Goal: Transaction & Acquisition: Purchase product/service

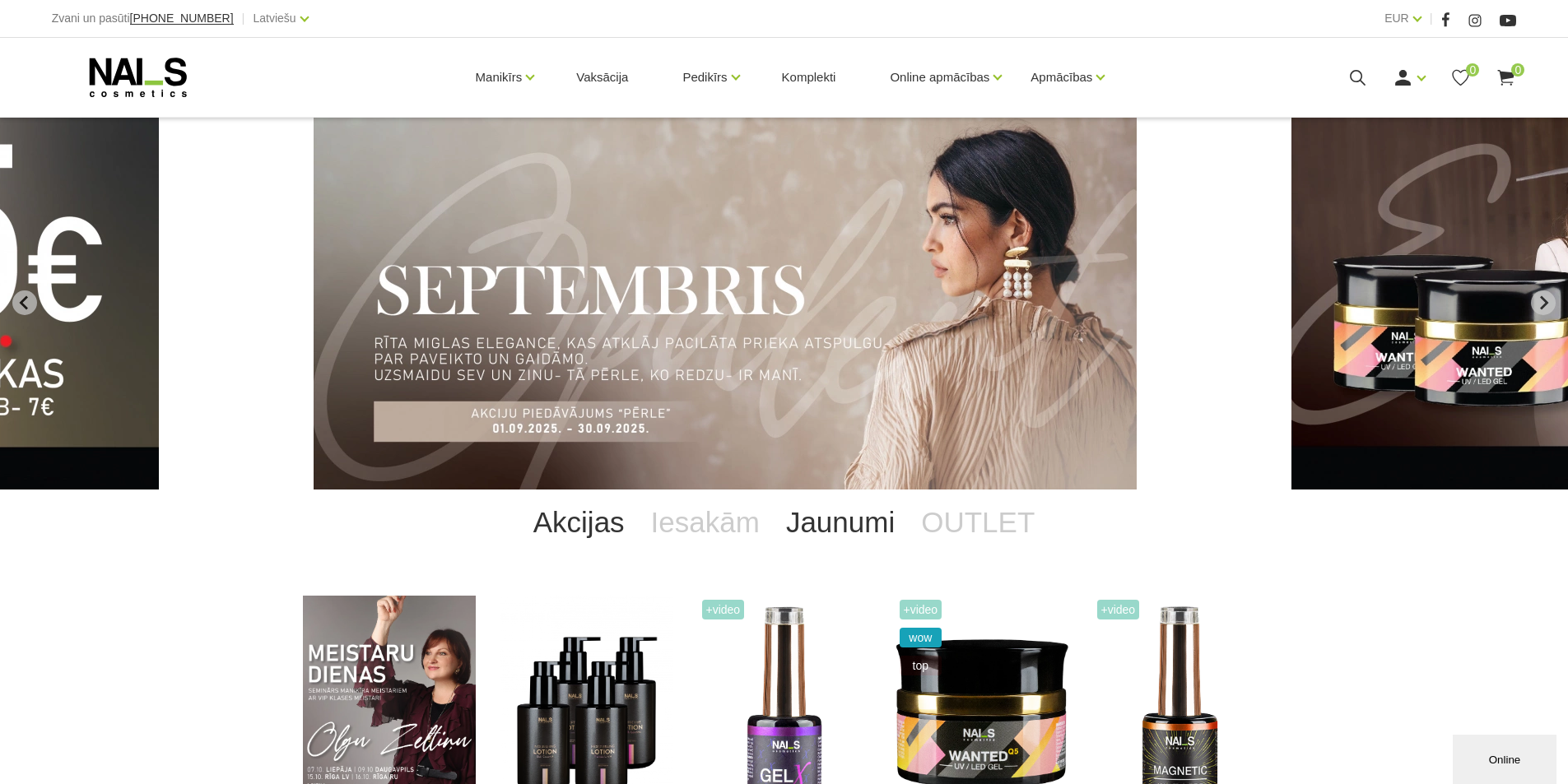
scroll to position [274, 0]
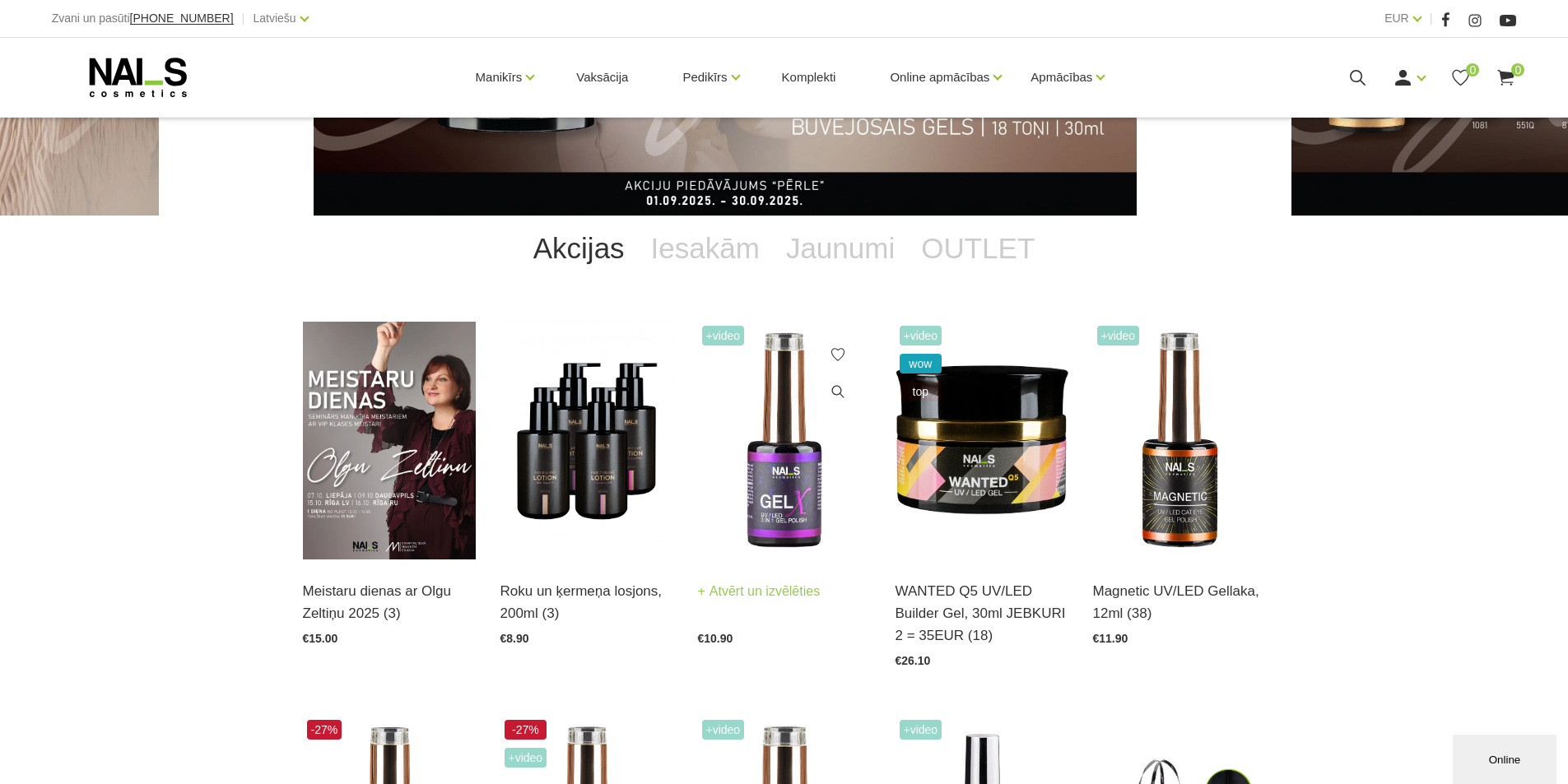
click at [761, 482] on img at bounding box center [784, 440] width 173 height 238
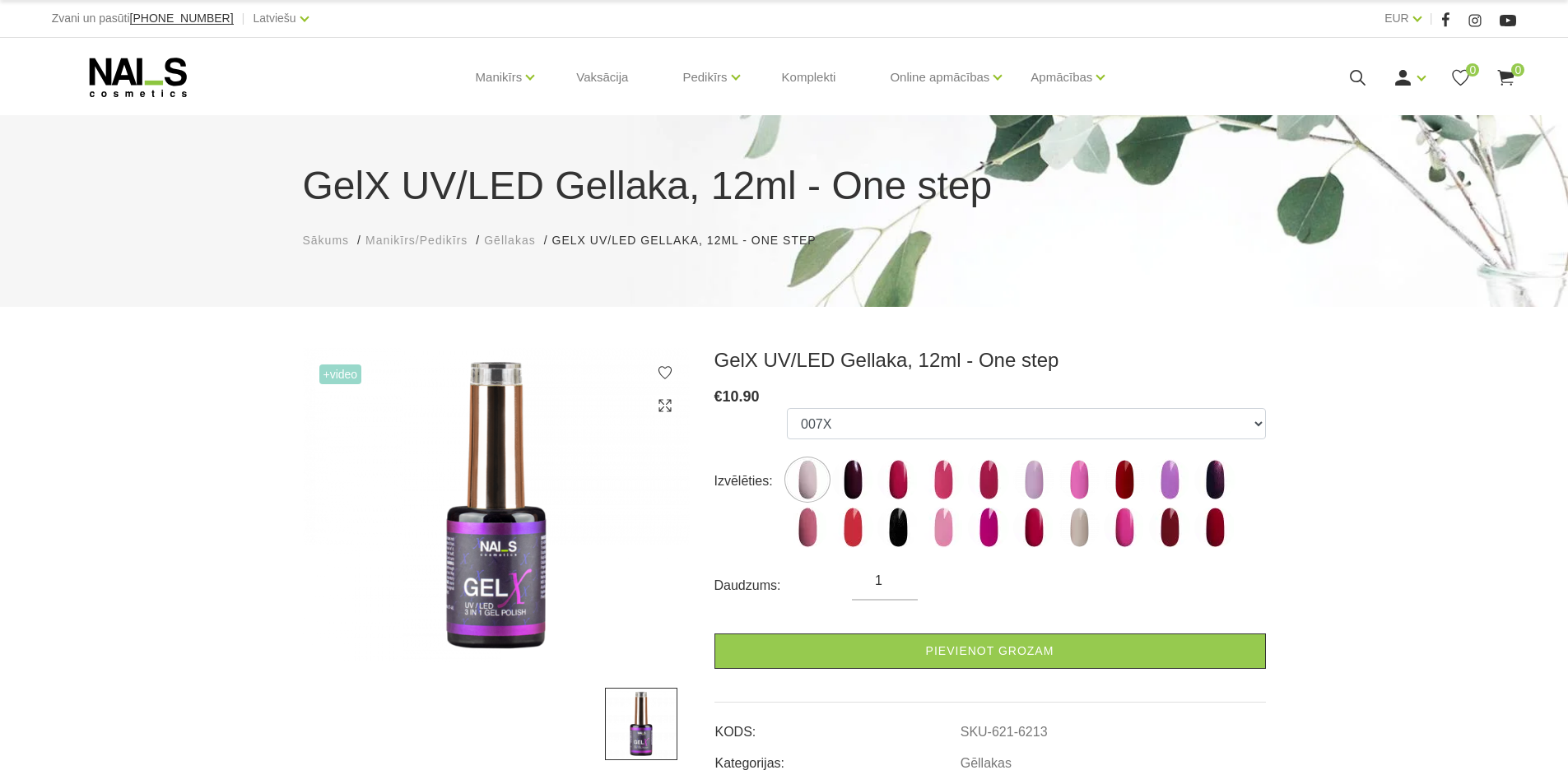
click at [141, 91] on icon at bounding box center [139, 77] width 173 height 41
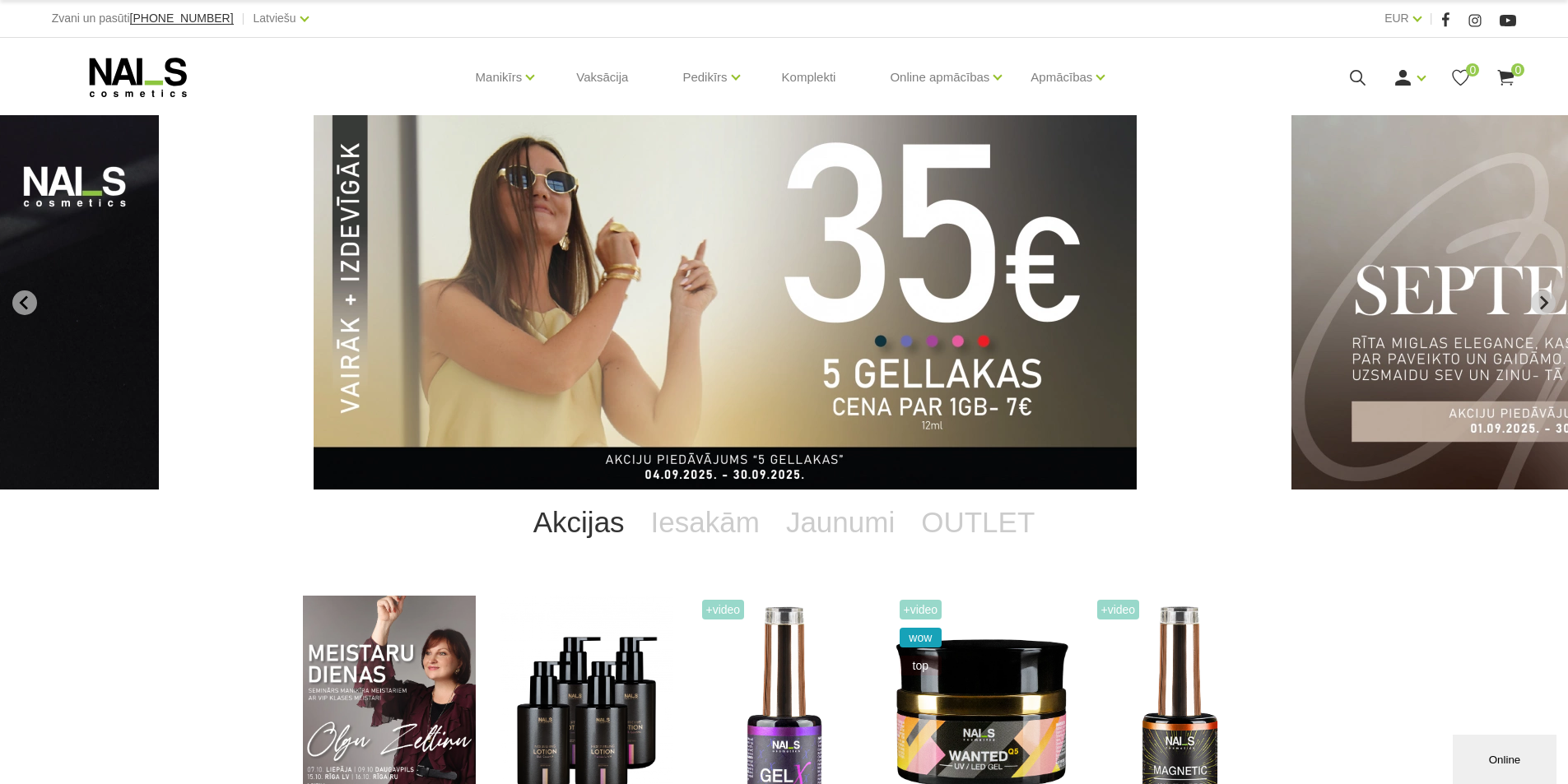
click at [603, 525] on link "Akcijas" at bounding box center [579, 522] width 118 height 66
click at [847, 386] on img "1 of 12" at bounding box center [725, 302] width 823 height 374
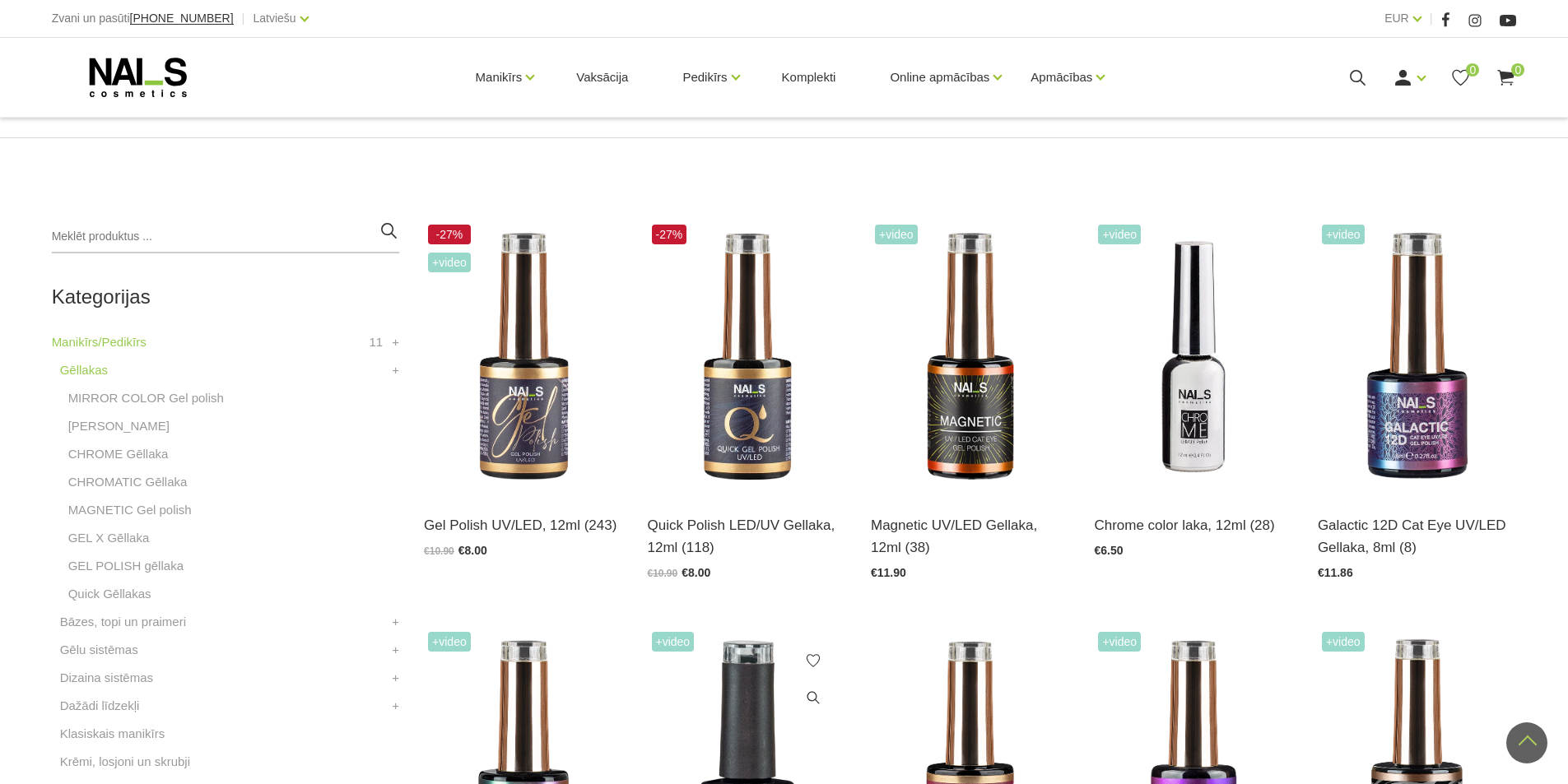
scroll to position [274, 0]
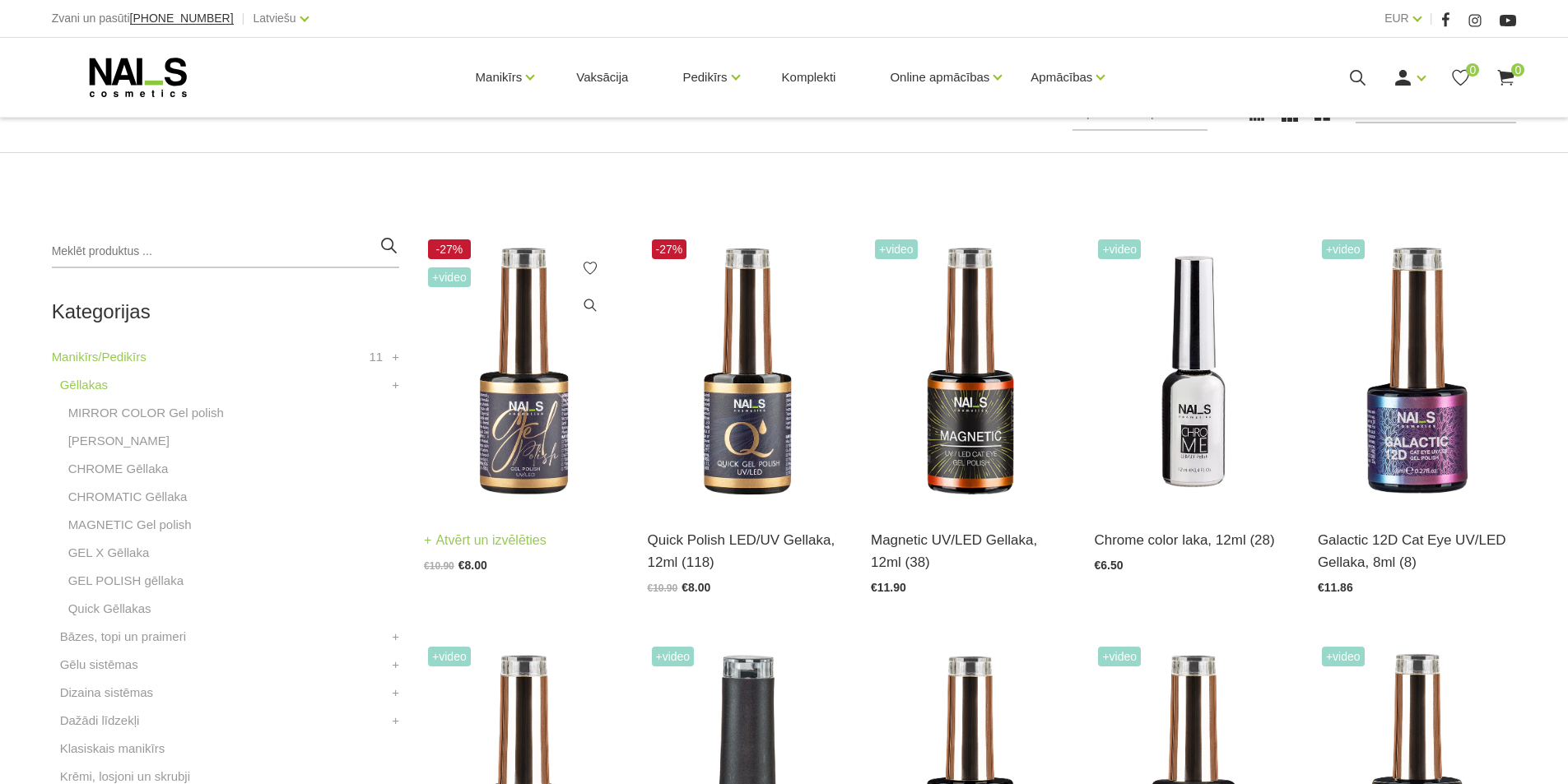
click at [537, 365] on img at bounding box center [523, 371] width 198 height 273
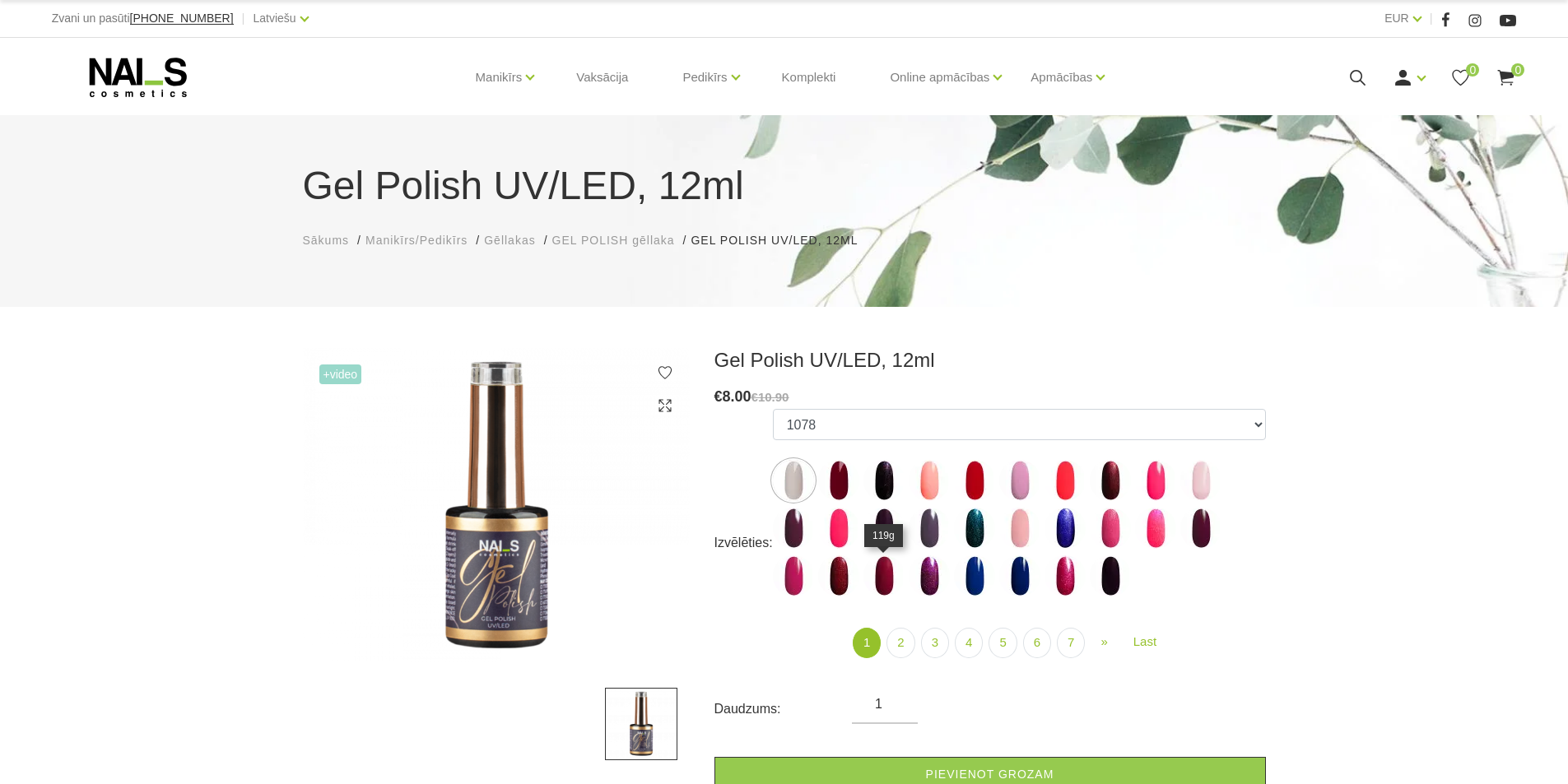
click at [883, 571] on img at bounding box center [884, 576] width 41 height 41
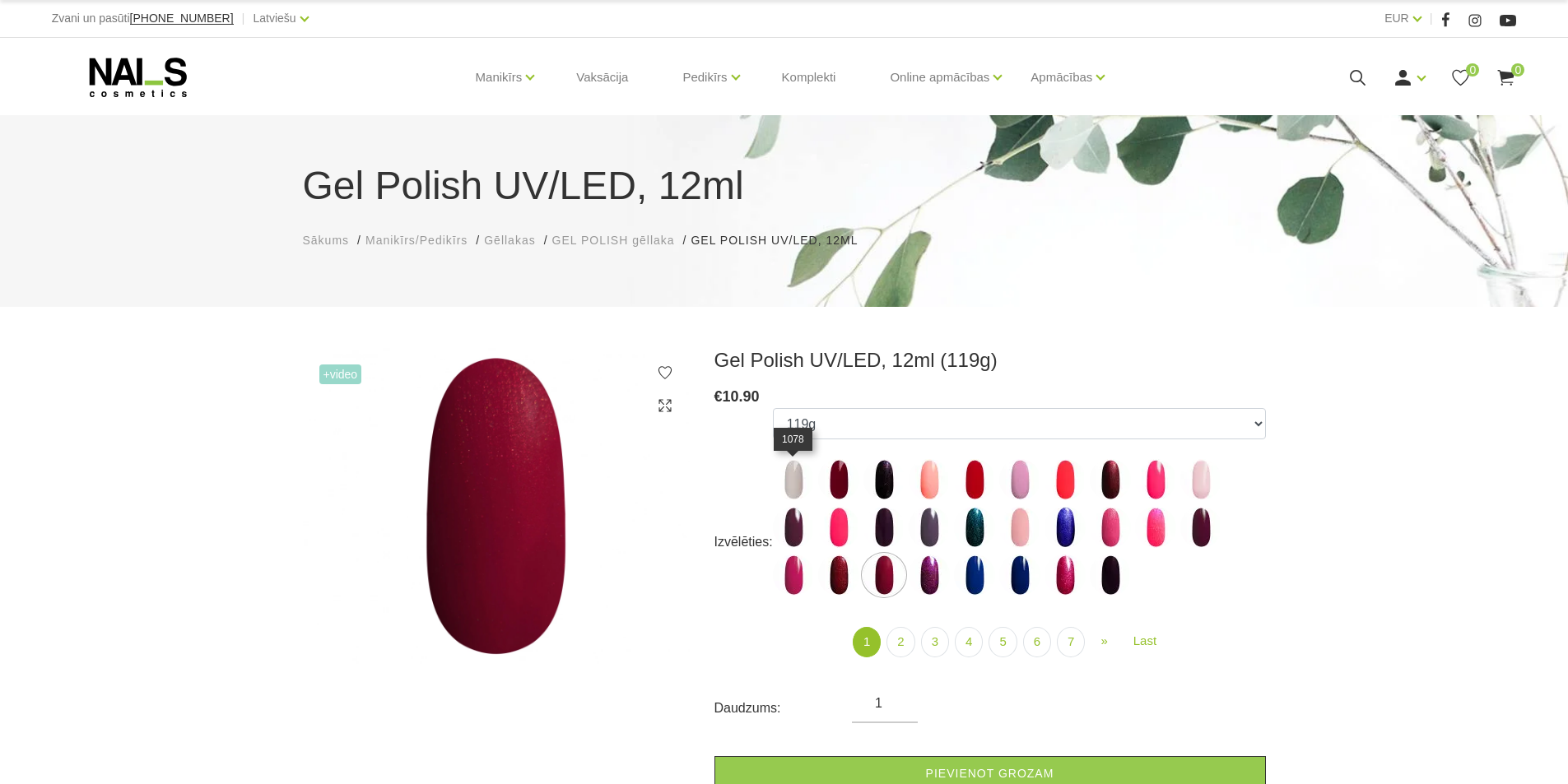
click at [805, 484] on img at bounding box center [793, 479] width 41 height 41
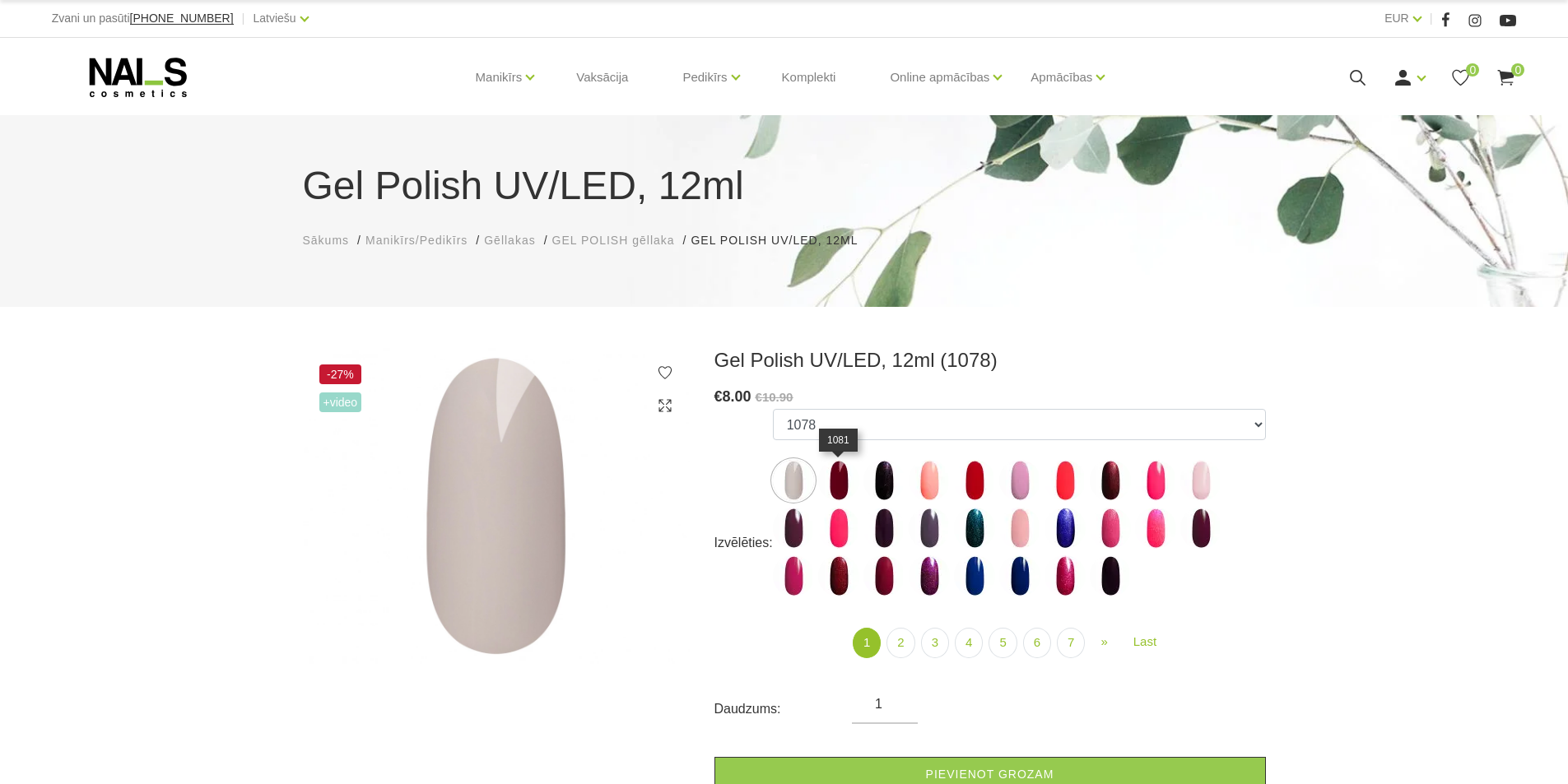
click at [836, 476] on img at bounding box center [838, 480] width 41 height 41
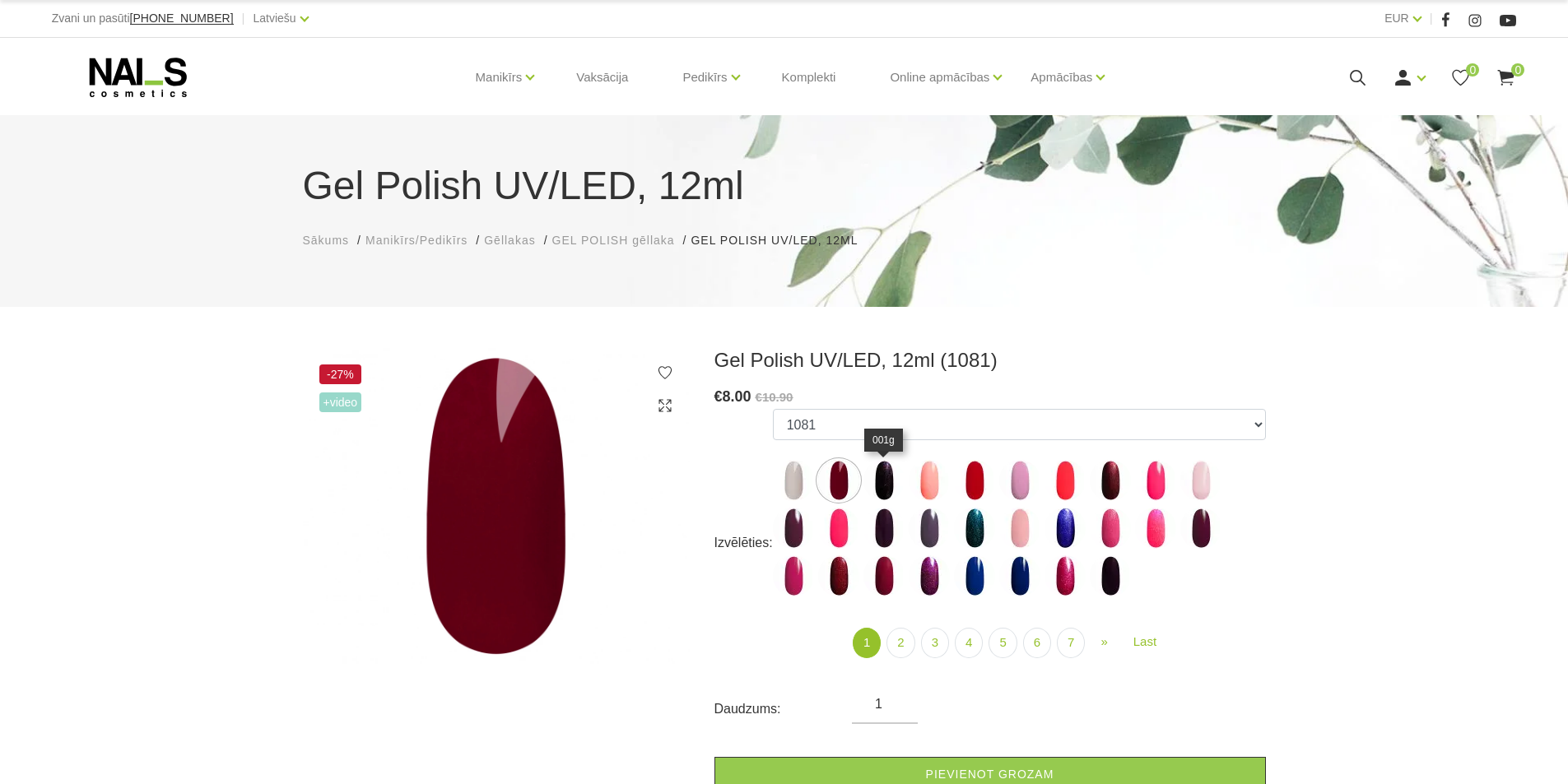
click at [877, 481] on img at bounding box center [884, 480] width 41 height 41
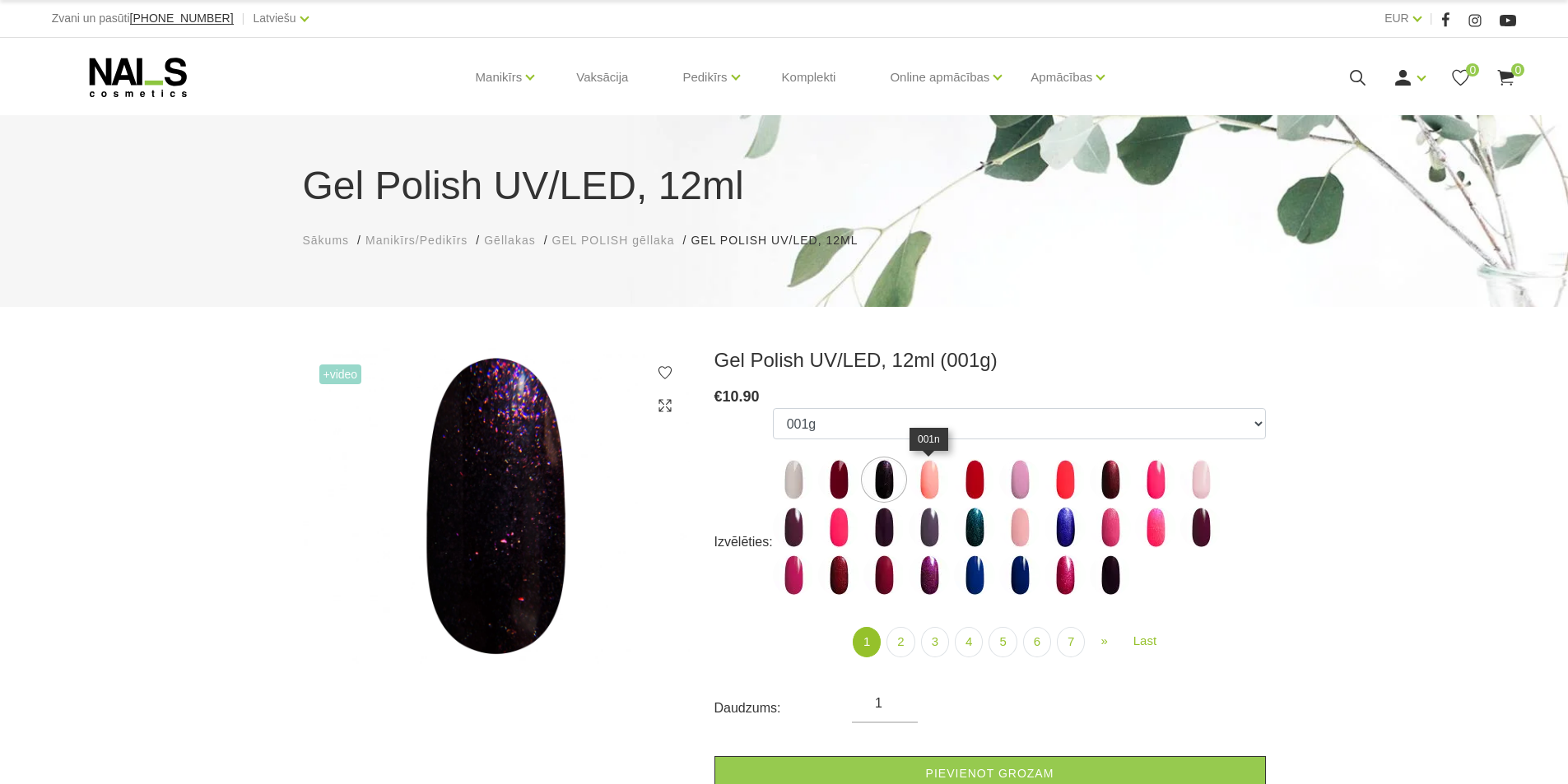
click at [921, 484] on img at bounding box center [929, 479] width 41 height 41
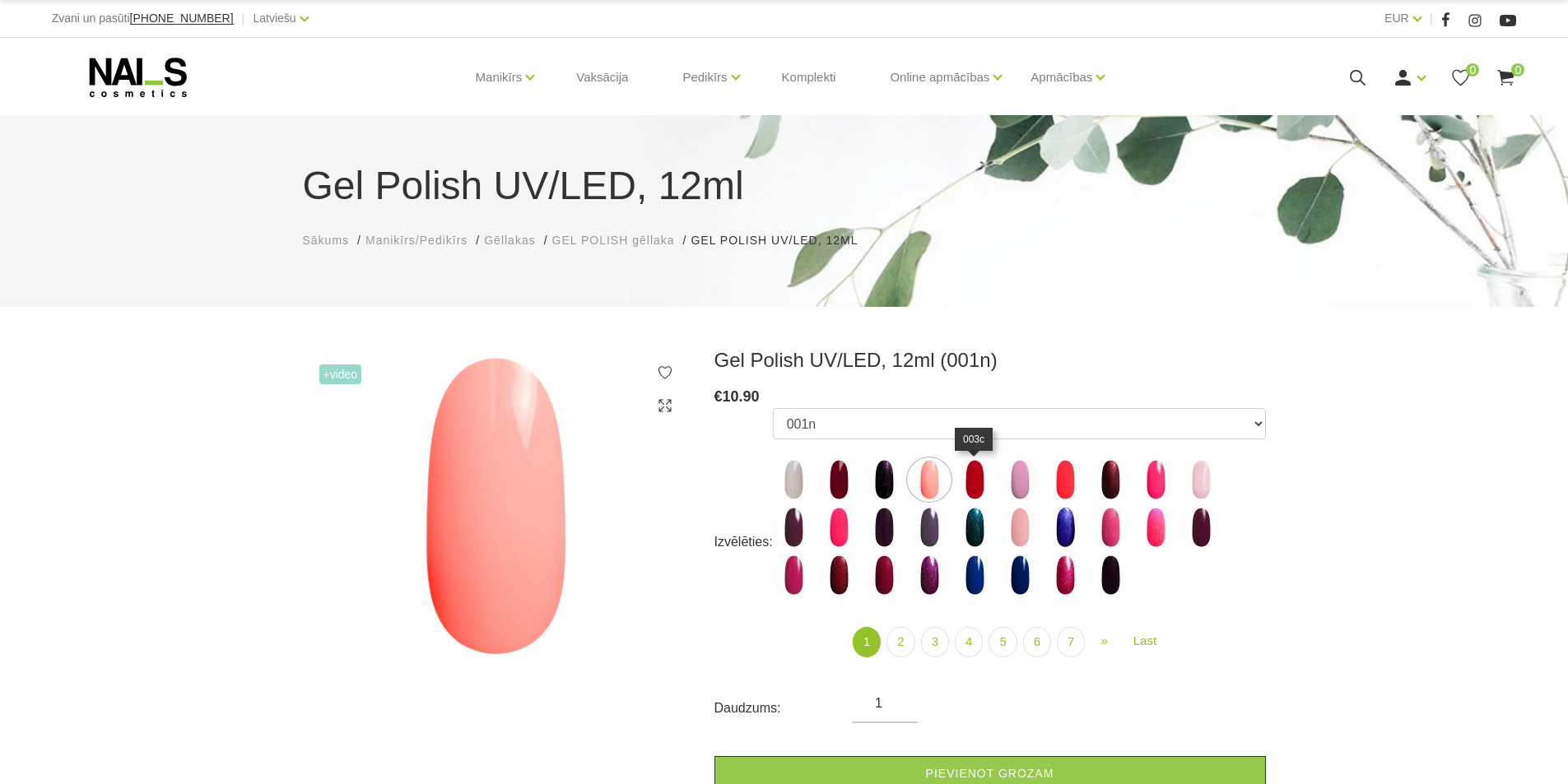
click at [968, 482] on img at bounding box center [974, 479] width 41 height 41
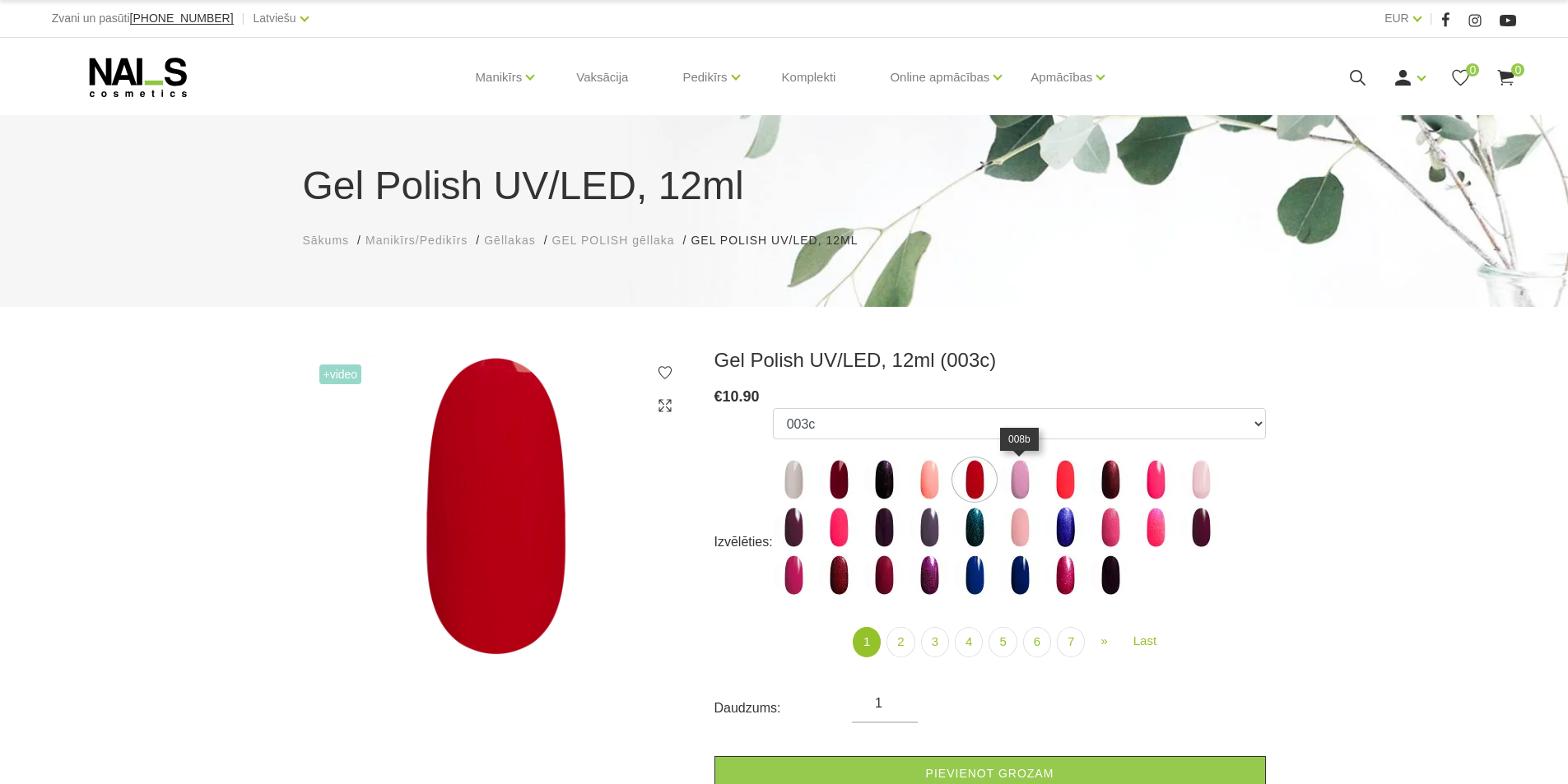
click at [1010, 485] on img at bounding box center [1019, 479] width 41 height 41
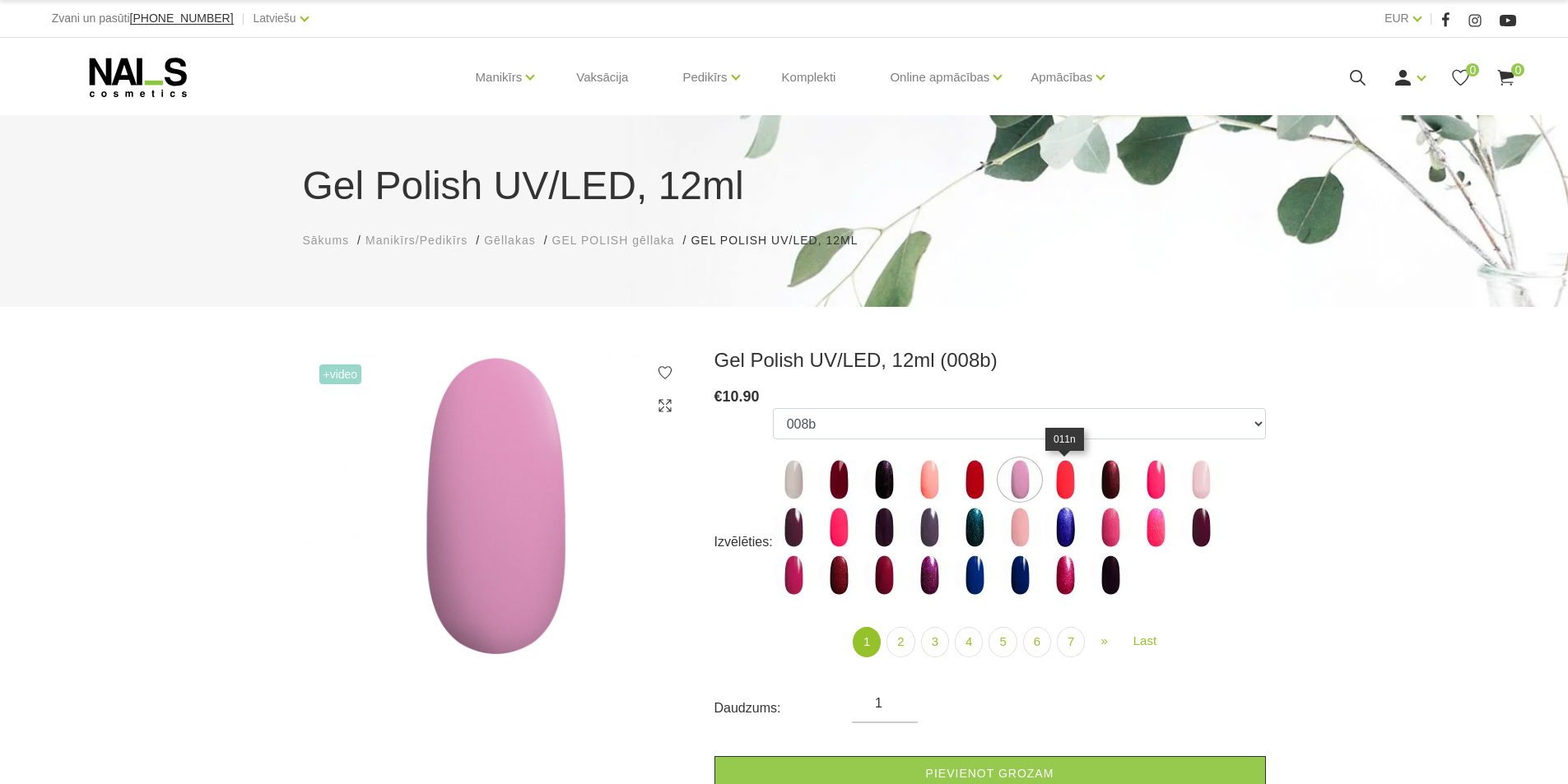
click at [1064, 490] on img at bounding box center [1064, 479] width 41 height 41
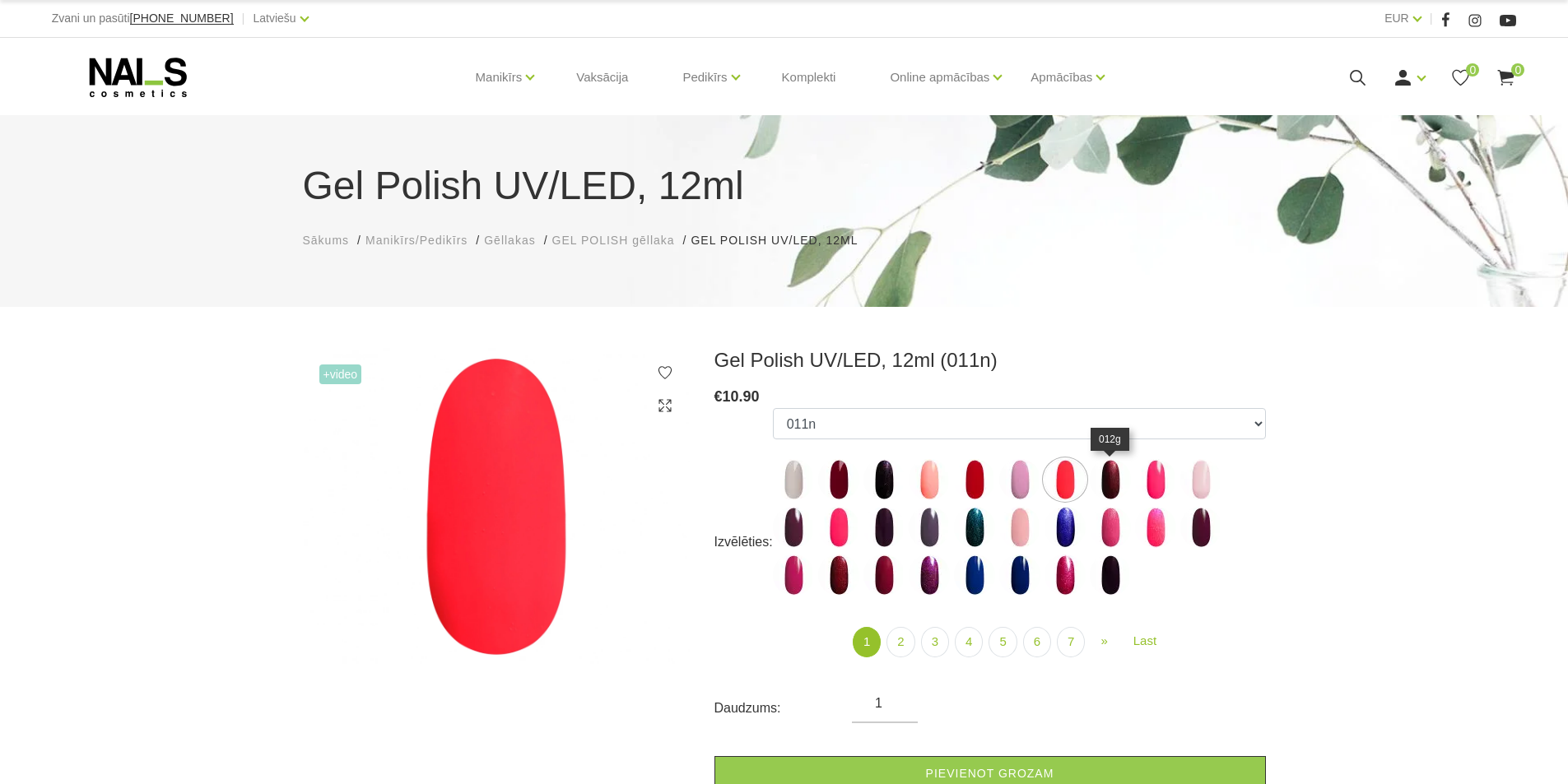
click at [1109, 486] on img at bounding box center [1110, 479] width 41 height 41
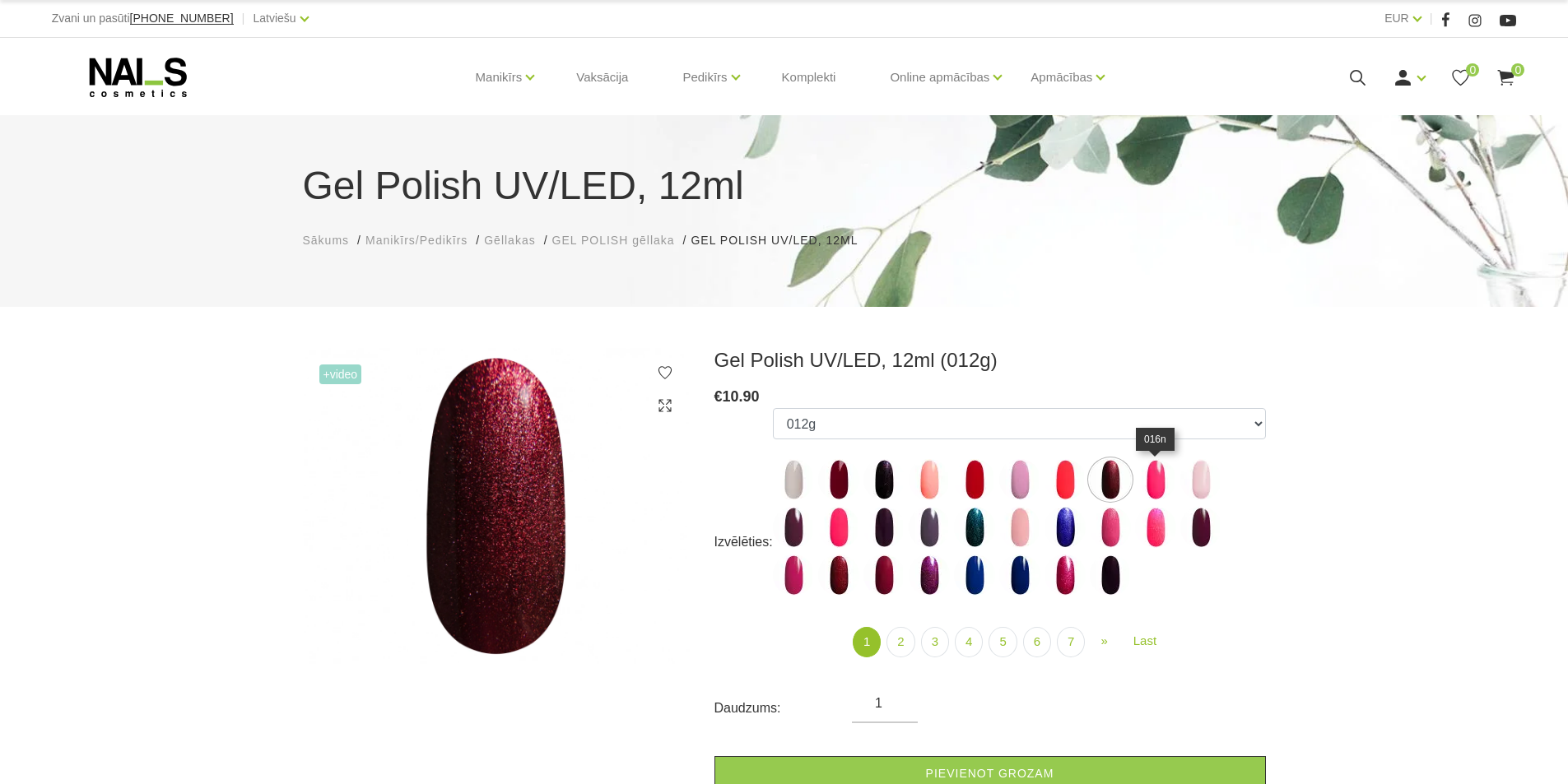
click at [1151, 487] on img at bounding box center [1155, 479] width 41 height 41
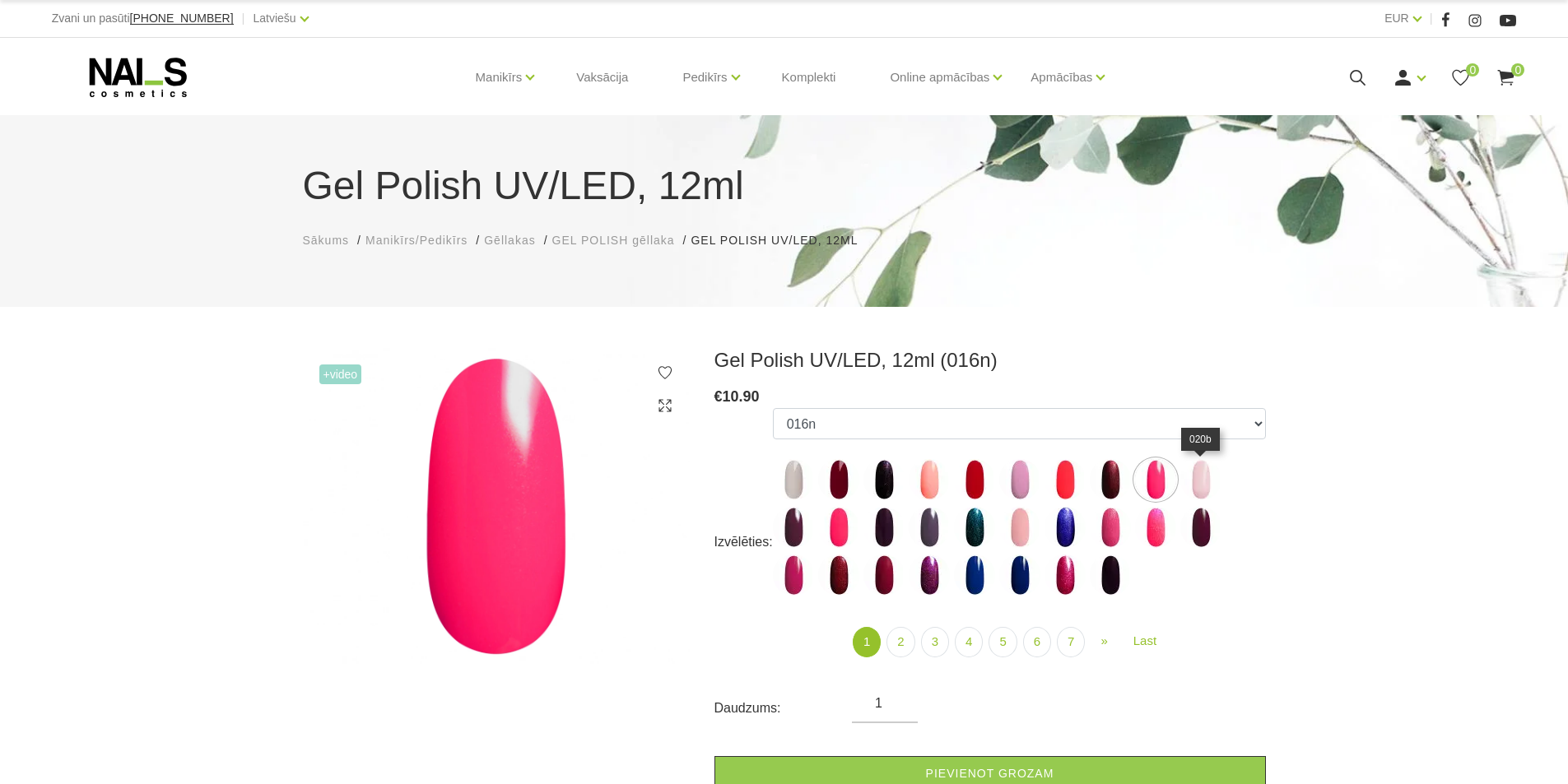
click at [1192, 487] on img at bounding box center [1201, 479] width 41 height 41
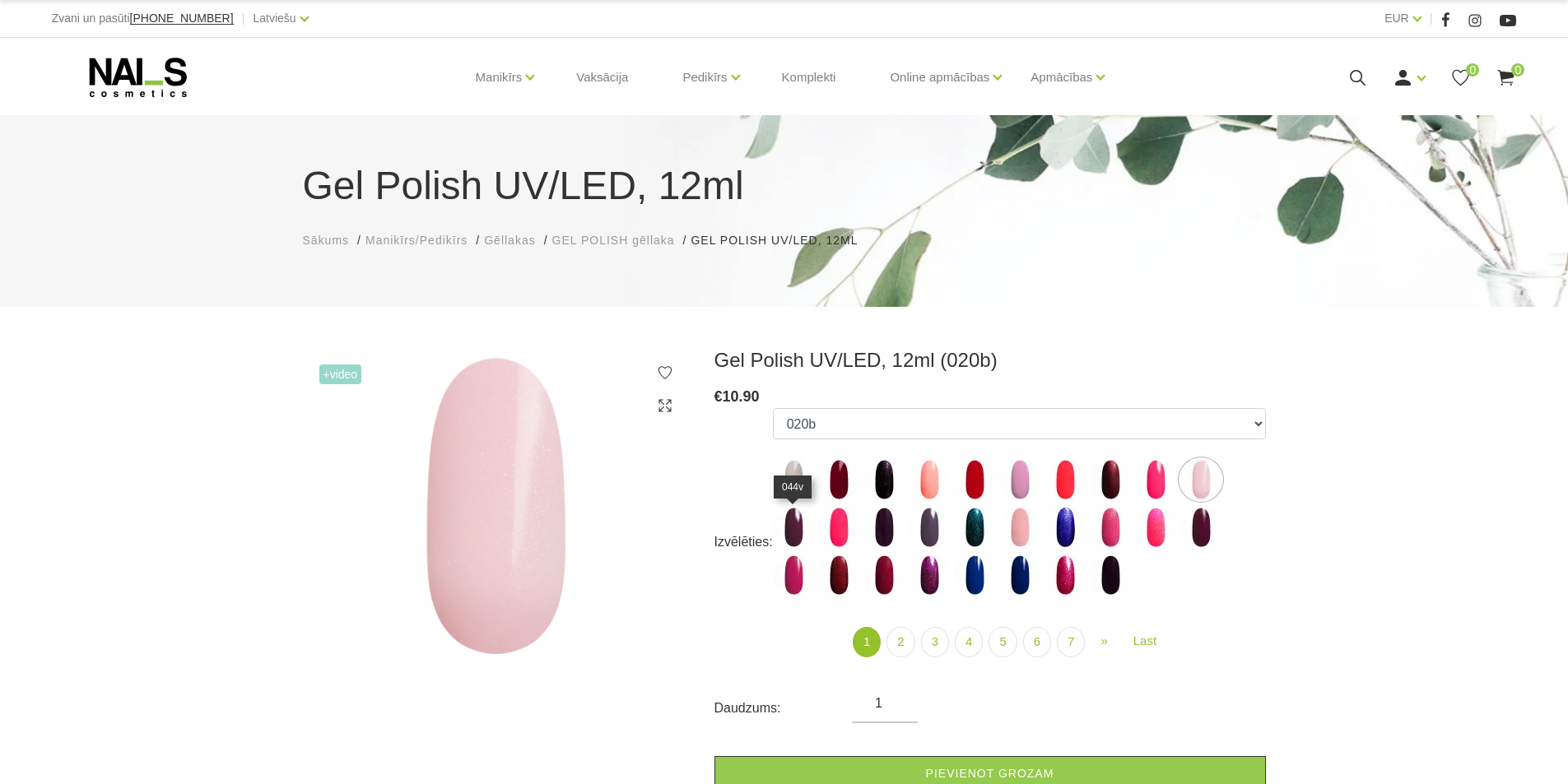
click at [789, 530] on img at bounding box center [793, 527] width 41 height 41
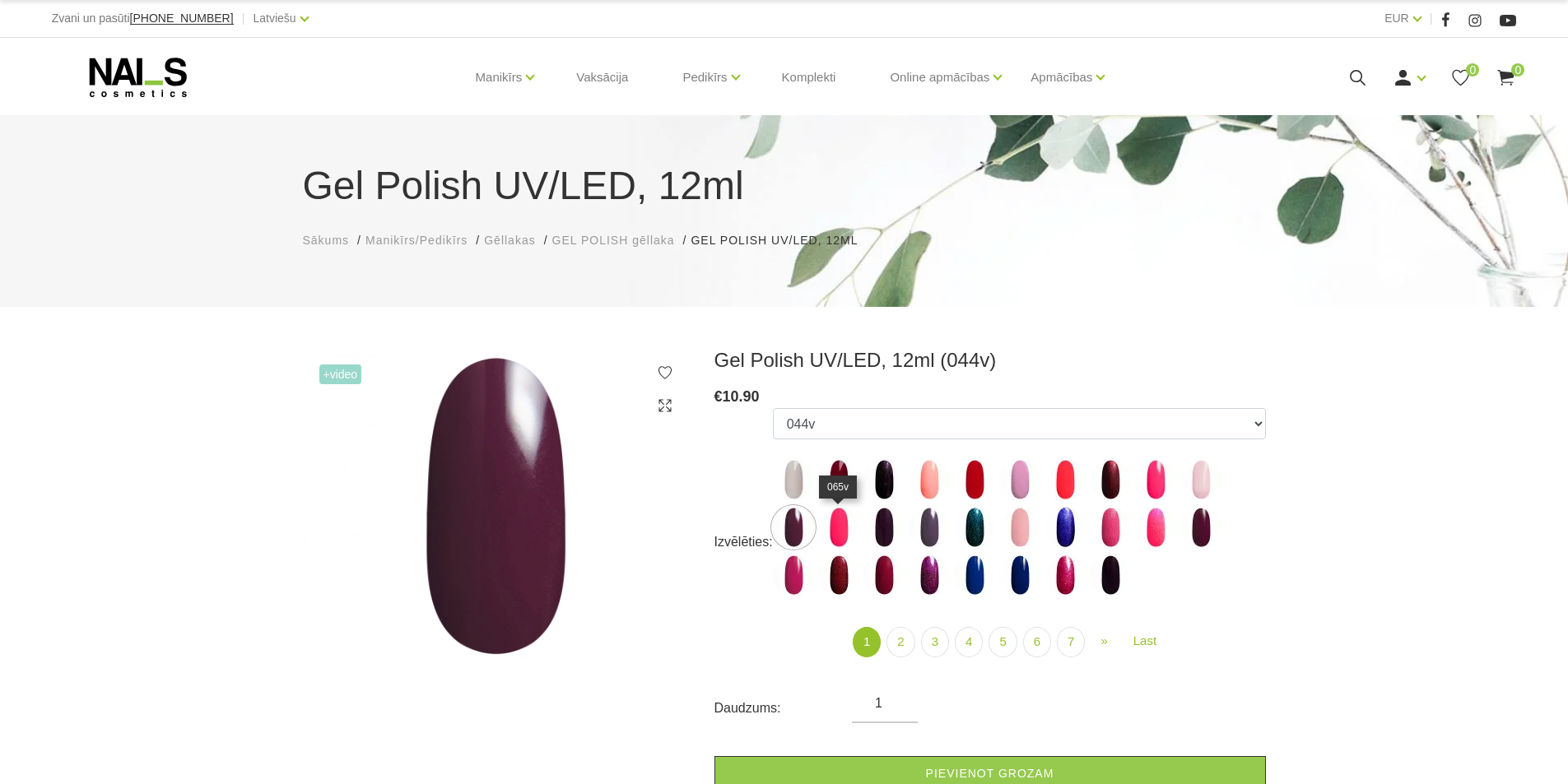
click at [831, 527] on img at bounding box center [838, 527] width 41 height 41
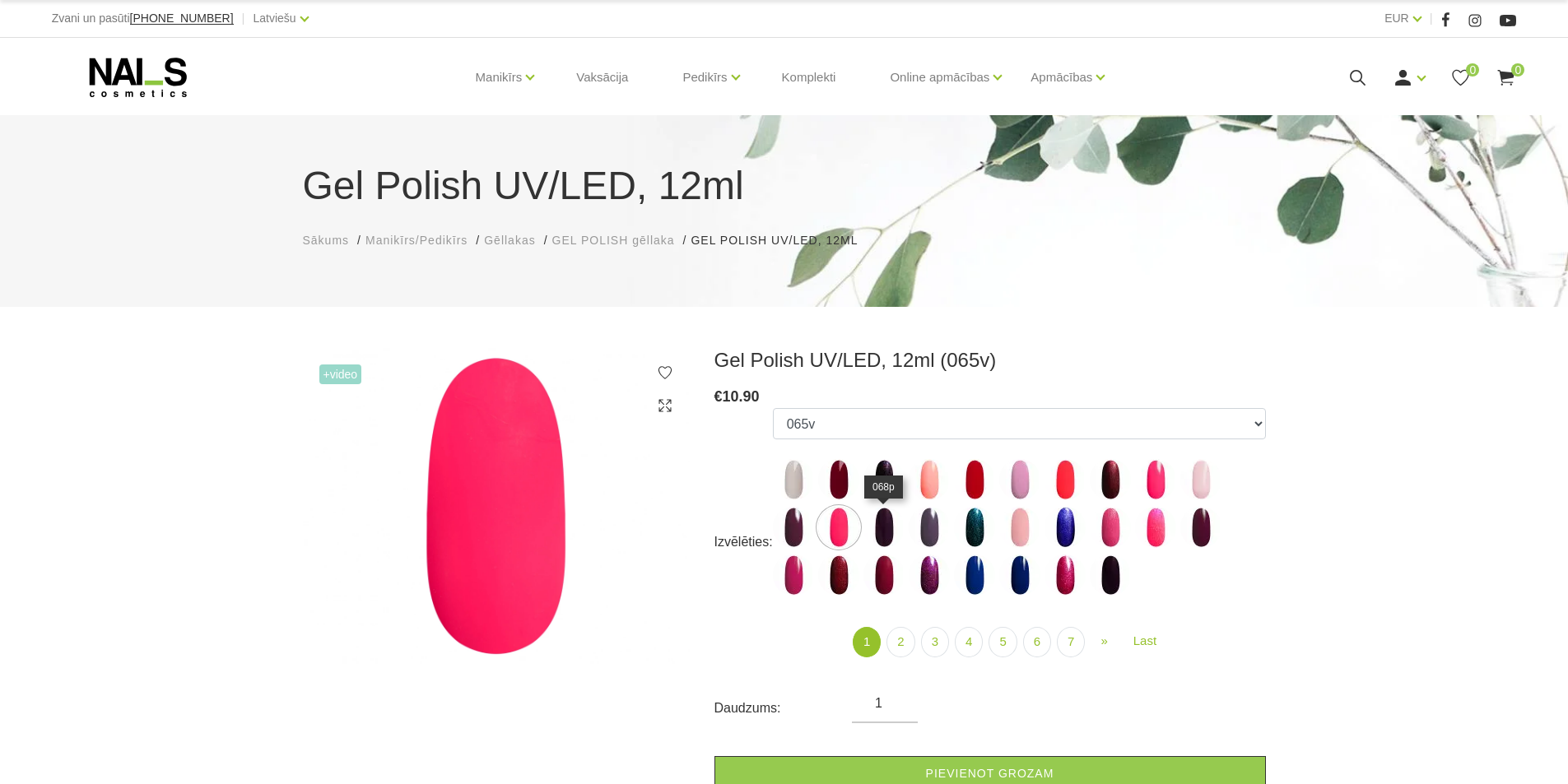
click at [888, 530] on img at bounding box center [884, 527] width 41 height 41
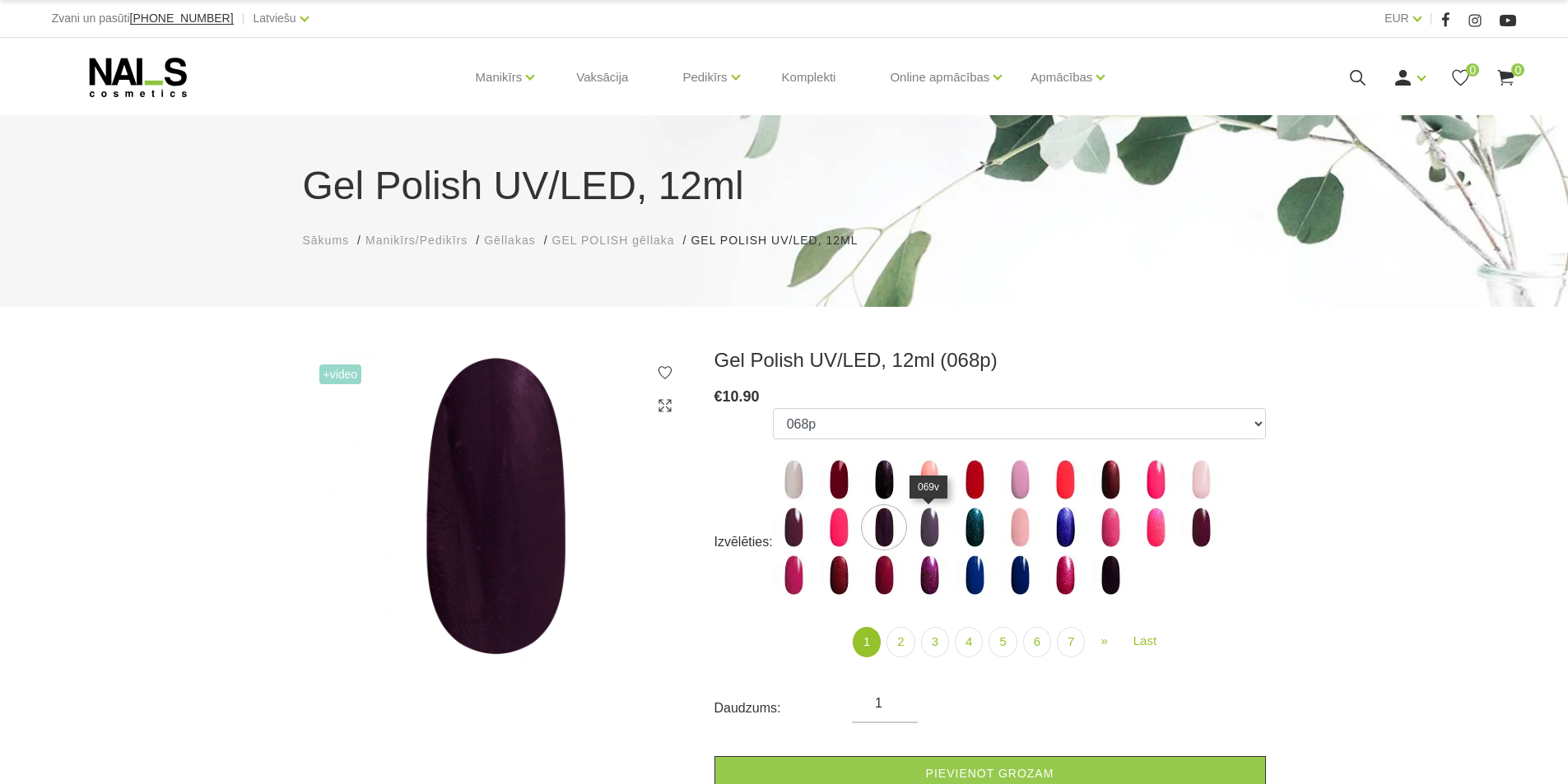
click at [926, 525] on img at bounding box center [929, 527] width 41 height 41
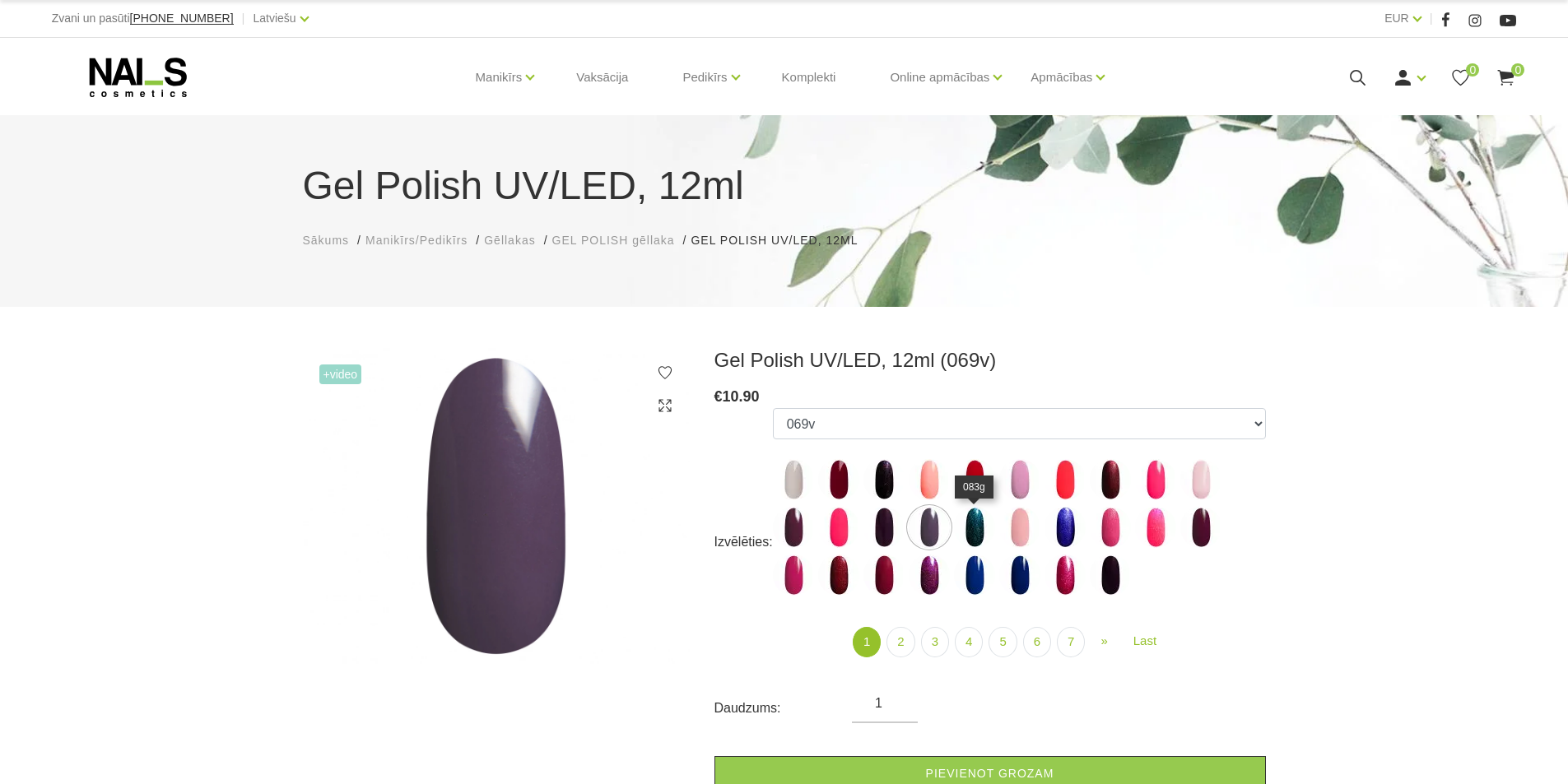
click at [984, 534] on img at bounding box center [974, 527] width 41 height 41
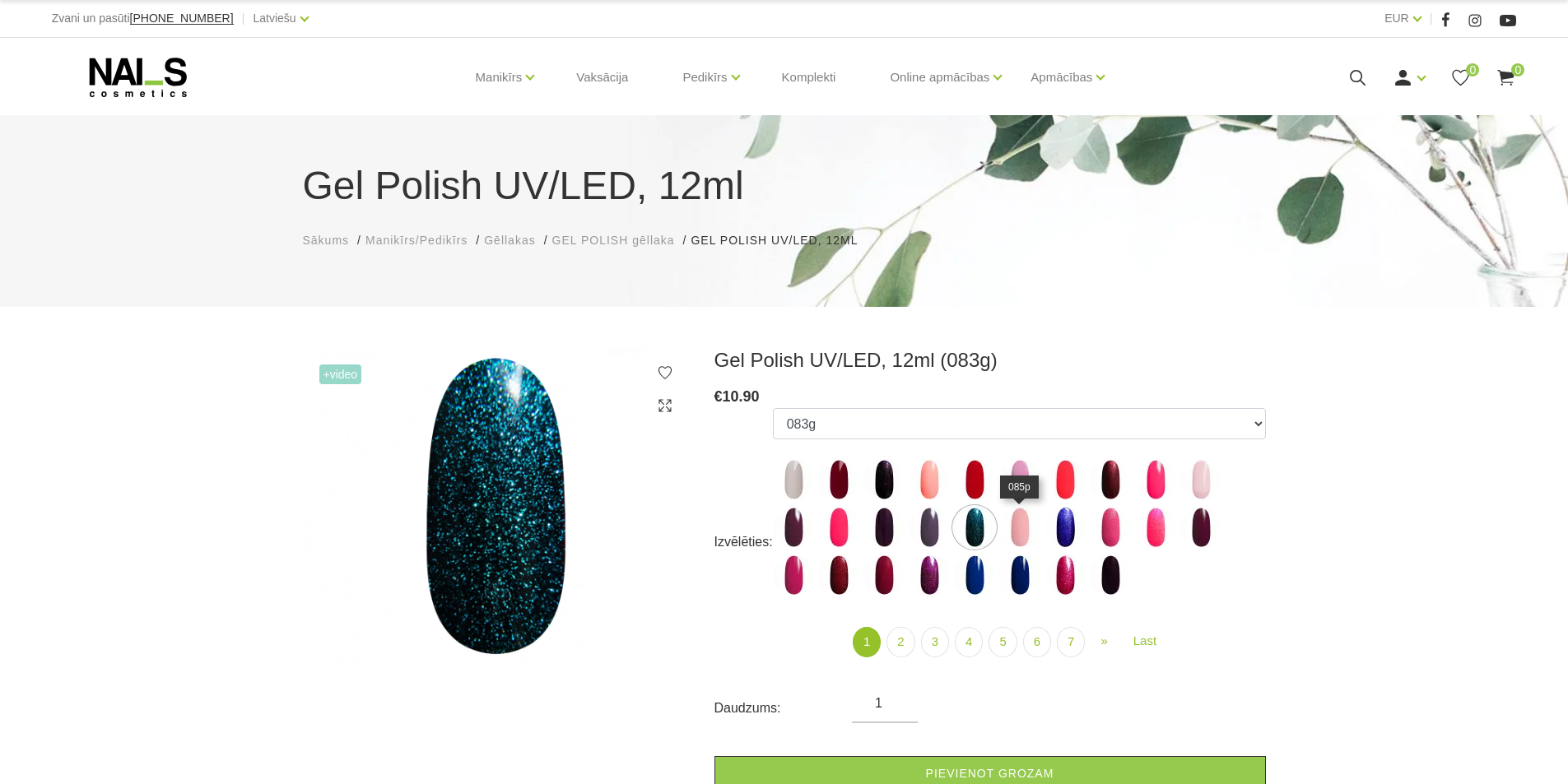
click at [1026, 528] on img at bounding box center [1019, 527] width 41 height 41
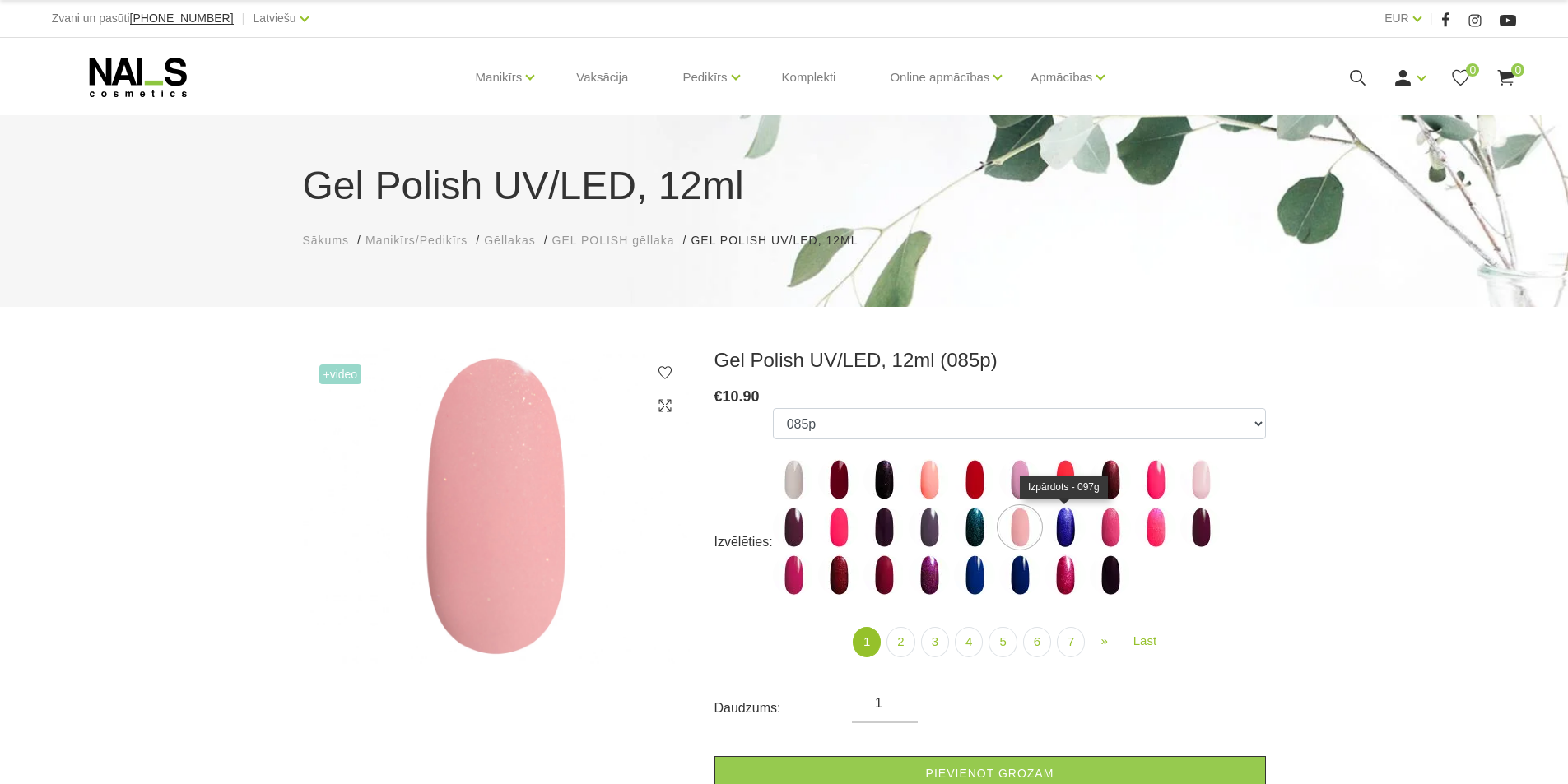
click at [1056, 528] on img at bounding box center [1064, 527] width 41 height 41
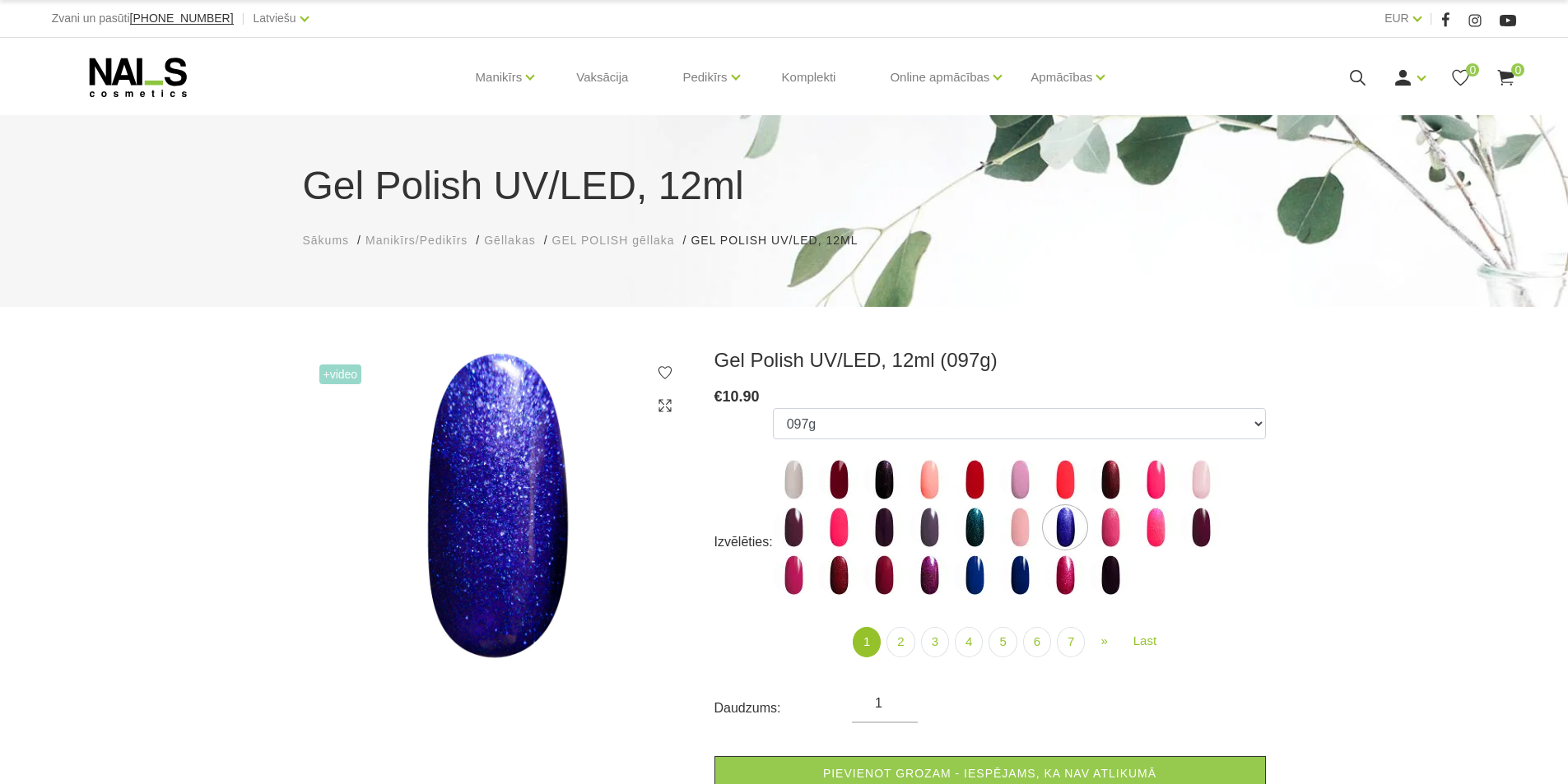
drag, startPoint x: 1133, startPoint y: 517, endPoint x: 1120, endPoint y: 522, distance: 13.9
click at [1132, 518] on ul "1078 1081 001g 001n 003c 008b 011n 012g 016n 020b 044v 065v 068p 069v 083g 085p…" at bounding box center [1019, 504] width 493 height 194
click at [1101, 524] on img at bounding box center [1110, 527] width 41 height 41
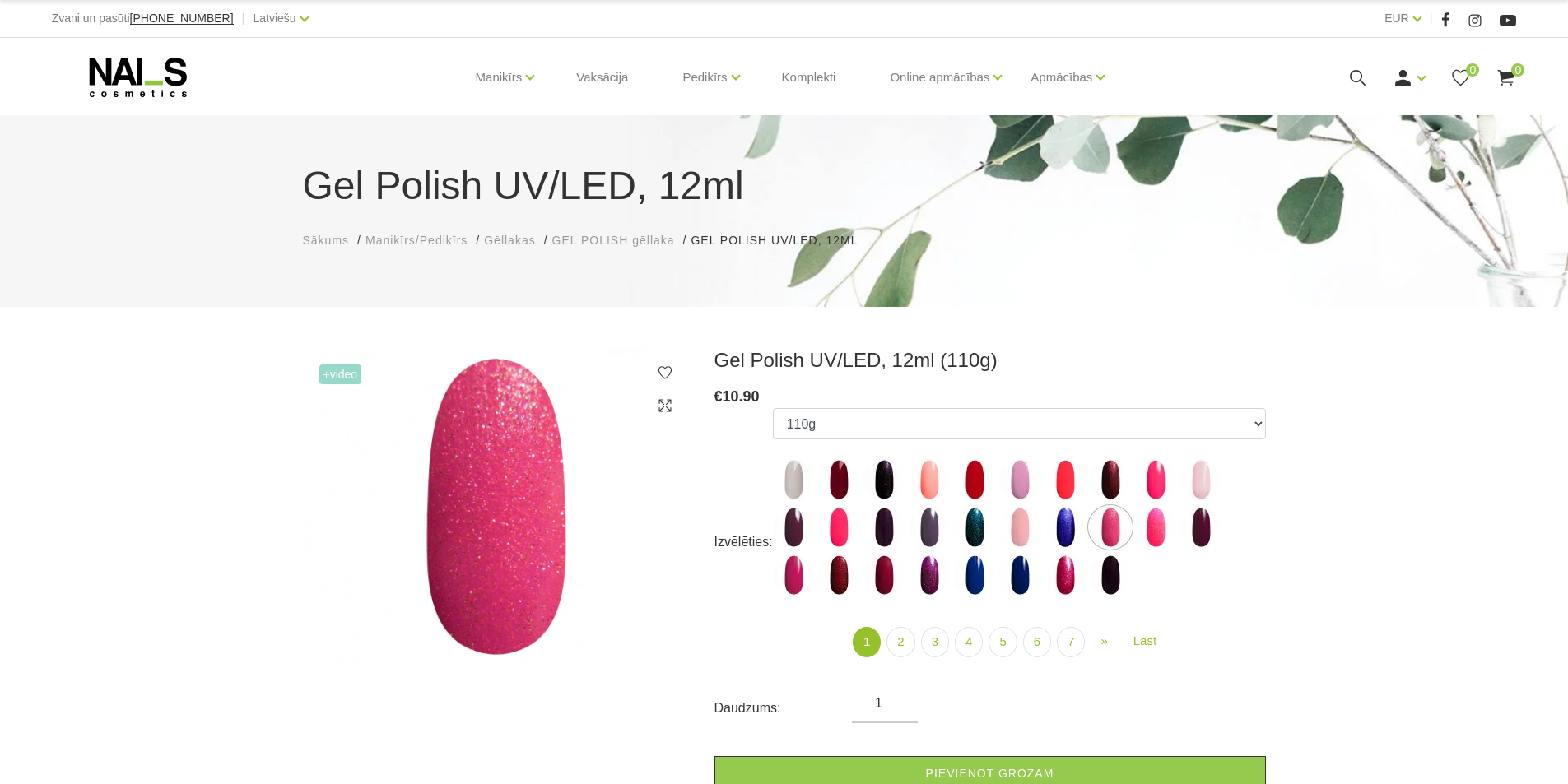
click at [1135, 514] on label at bounding box center [1155, 527] width 41 height 41
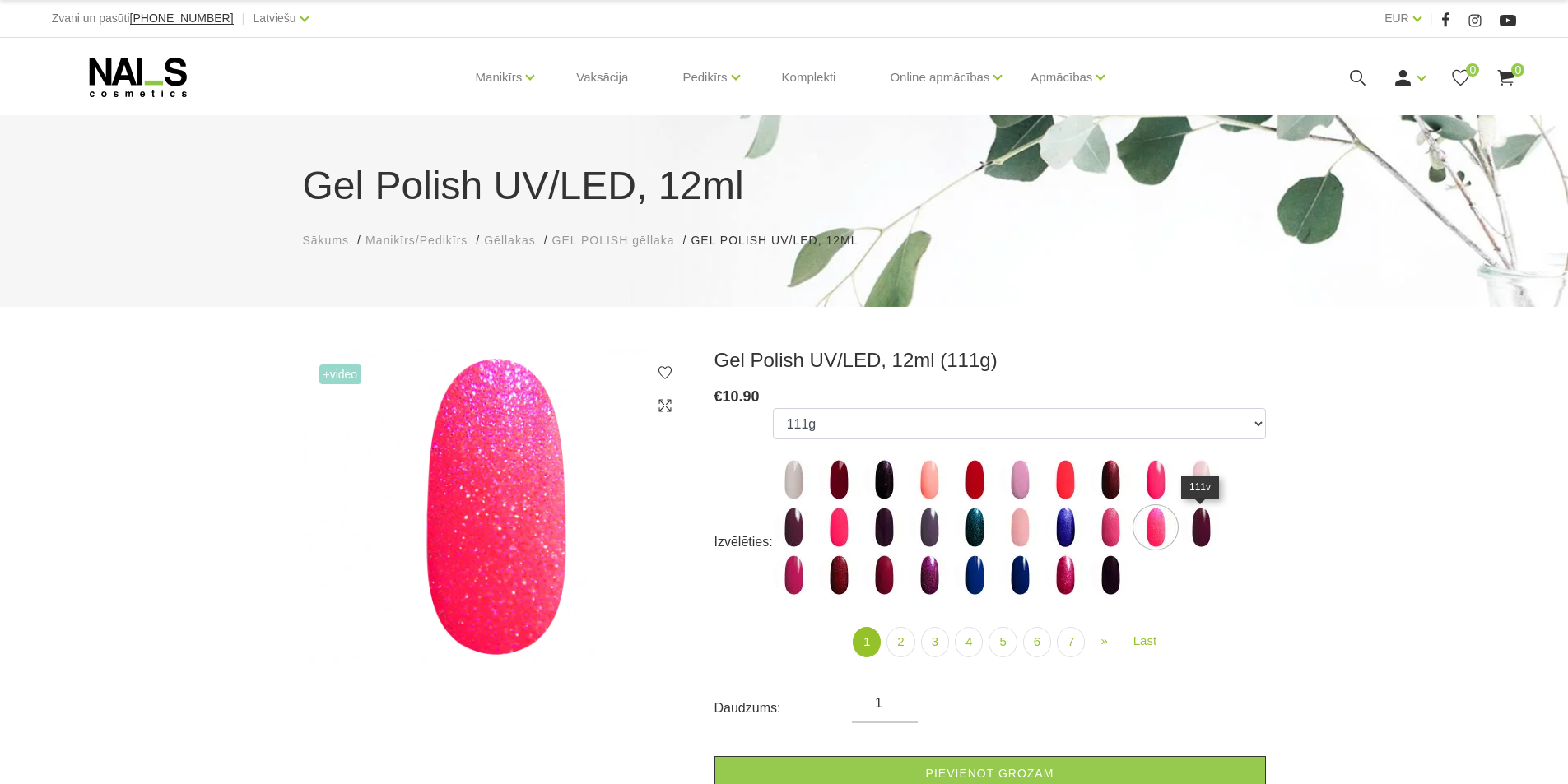
click at [1187, 523] on img at bounding box center [1201, 527] width 41 height 41
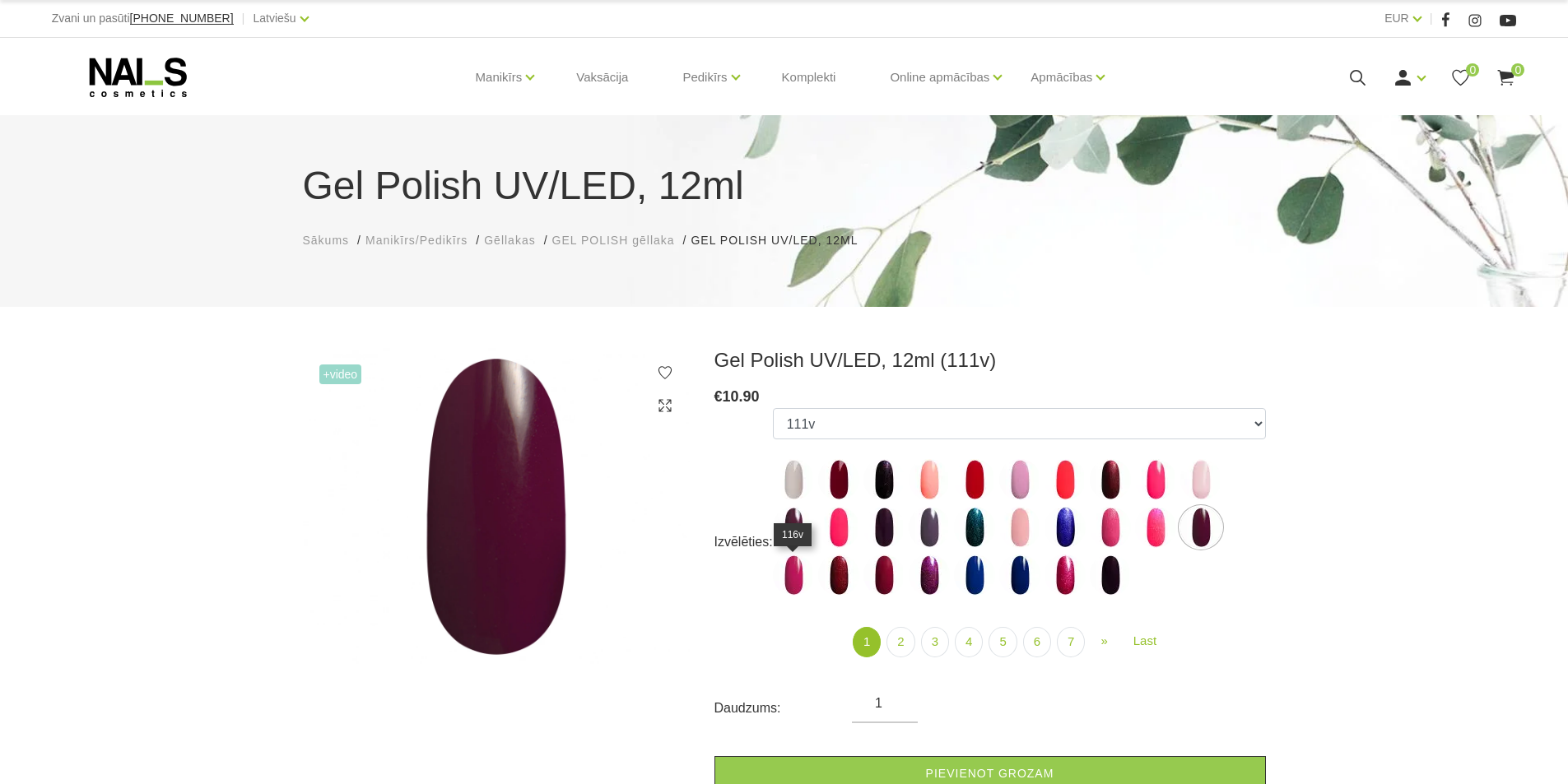
click at [787, 564] on img at bounding box center [793, 575] width 41 height 41
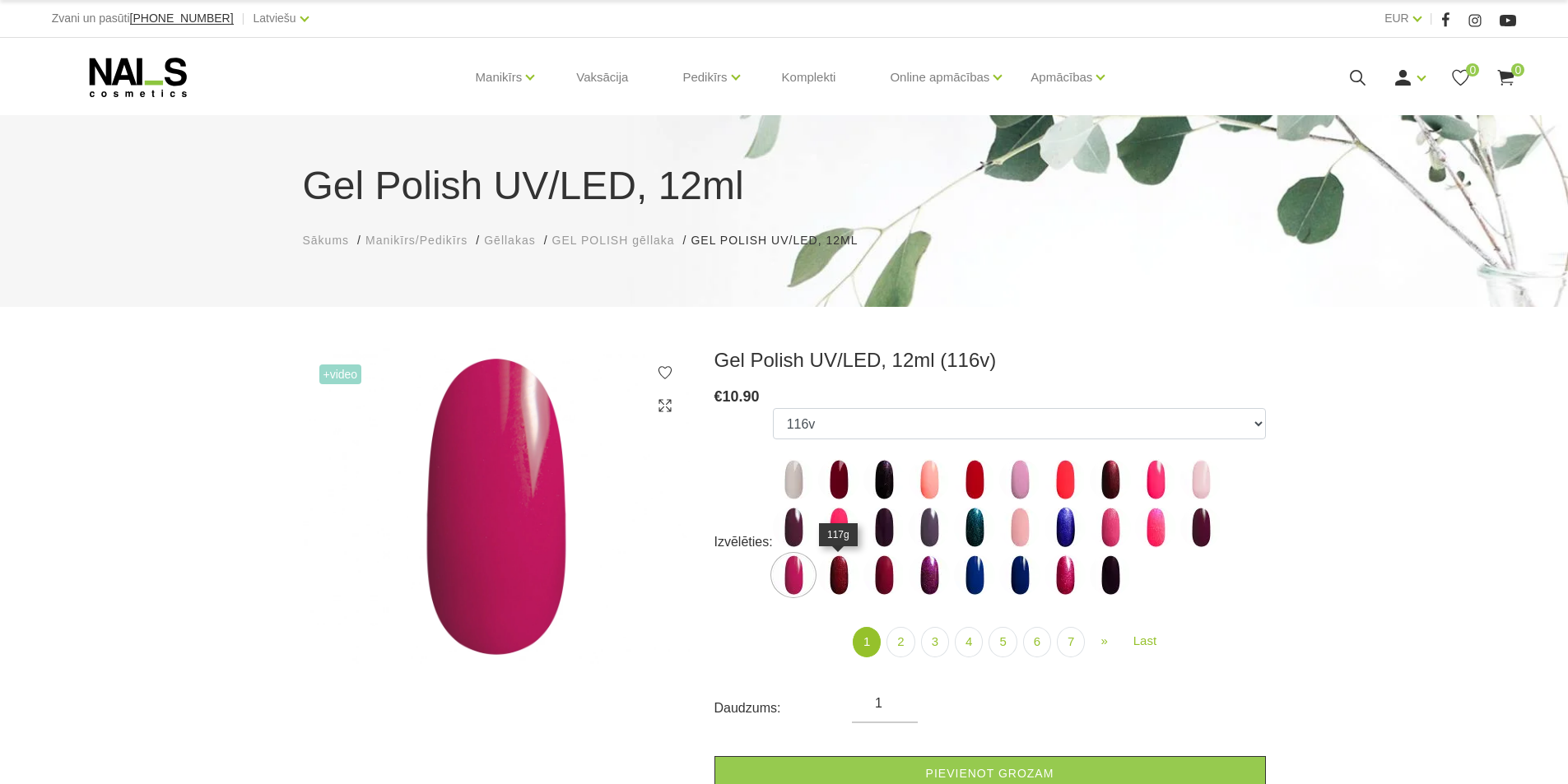
click at [836, 585] on img at bounding box center [838, 575] width 41 height 41
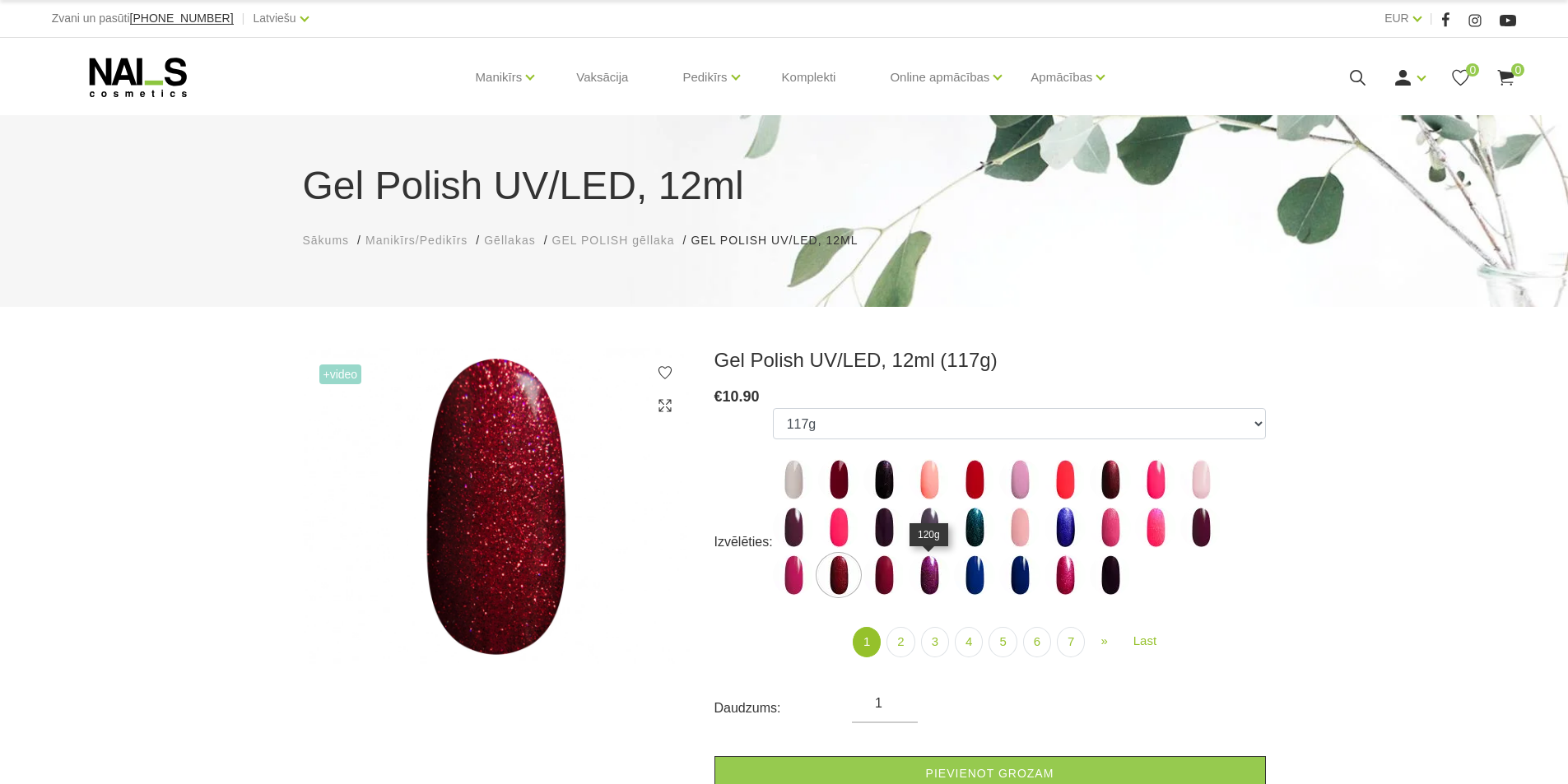
click at [921, 587] on img at bounding box center [929, 575] width 41 height 41
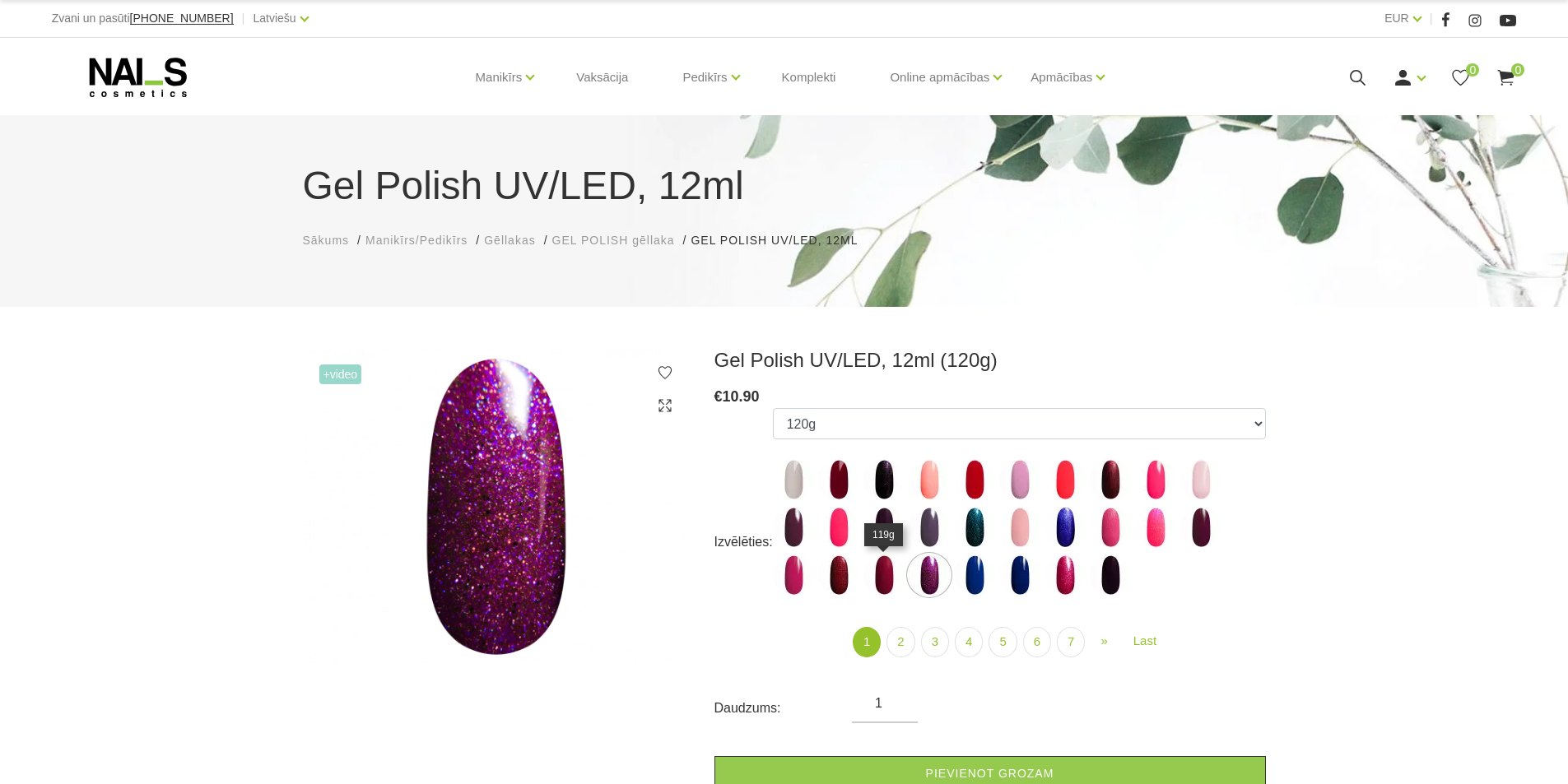
click at [884, 583] on img at bounding box center [884, 575] width 41 height 41
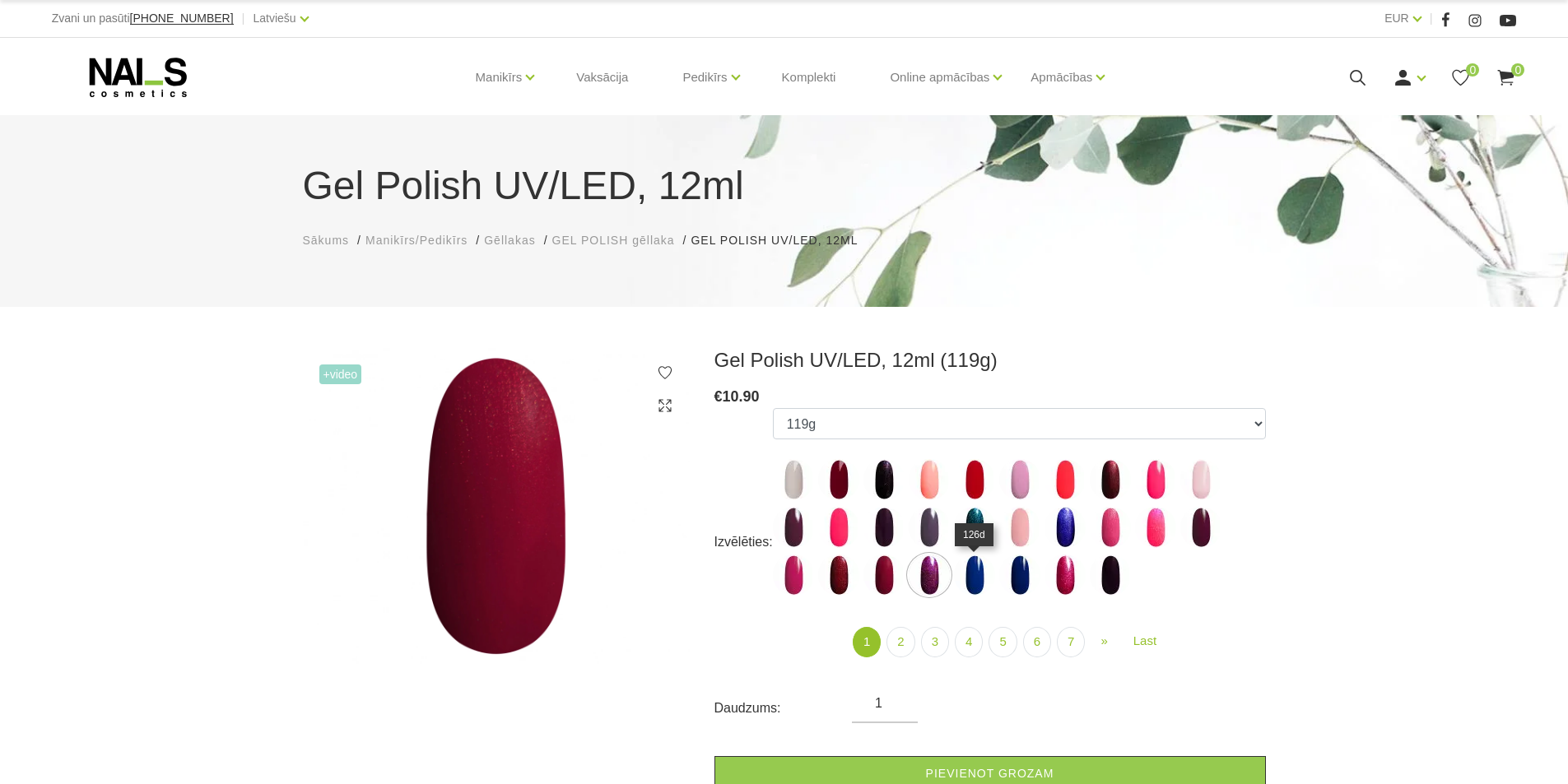
click at [982, 580] on img at bounding box center [974, 575] width 41 height 41
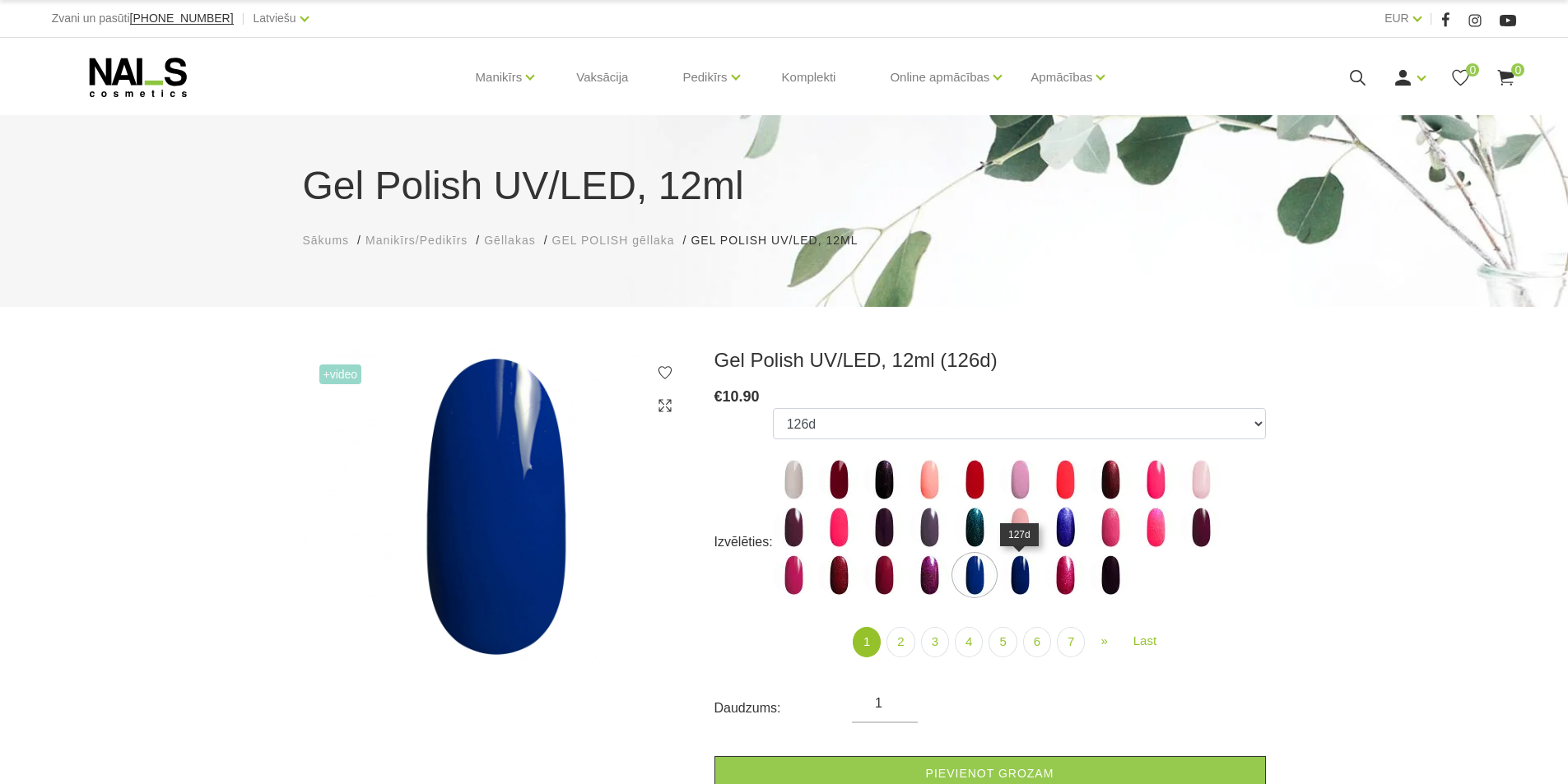
click at [1015, 576] on img at bounding box center [1019, 575] width 41 height 41
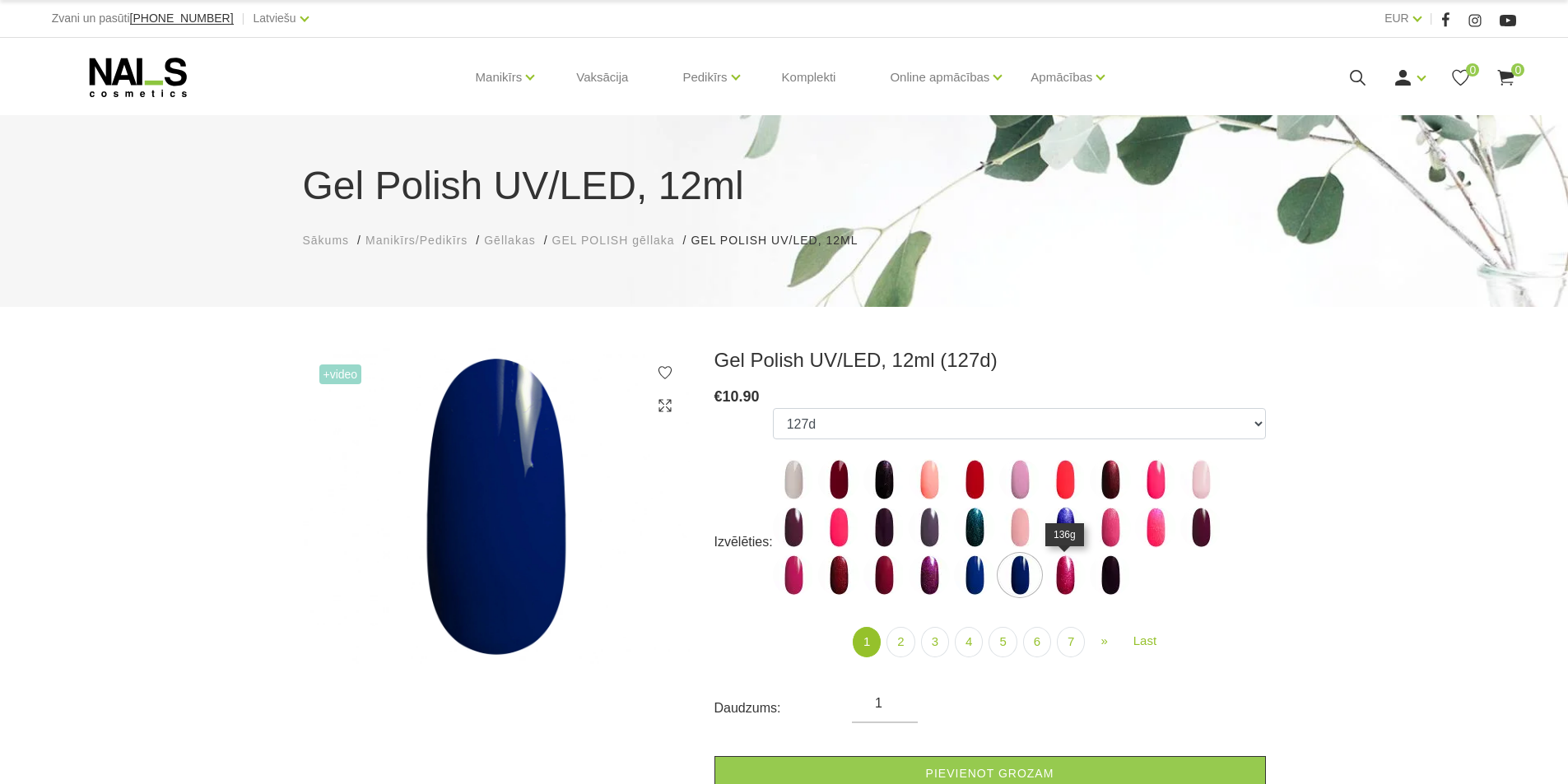
click at [1062, 579] on img at bounding box center [1064, 575] width 41 height 41
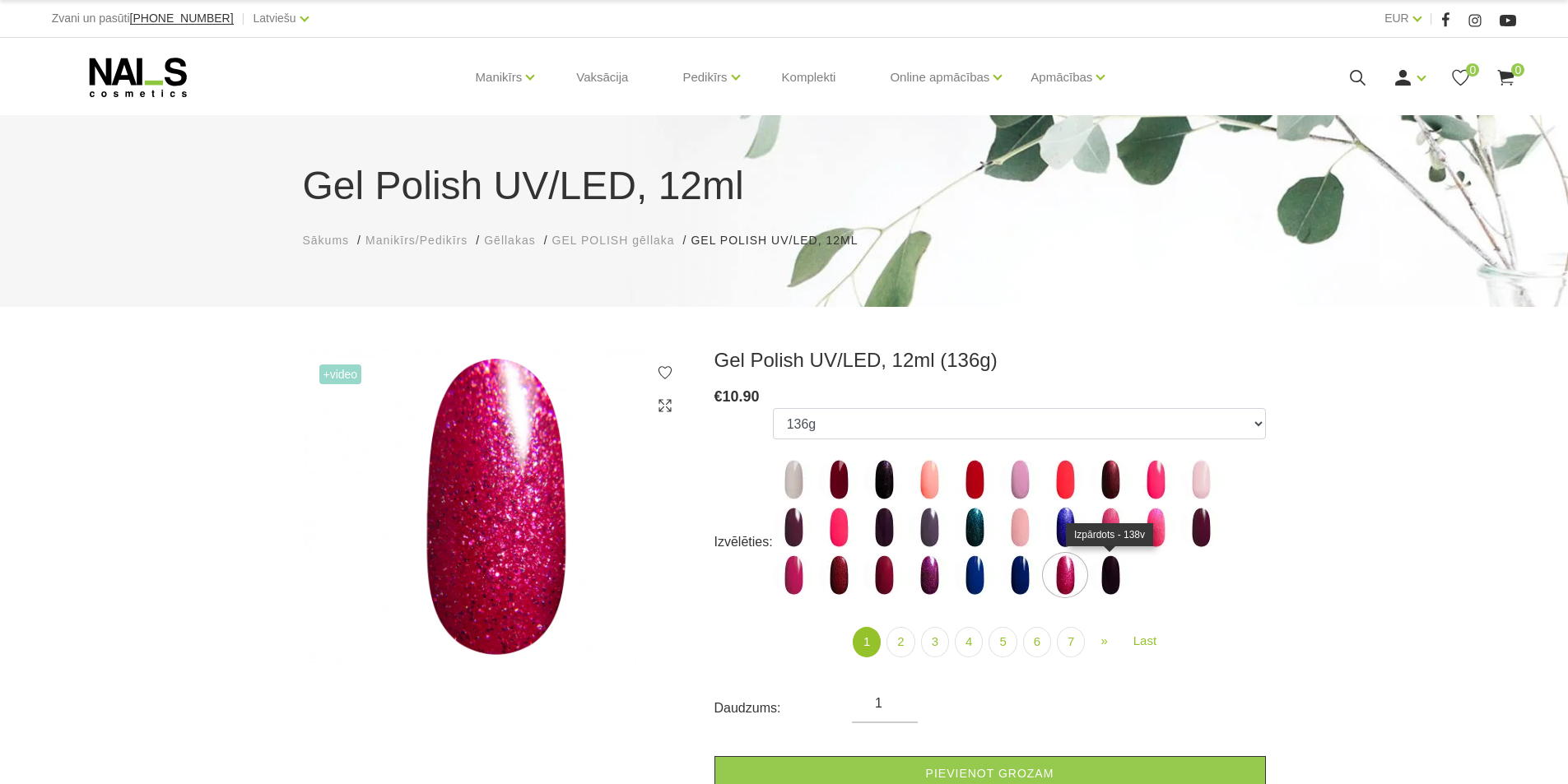
click at [1105, 571] on img at bounding box center [1110, 575] width 41 height 41
select select "4035"
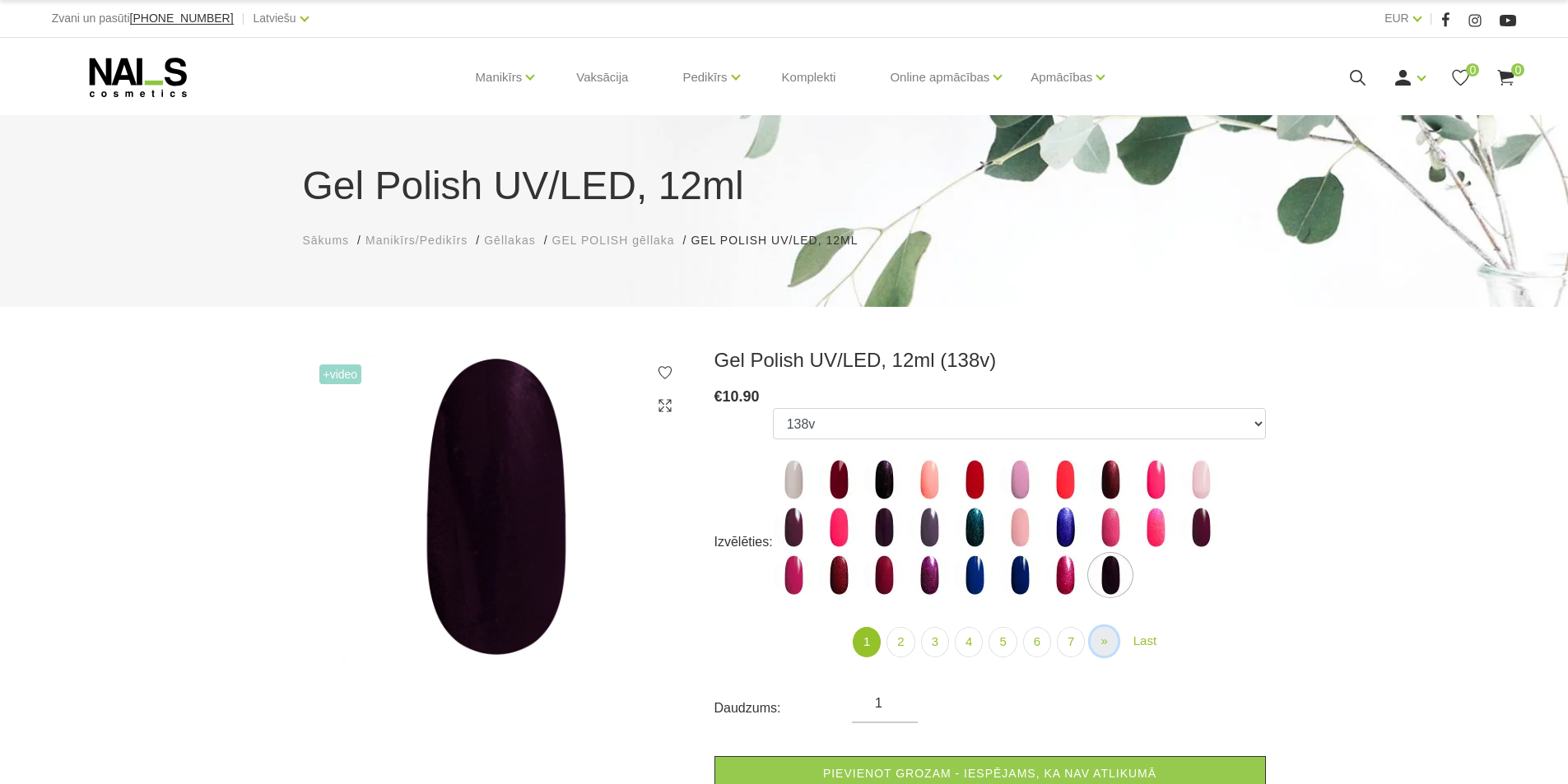
click at [1099, 640] on link "» Next" at bounding box center [1103, 641] width 26 height 29
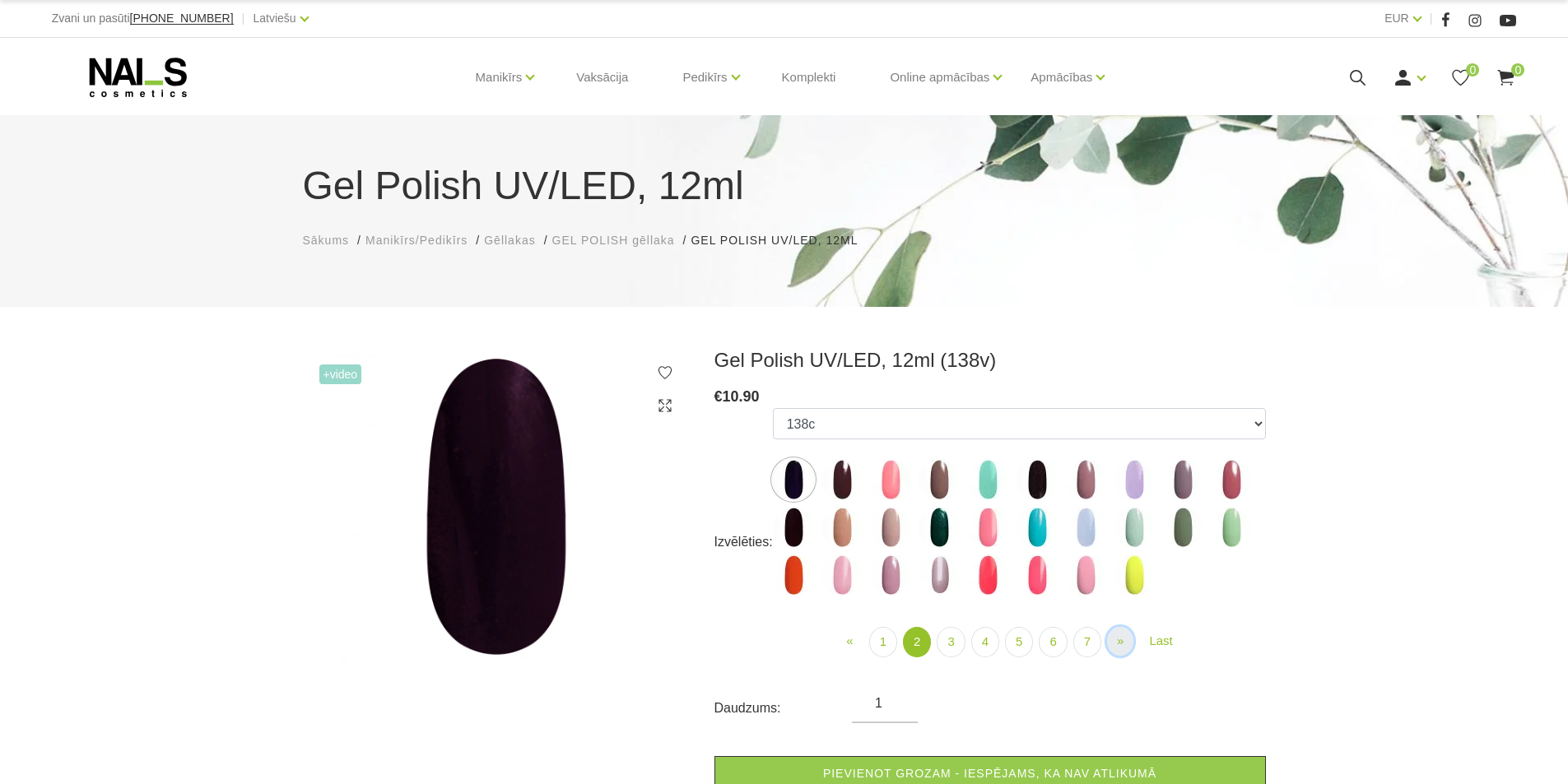
click at [1108, 646] on link "» Next" at bounding box center [1119, 641] width 26 height 29
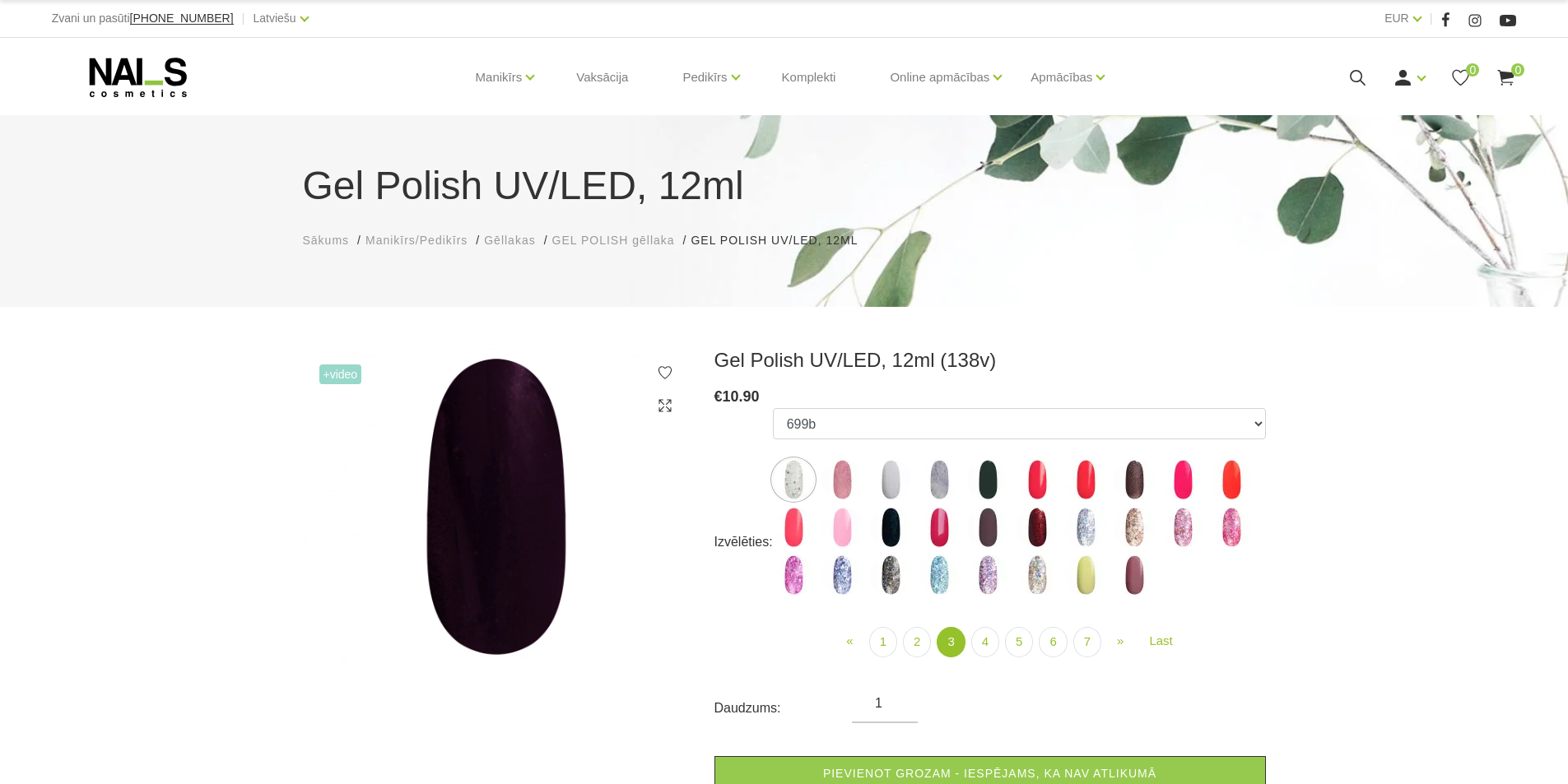
click at [840, 474] on img at bounding box center [842, 479] width 41 height 41
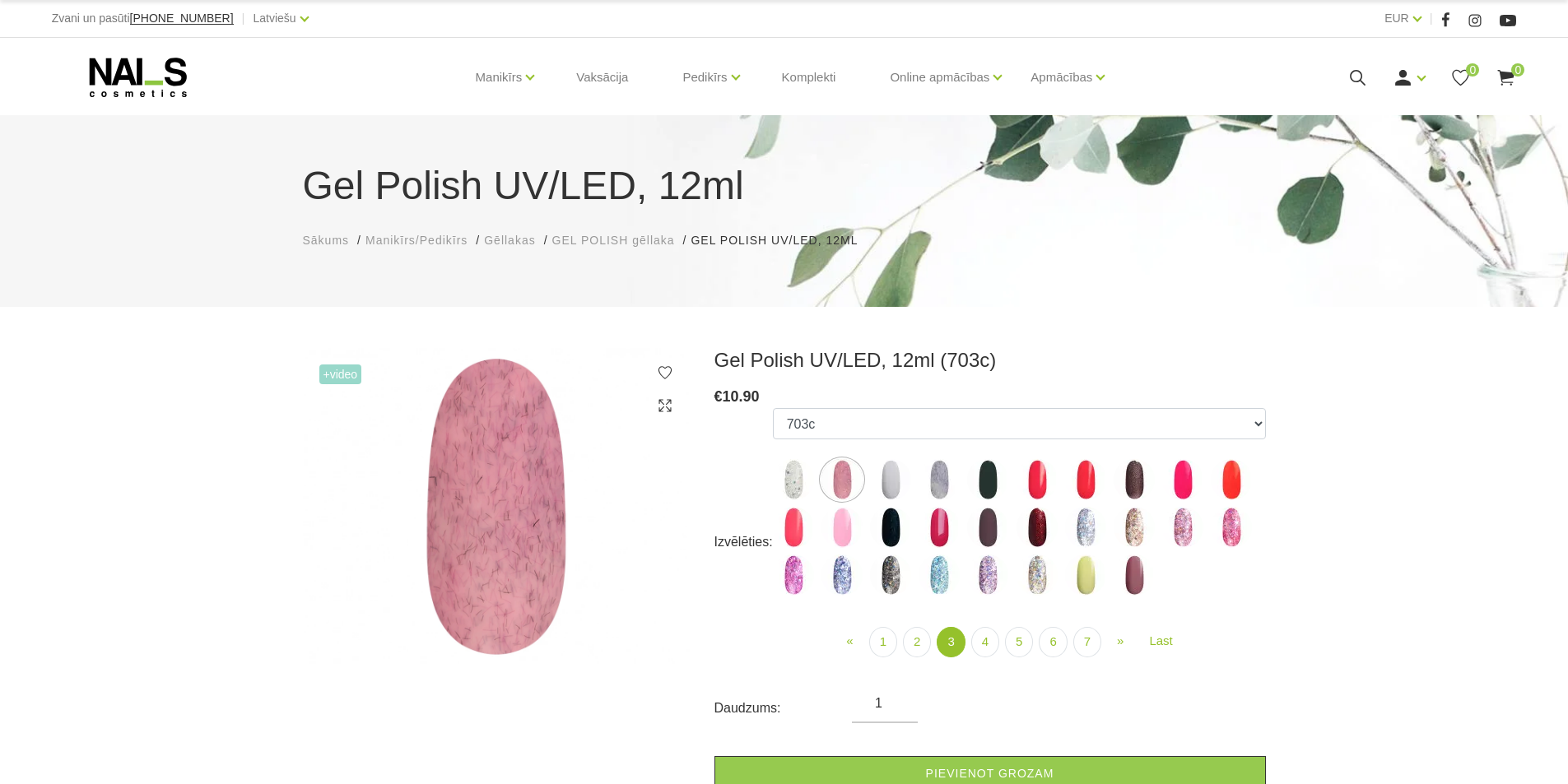
click at [803, 480] on img at bounding box center [793, 479] width 41 height 41
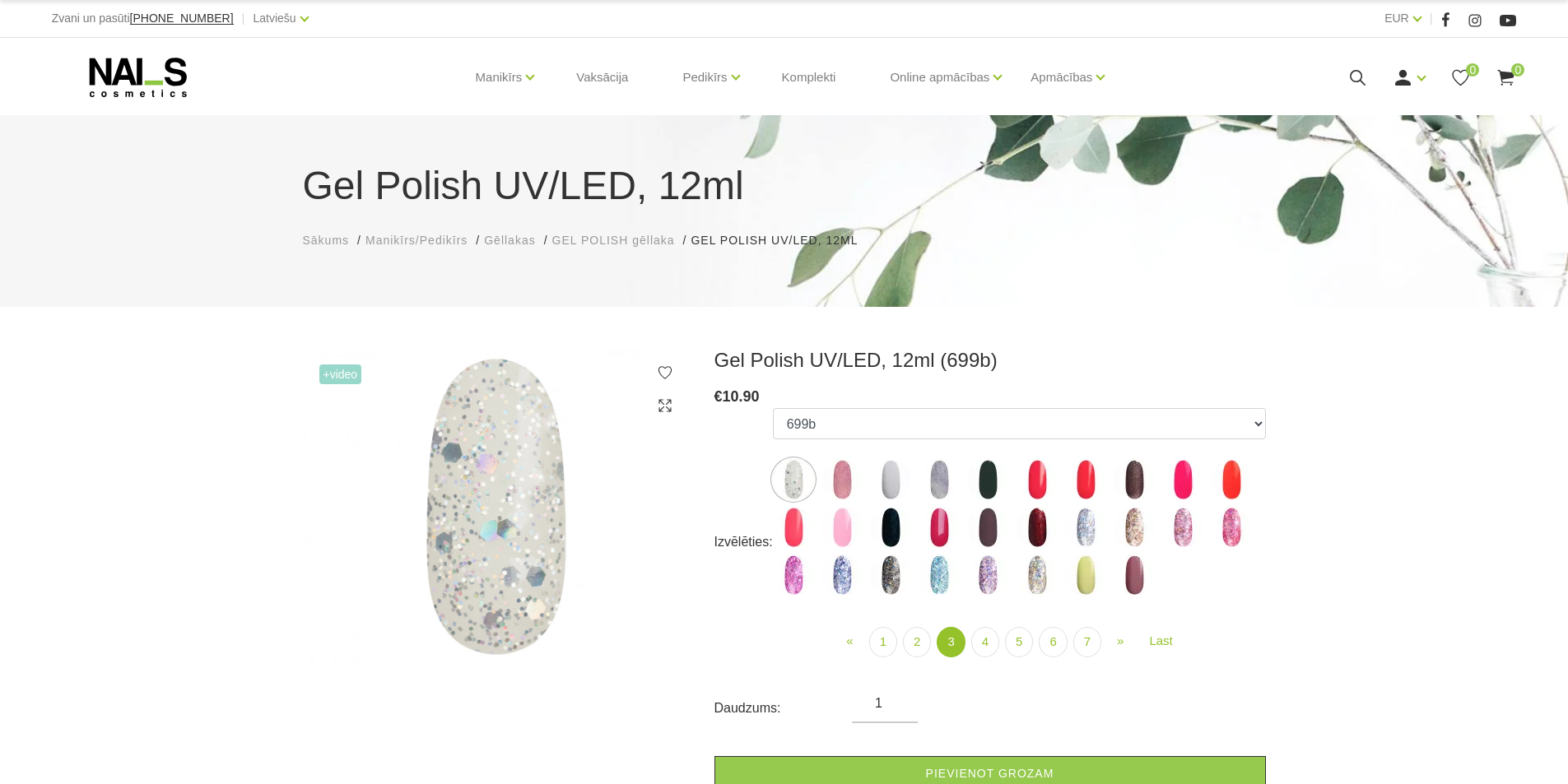
click at [1032, 529] on img at bounding box center [1037, 527] width 41 height 41
select select "4145"
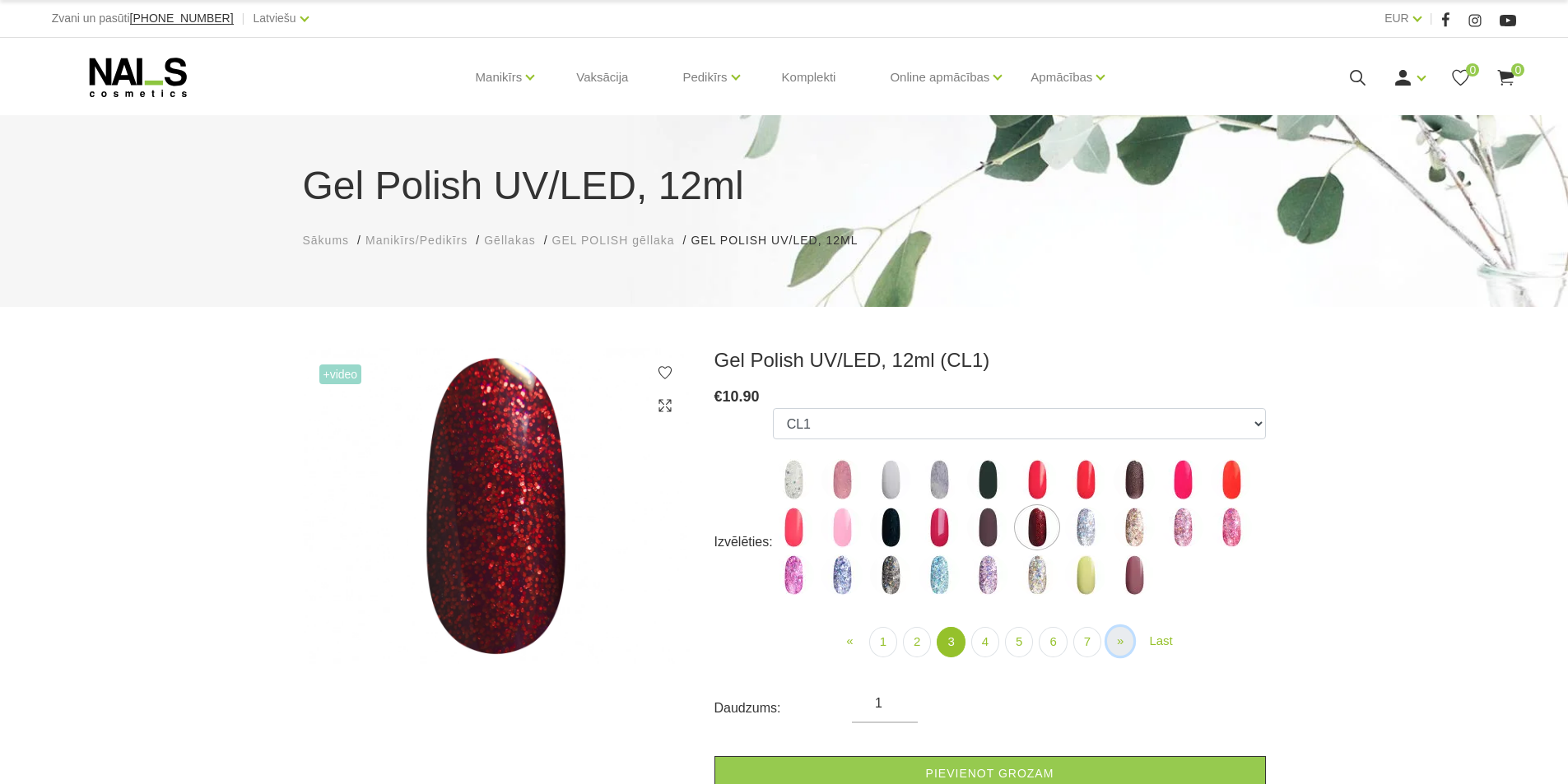
click at [1112, 645] on link "» Next" at bounding box center [1119, 641] width 26 height 29
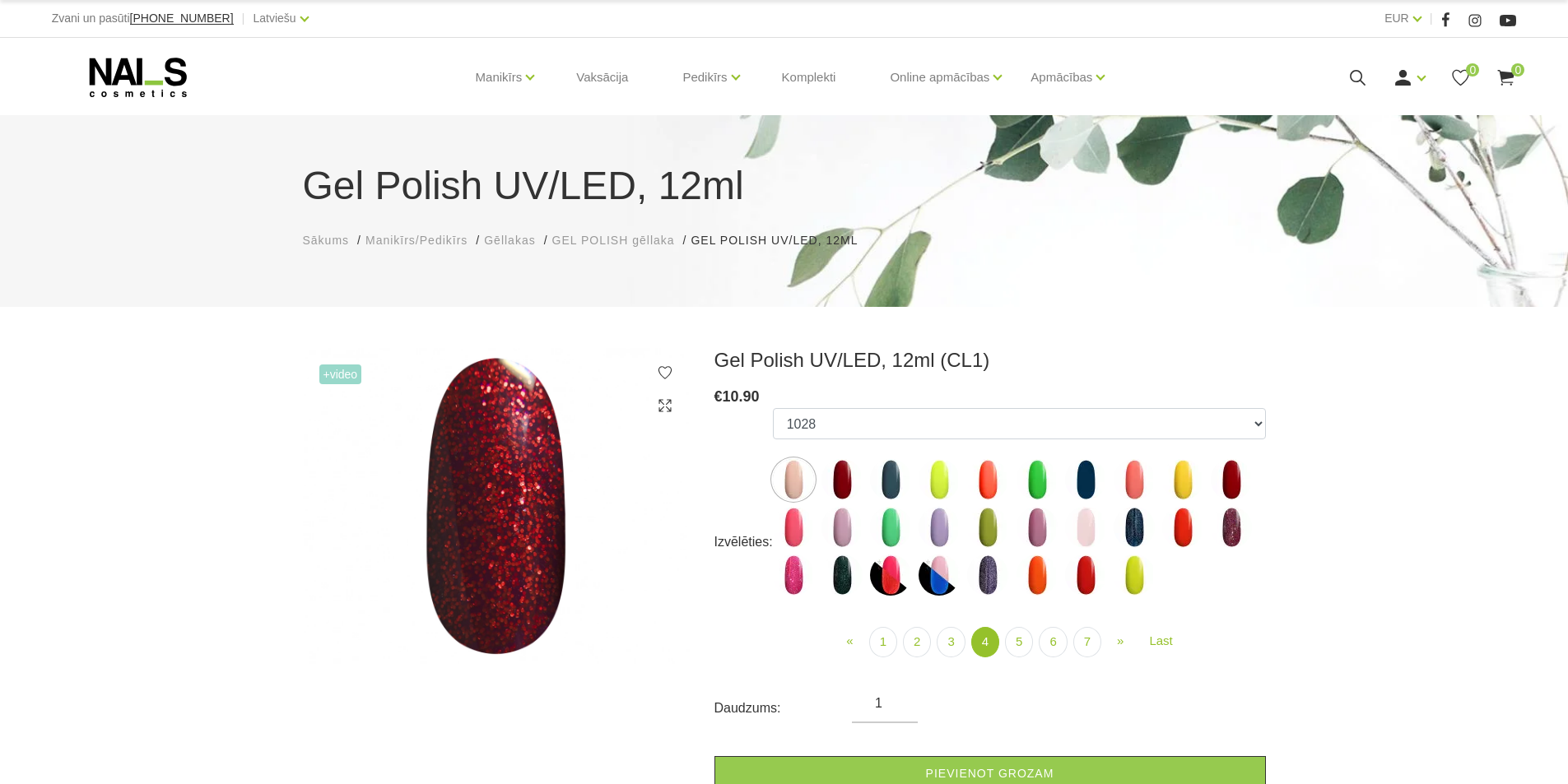
click at [891, 580] on img at bounding box center [890, 575] width 41 height 41
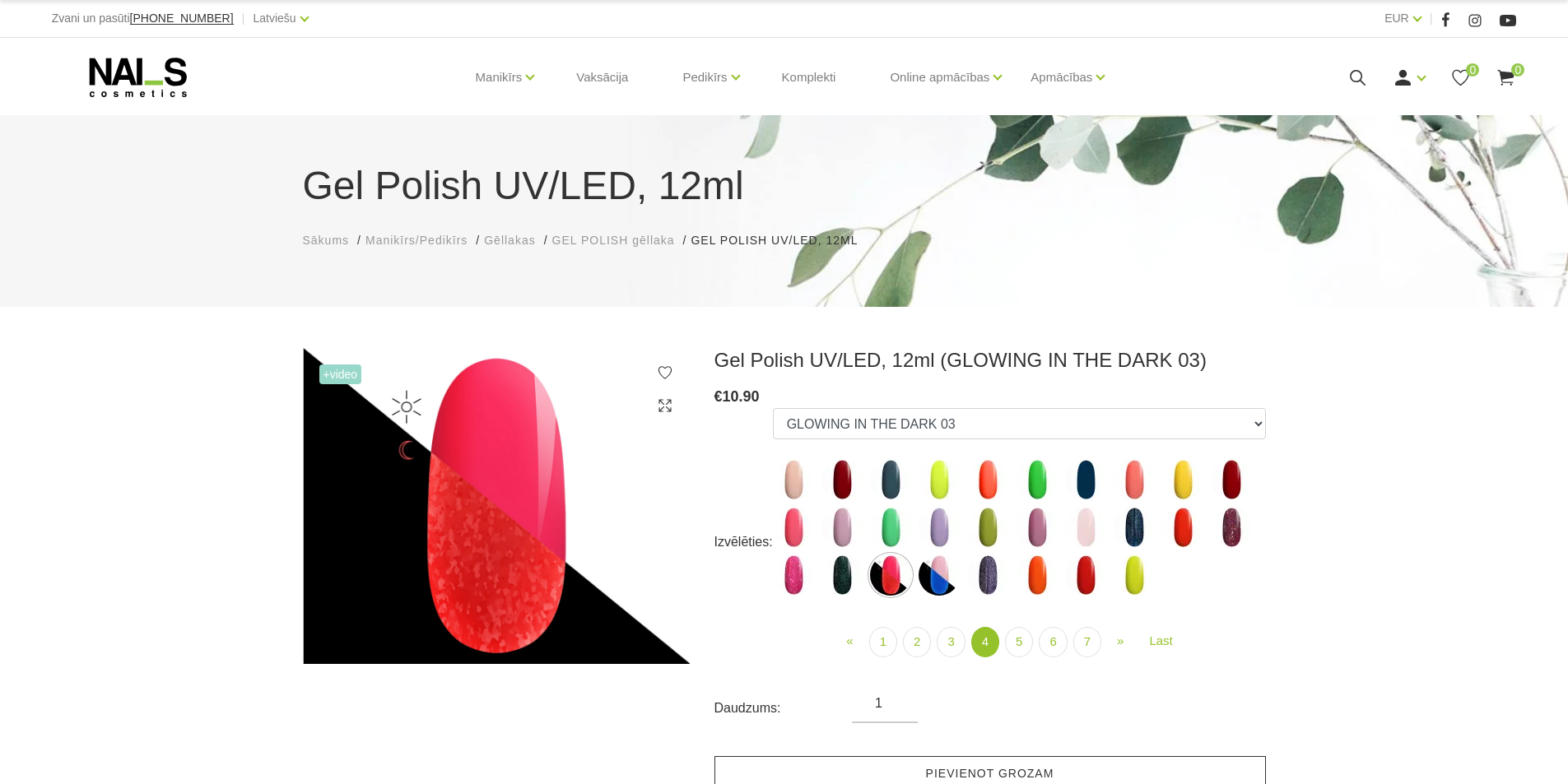
click at [868, 766] on link "Pievienot grozam" at bounding box center [990, 774] width 552 height 35
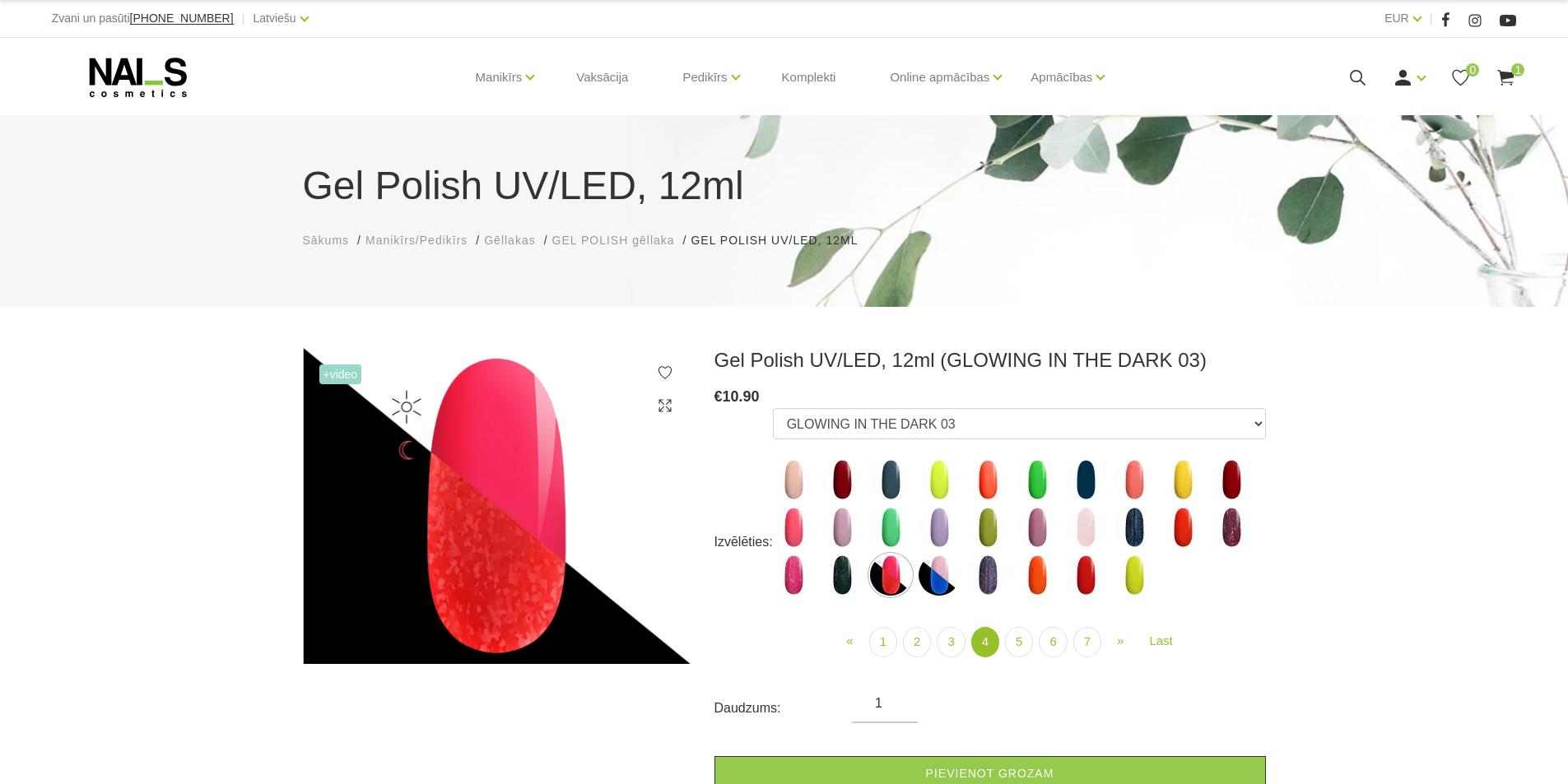
click at [829, 575] on img at bounding box center [842, 575] width 41 height 41
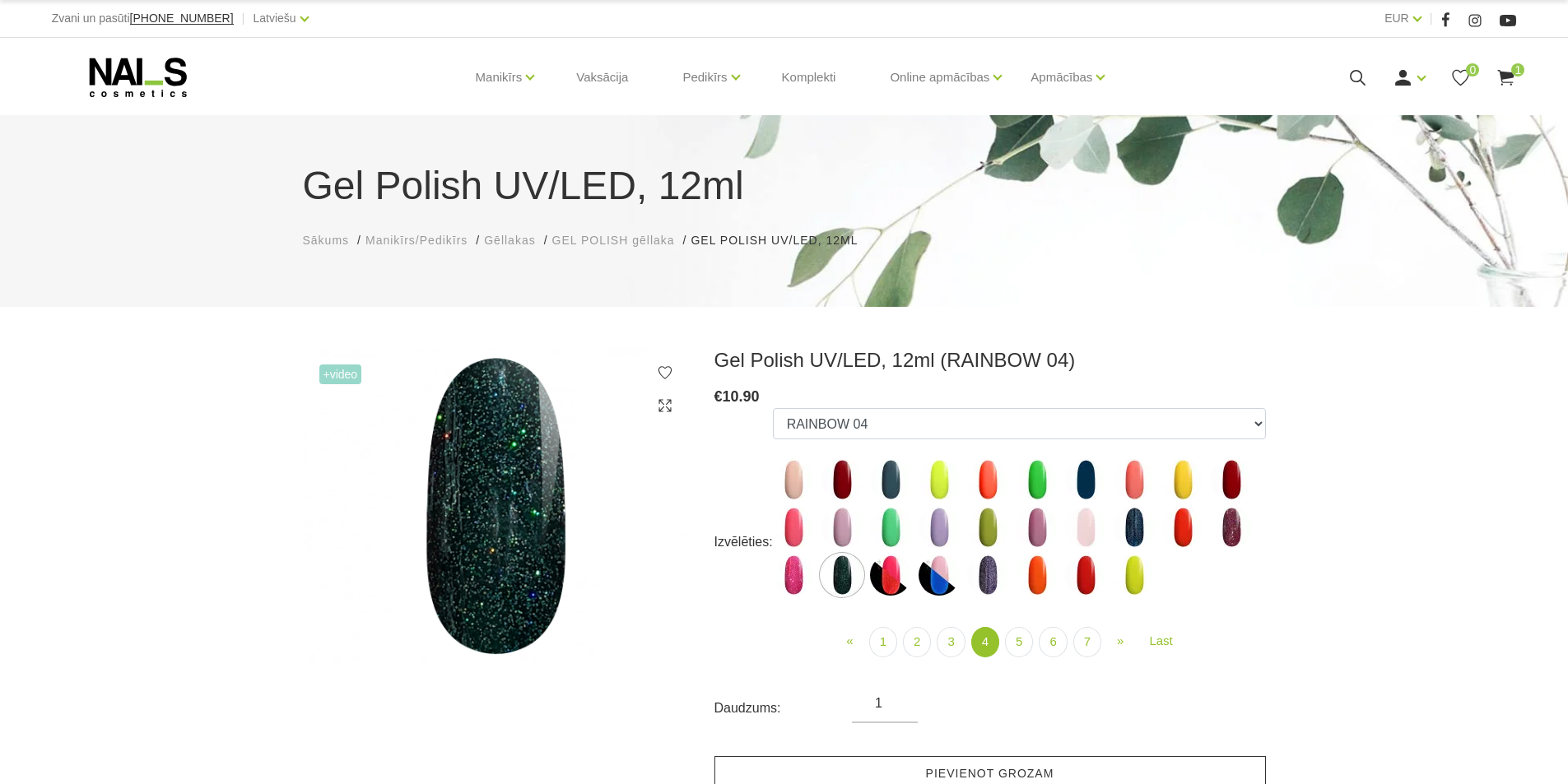
click at [922, 766] on link "Pievienot grozam" at bounding box center [990, 774] width 552 height 35
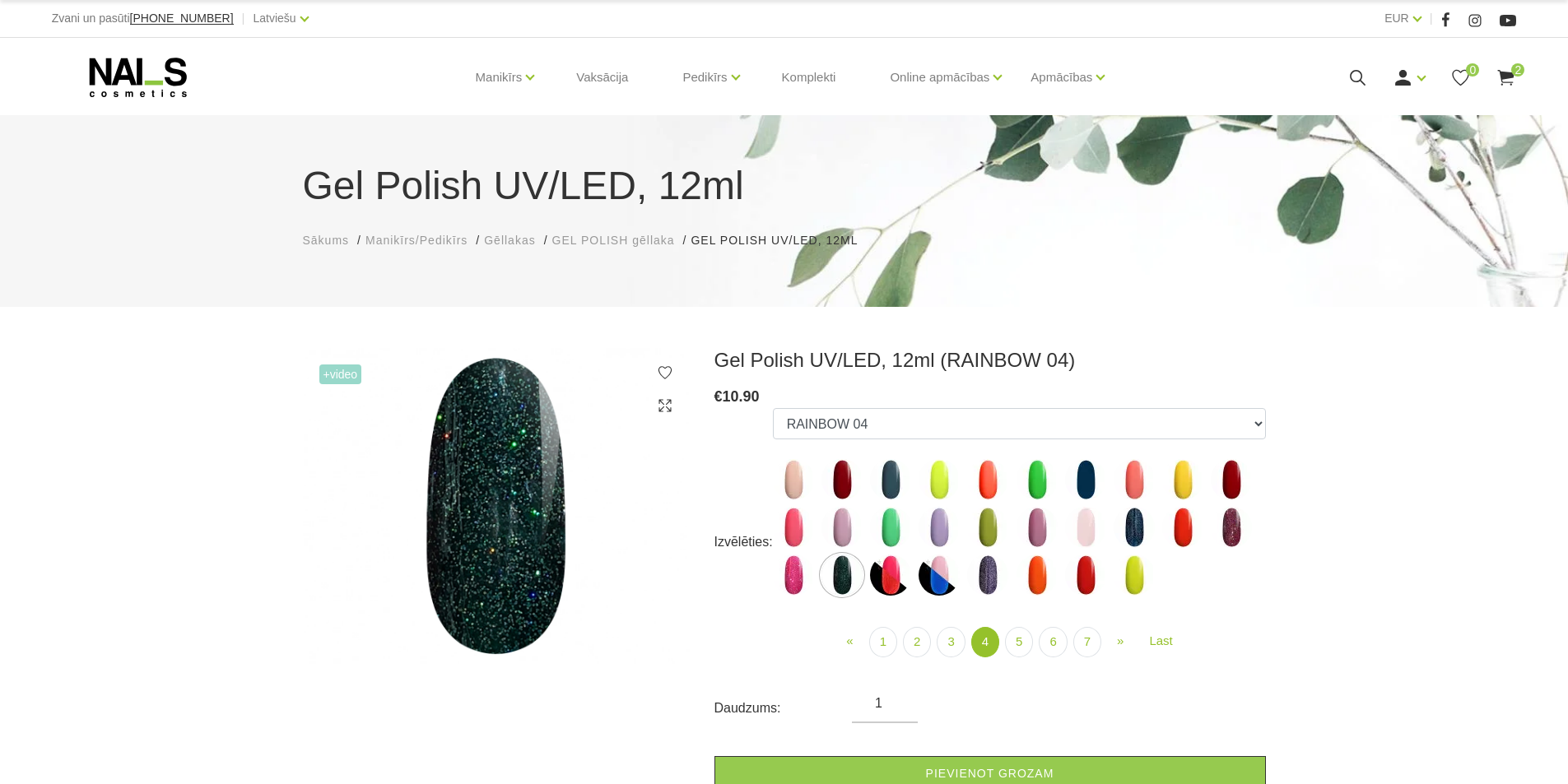
click at [834, 485] on img at bounding box center [842, 479] width 41 height 41
select select "4182"
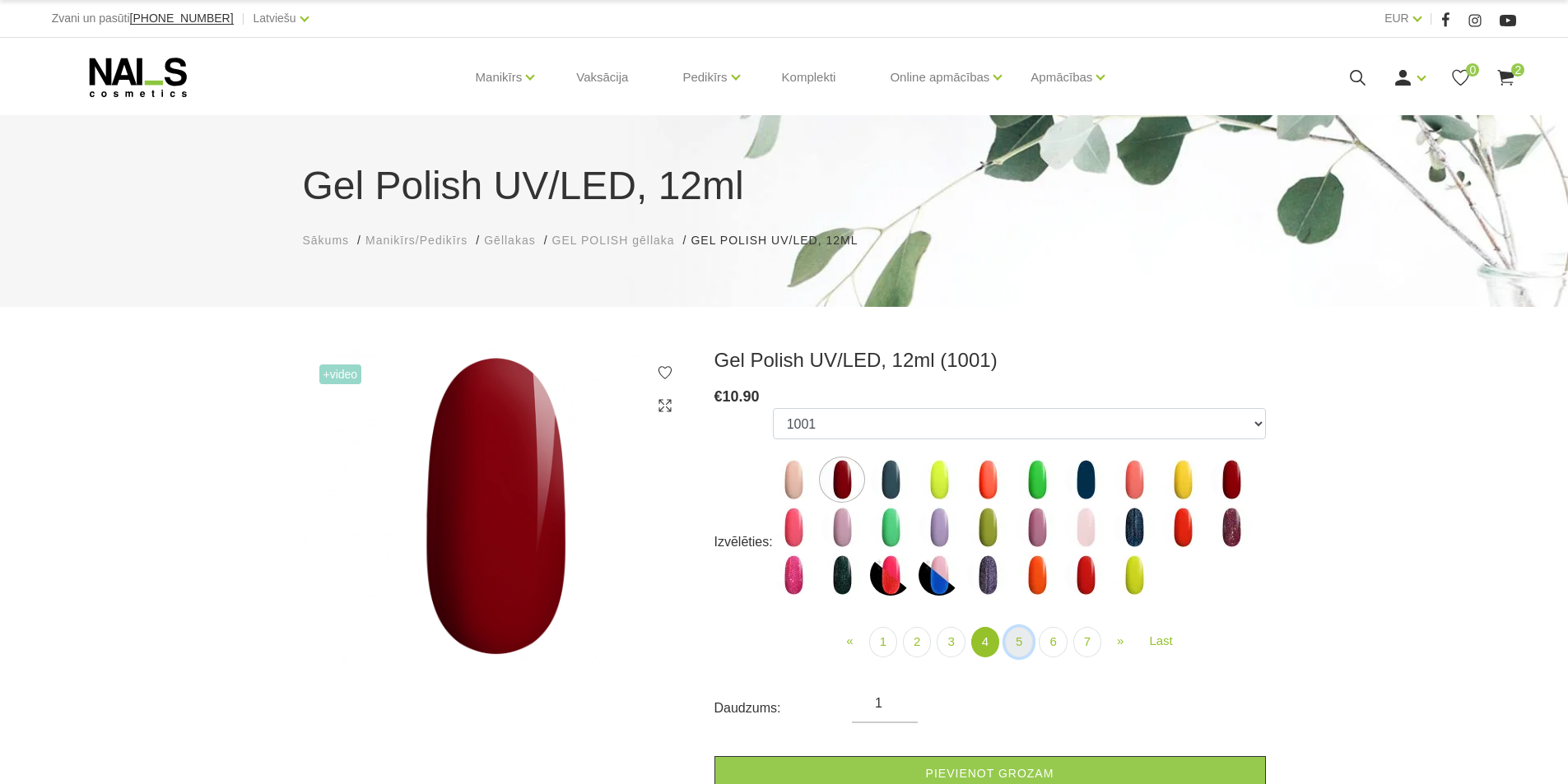
click at [1021, 648] on link "5" at bounding box center [1018, 642] width 28 height 30
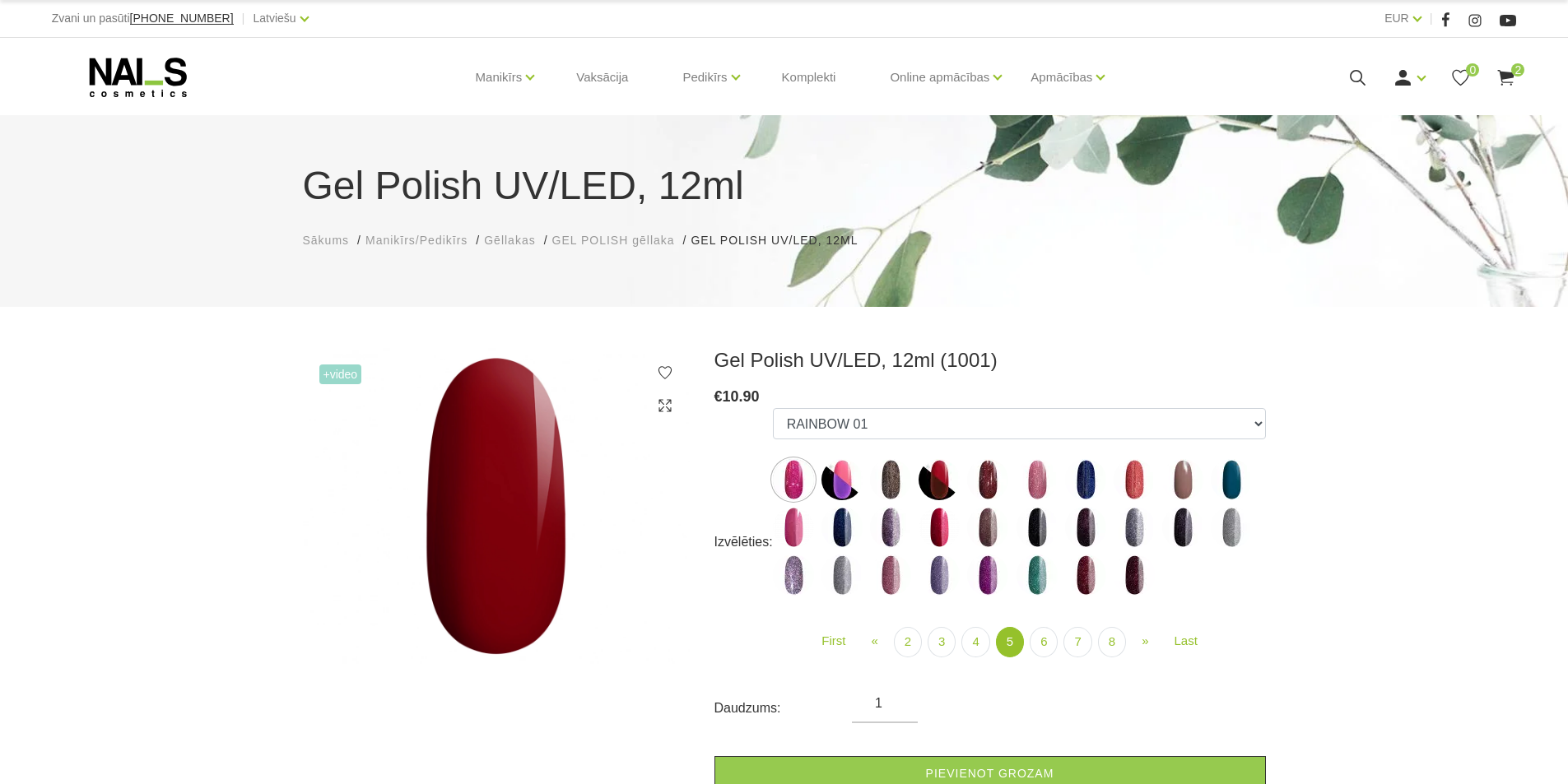
click at [946, 476] on img at bounding box center [938, 479] width 41 height 41
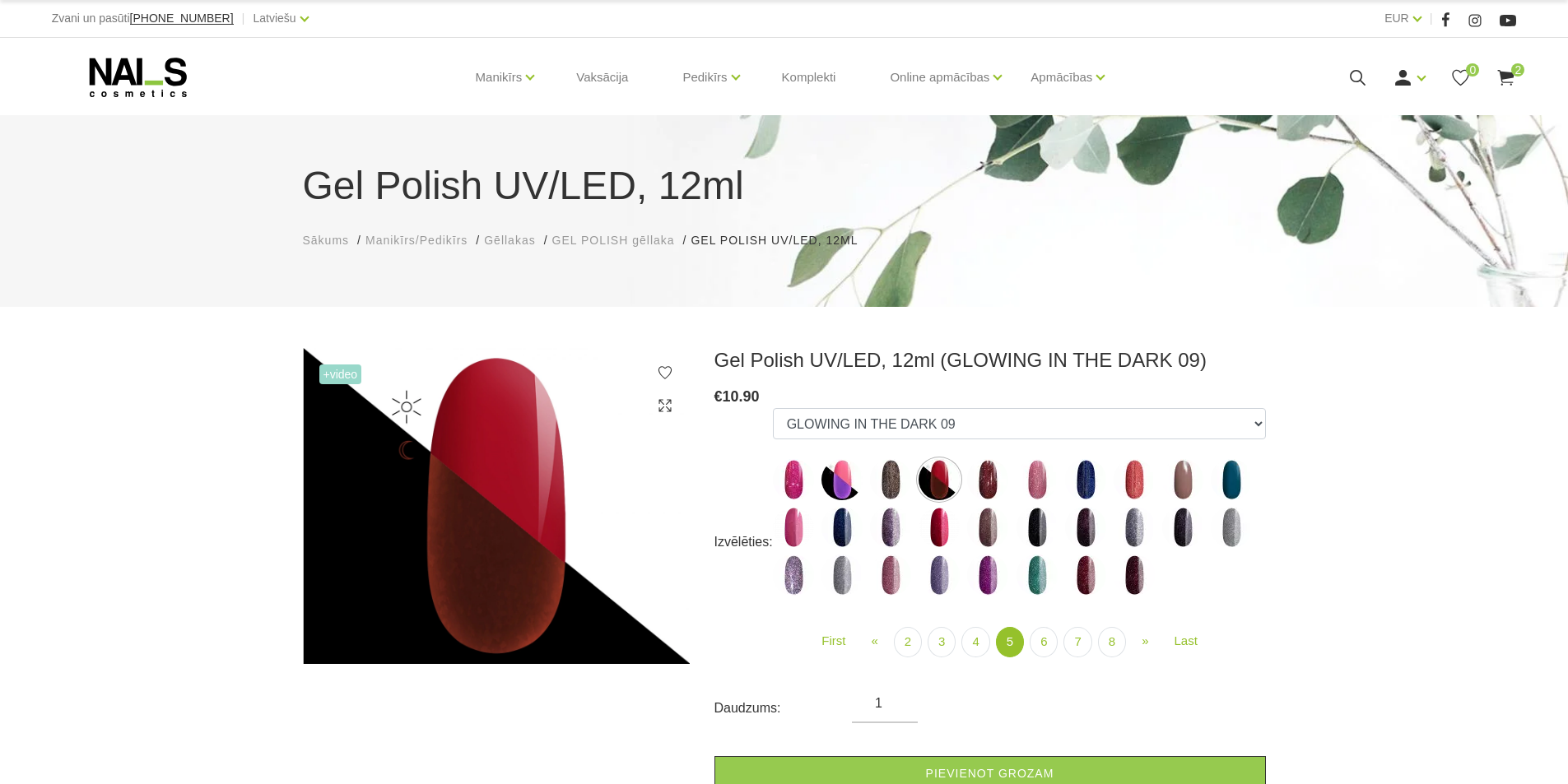
click at [827, 485] on img at bounding box center [842, 479] width 41 height 41
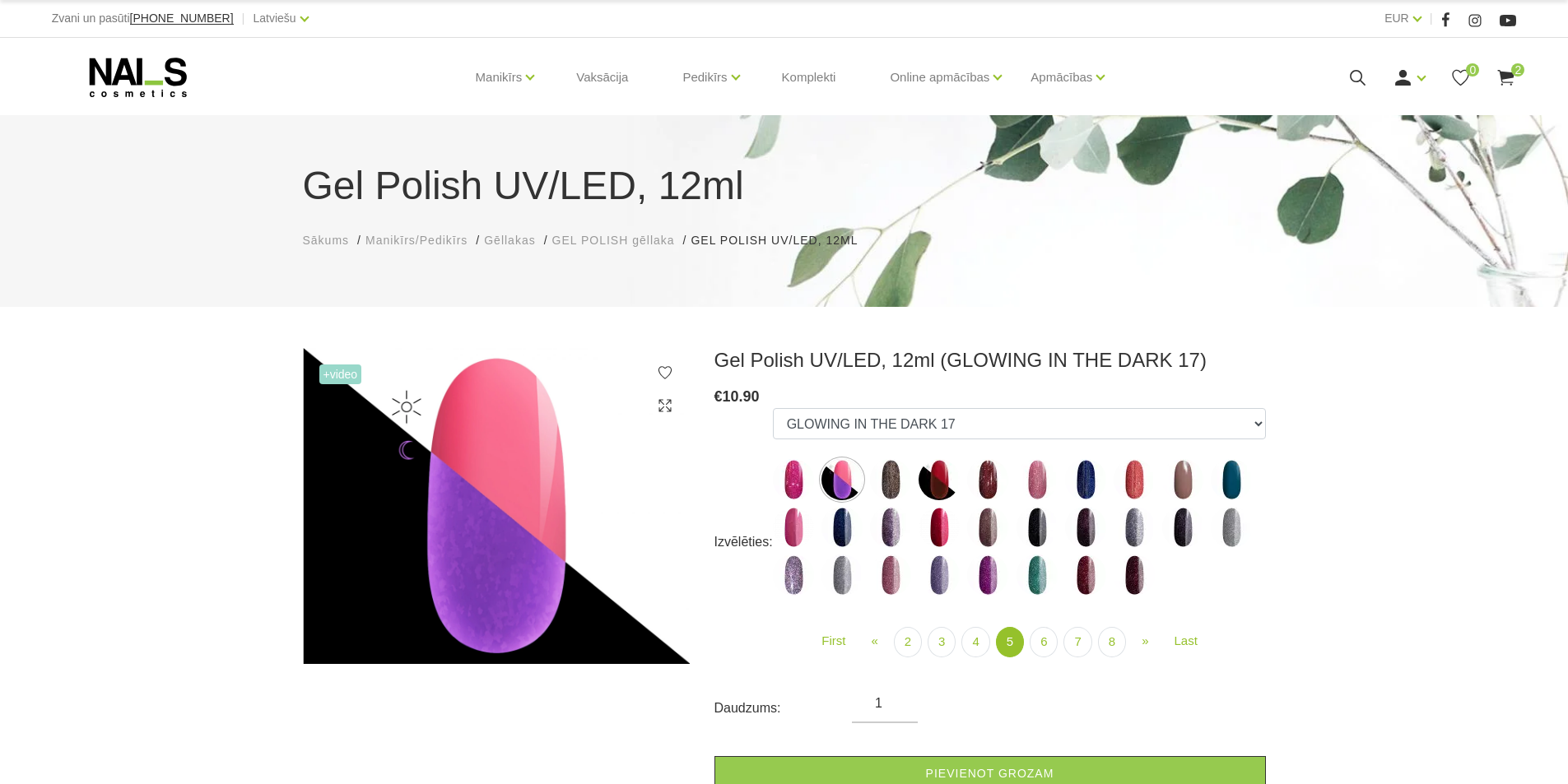
click at [800, 525] on img at bounding box center [793, 527] width 41 height 41
select select "4950"
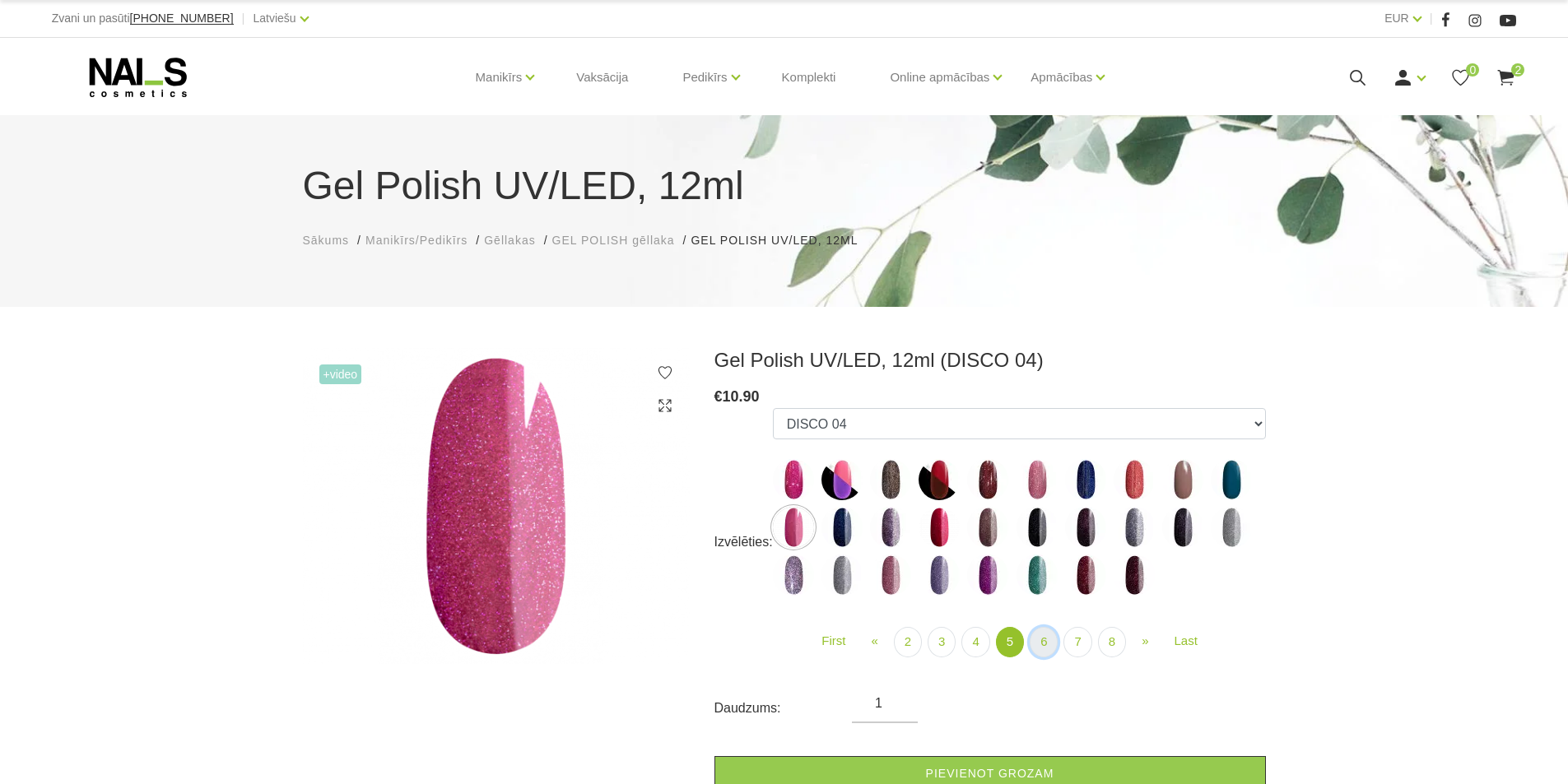
click at [1043, 653] on link "6" at bounding box center [1043, 642] width 28 height 30
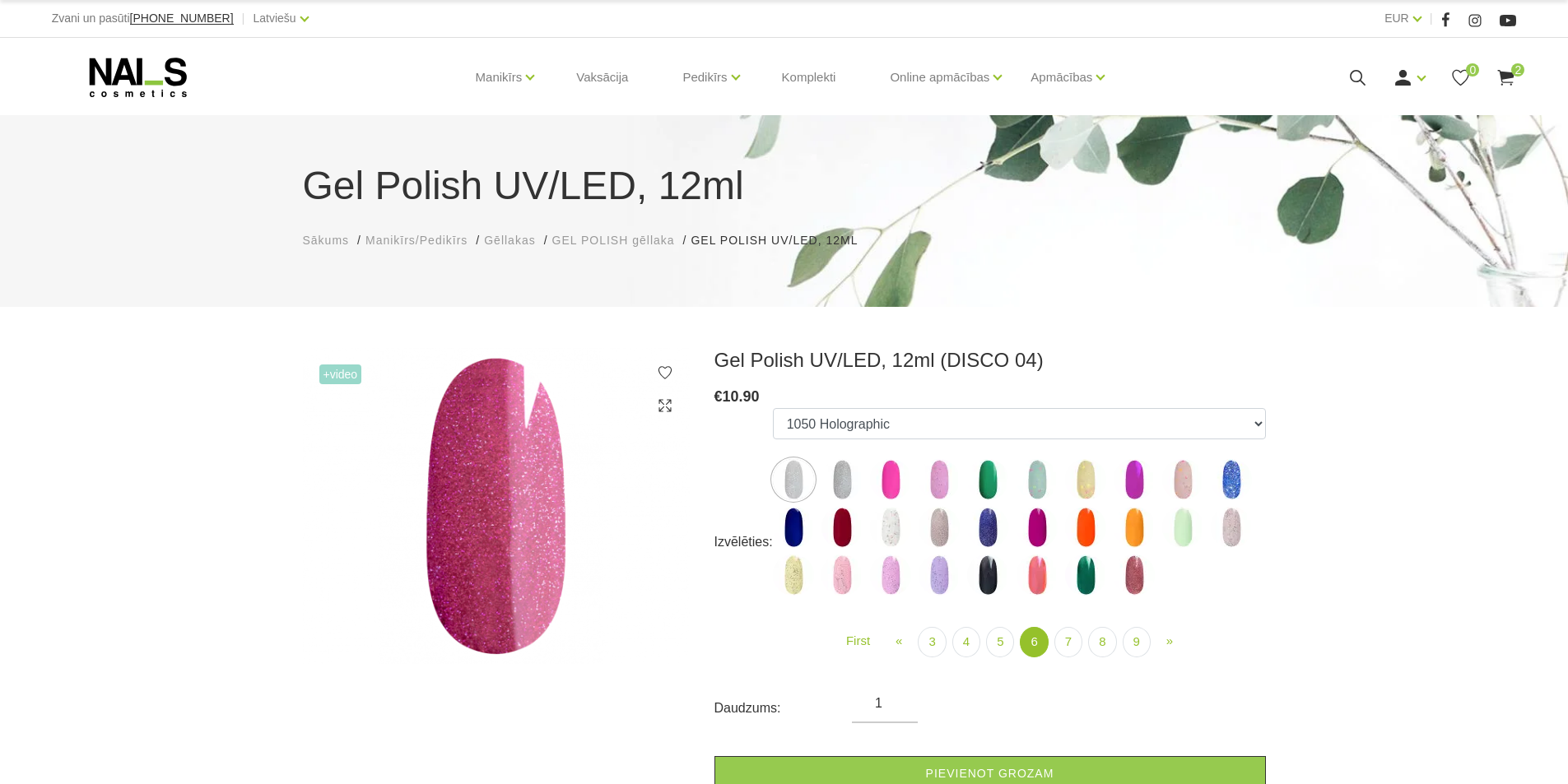
click at [832, 524] on img at bounding box center [842, 527] width 41 height 41
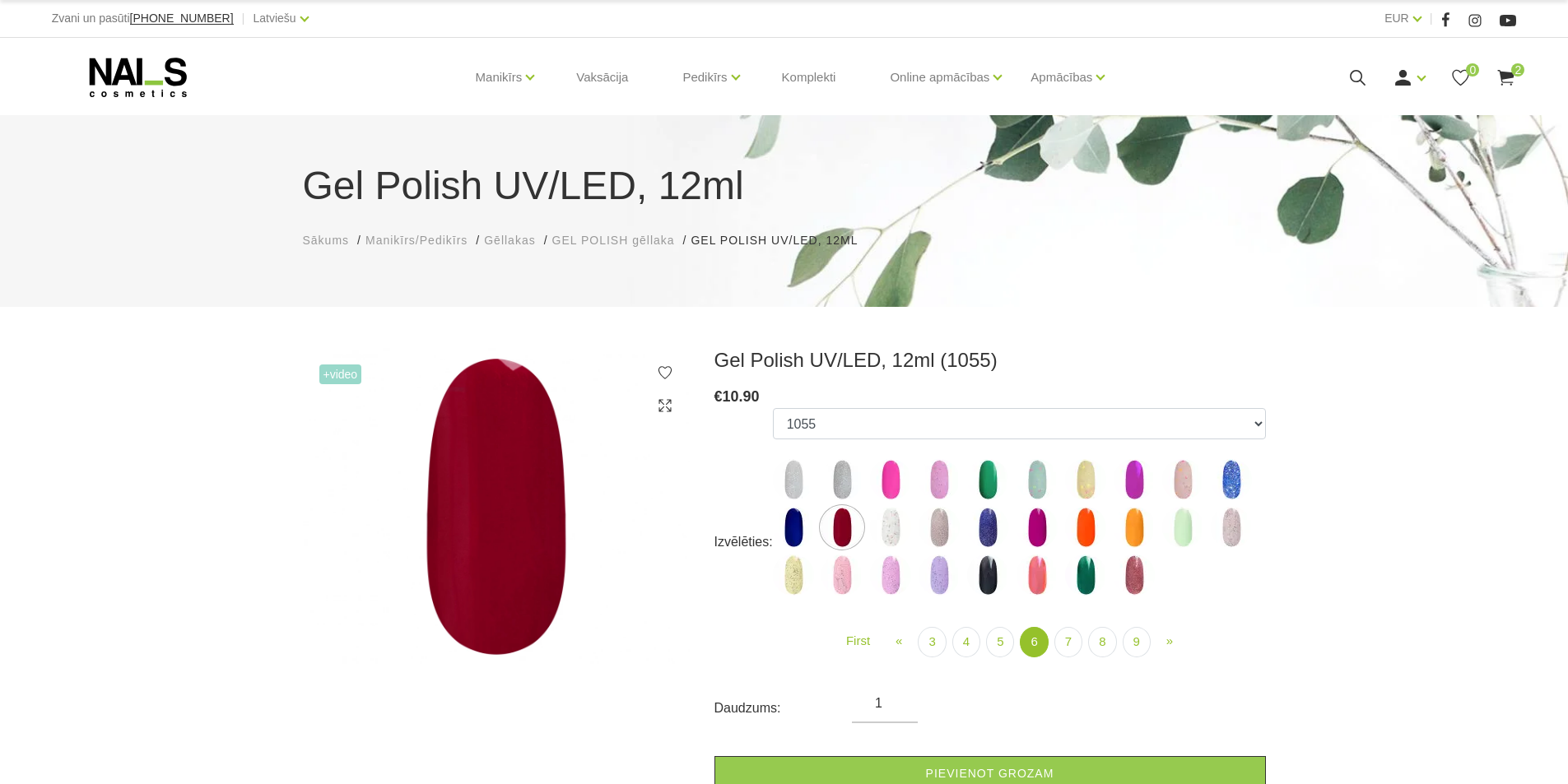
click at [951, 484] on img at bounding box center [938, 479] width 41 height 41
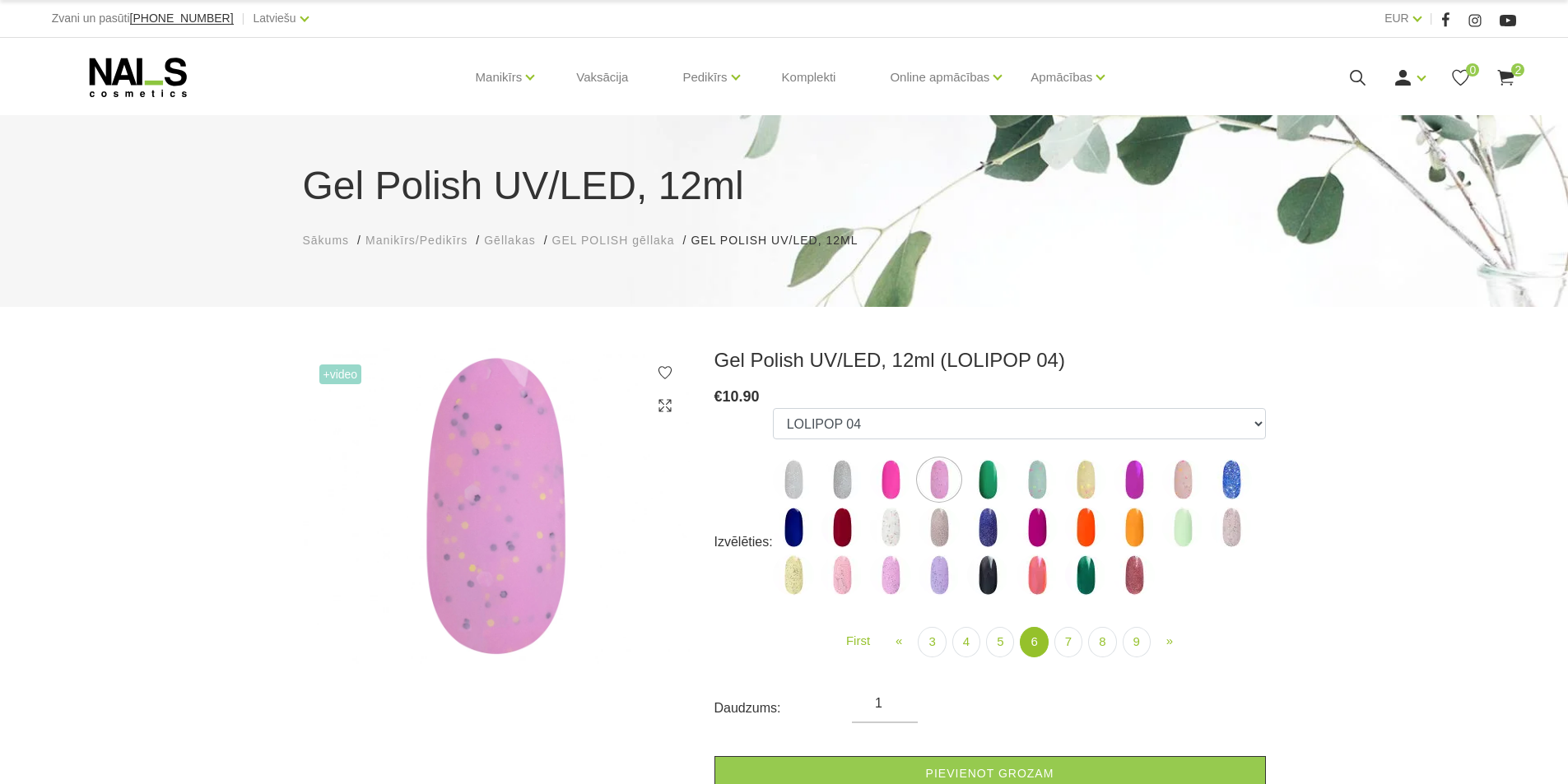
click at [898, 487] on img at bounding box center [890, 479] width 41 height 41
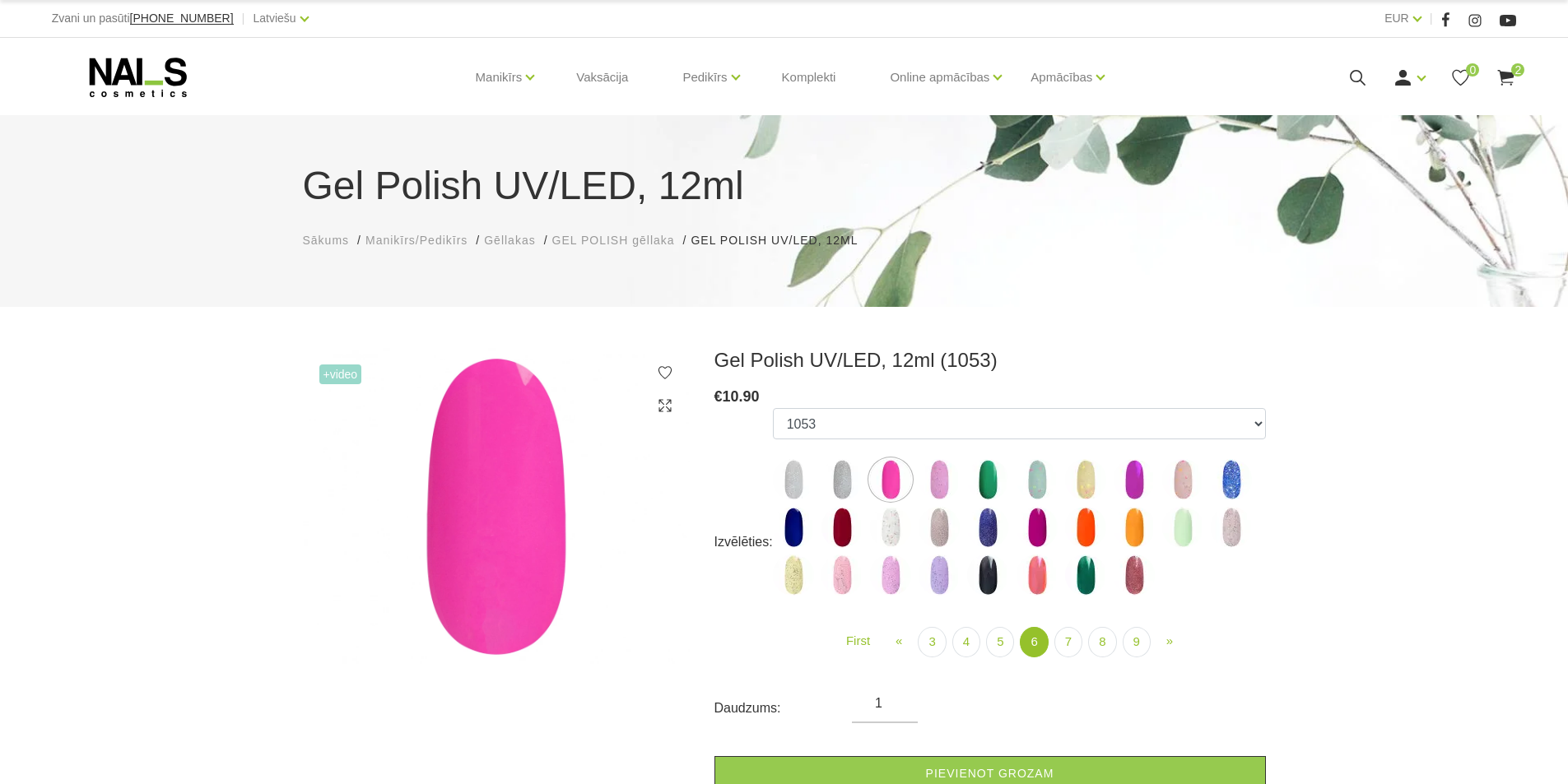
click at [898, 568] on img at bounding box center [890, 575] width 41 height 41
select select "5309"
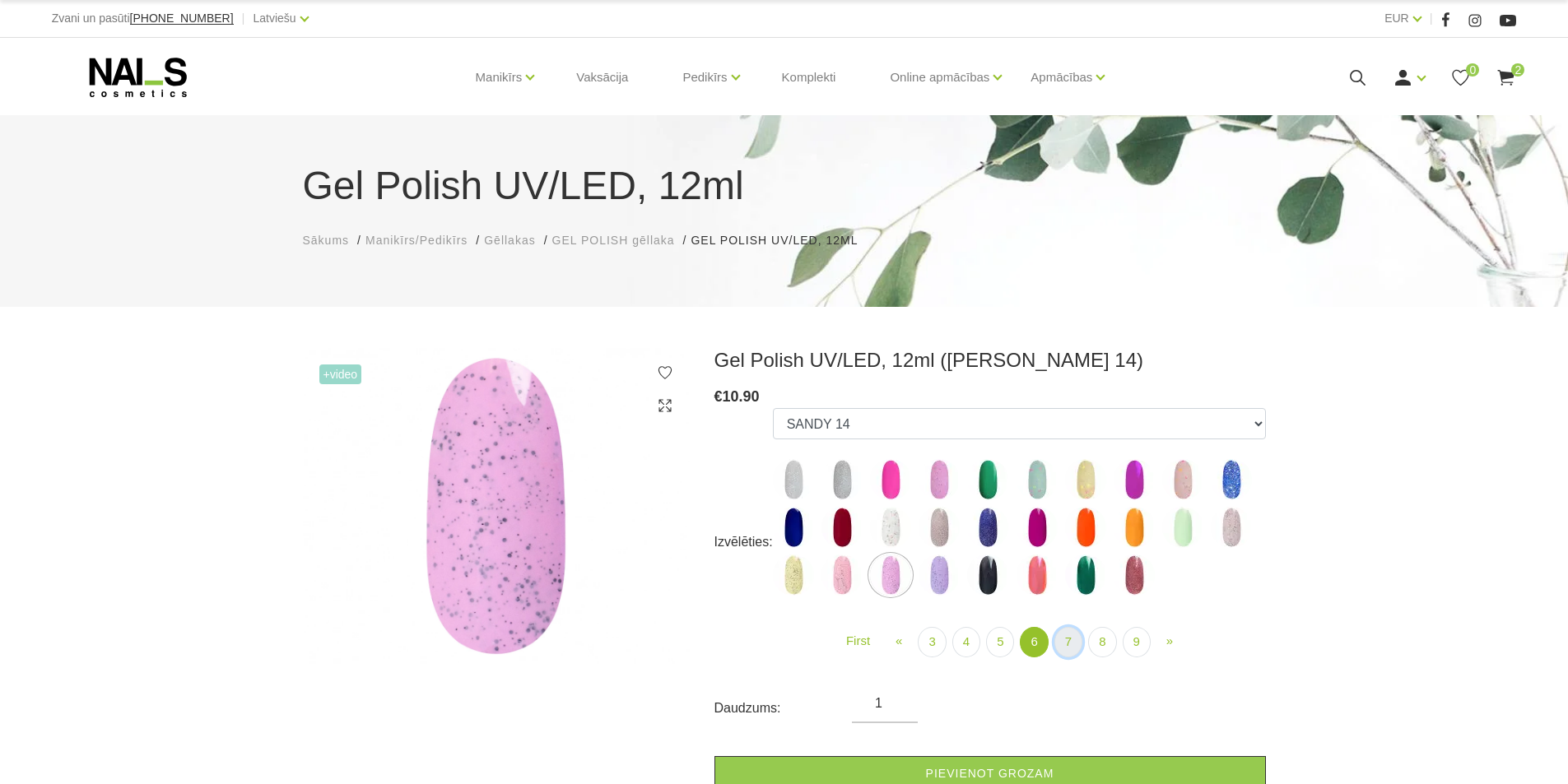
click at [1058, 642] on link "7" at bounding box center [1068, 642] width 28 height 30
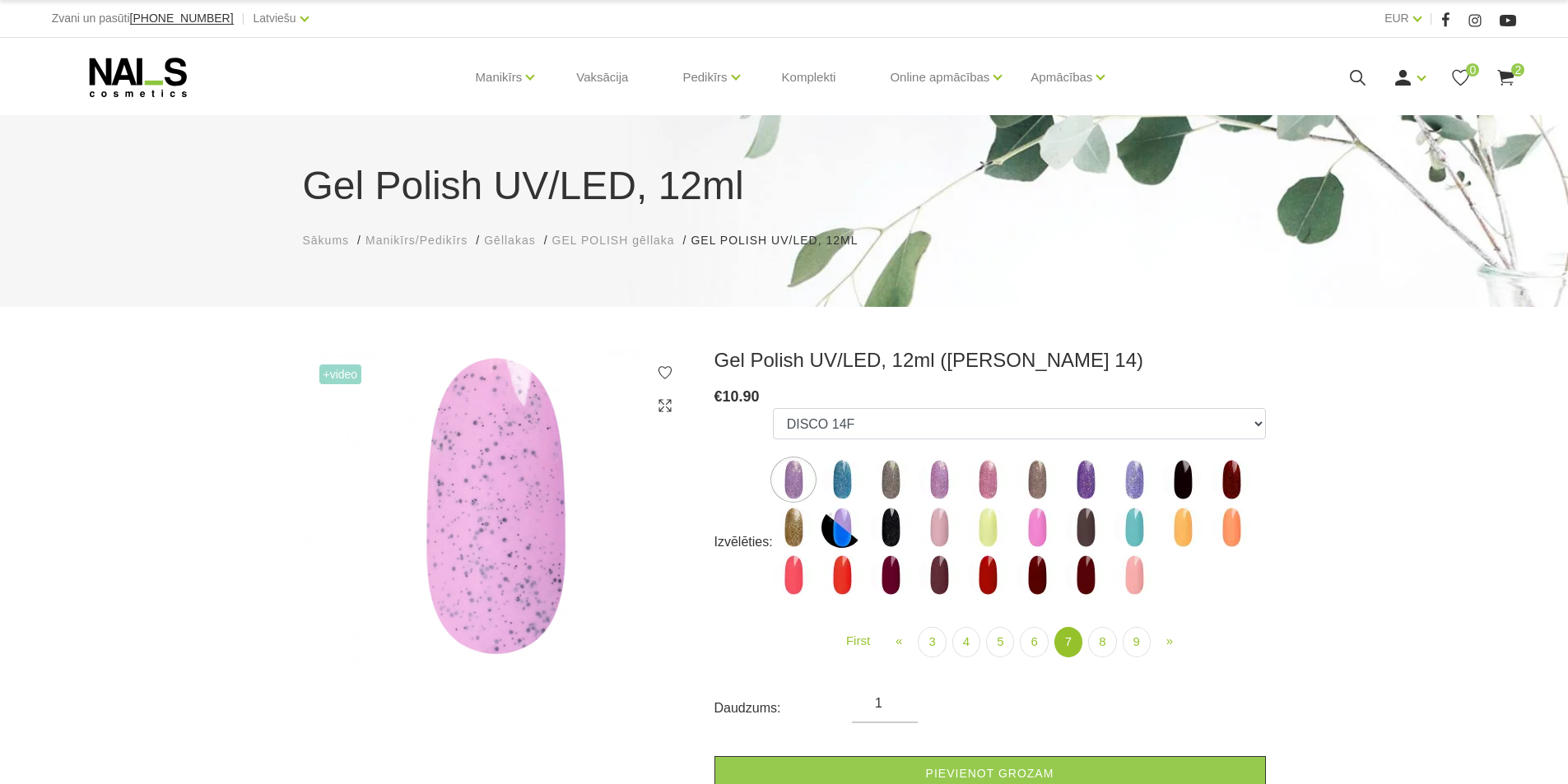
click at [874, 570] on img at bounding box center [890, 575] width 41 height 41
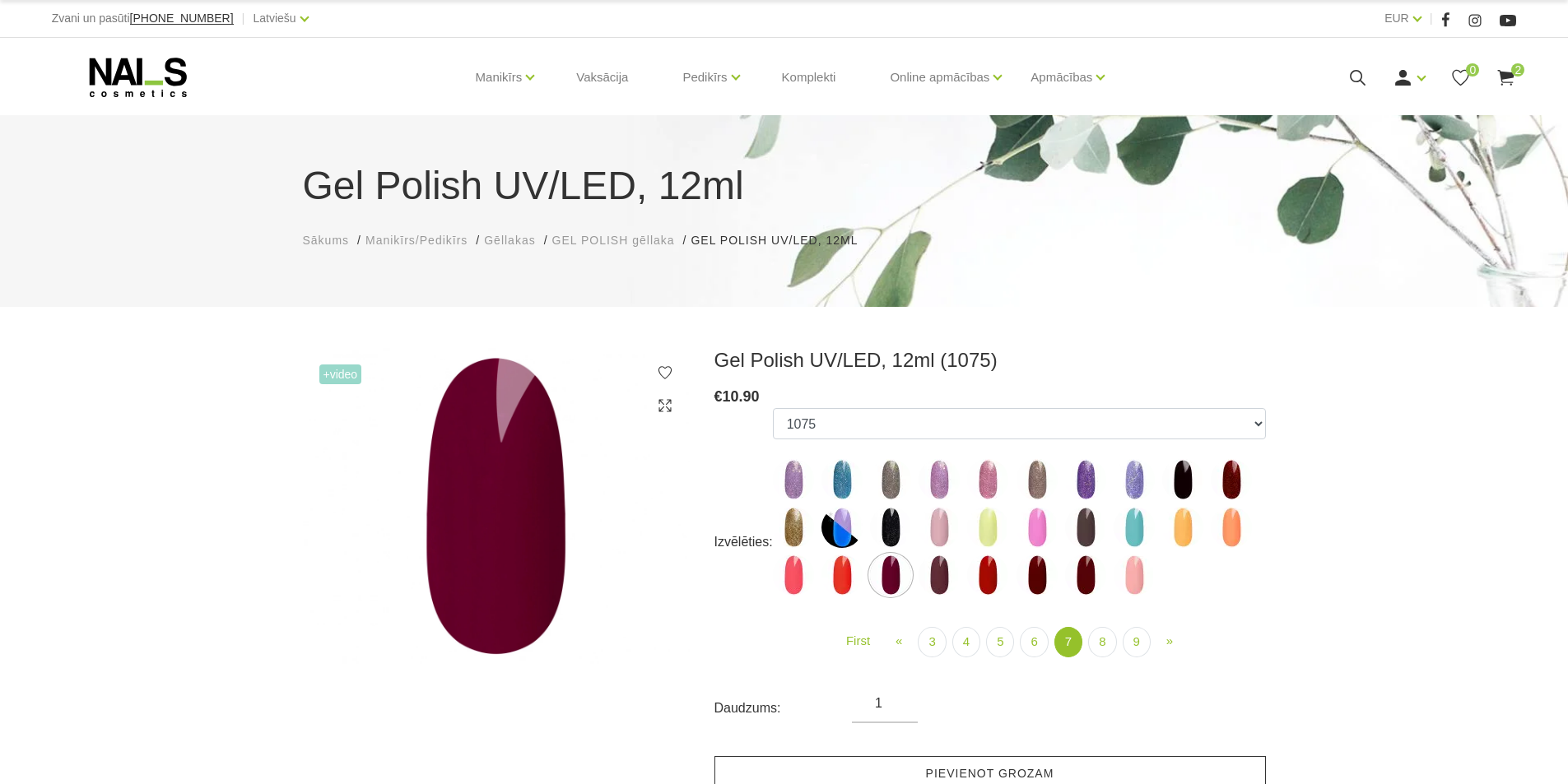
click at [1045, 760] on link "Pievienot grozam" at bounding box center [990, 774] width 552 height 35
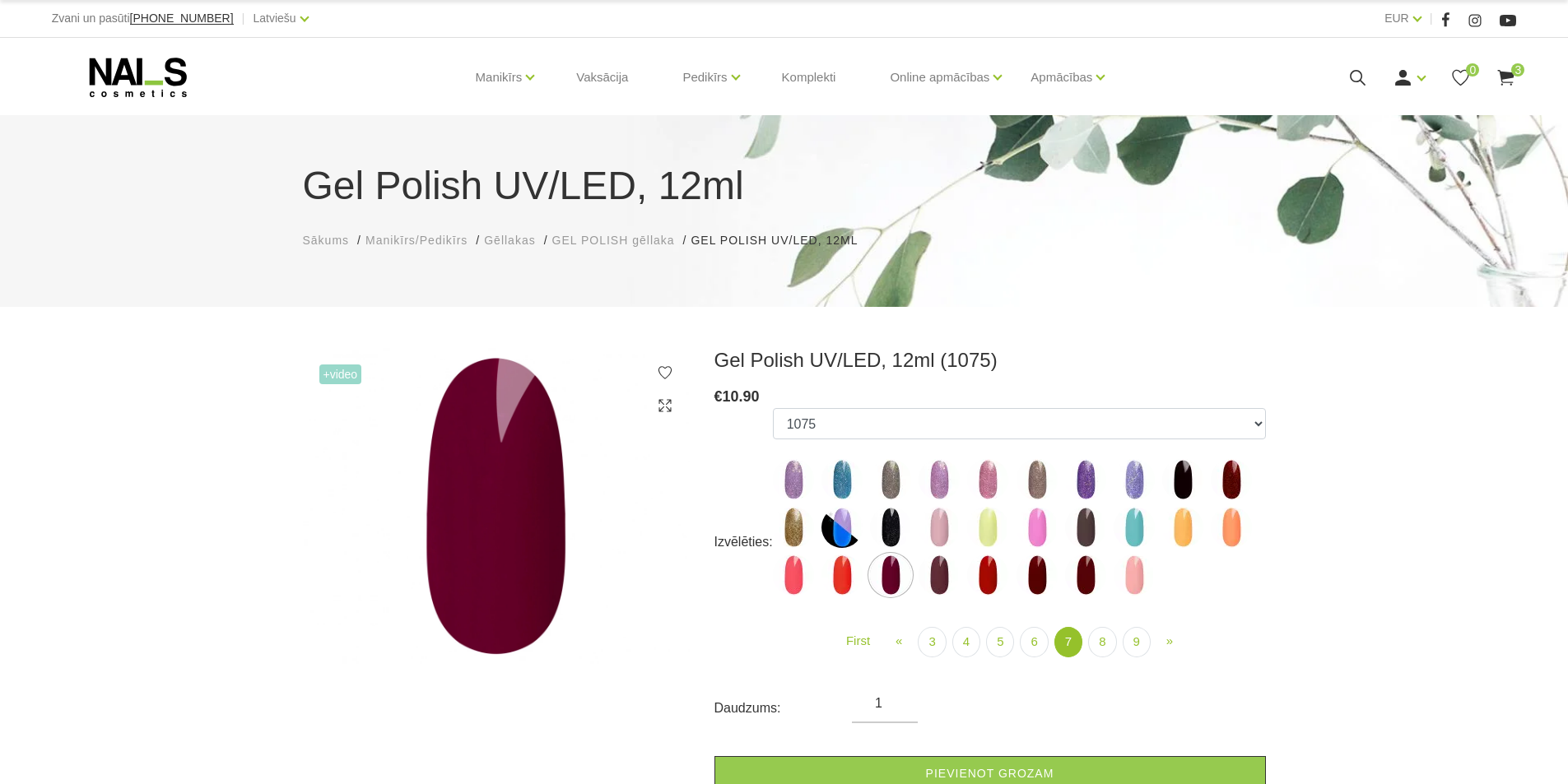
click at [932, 562] on img at bounding box center [938, 575] width 41 height 41
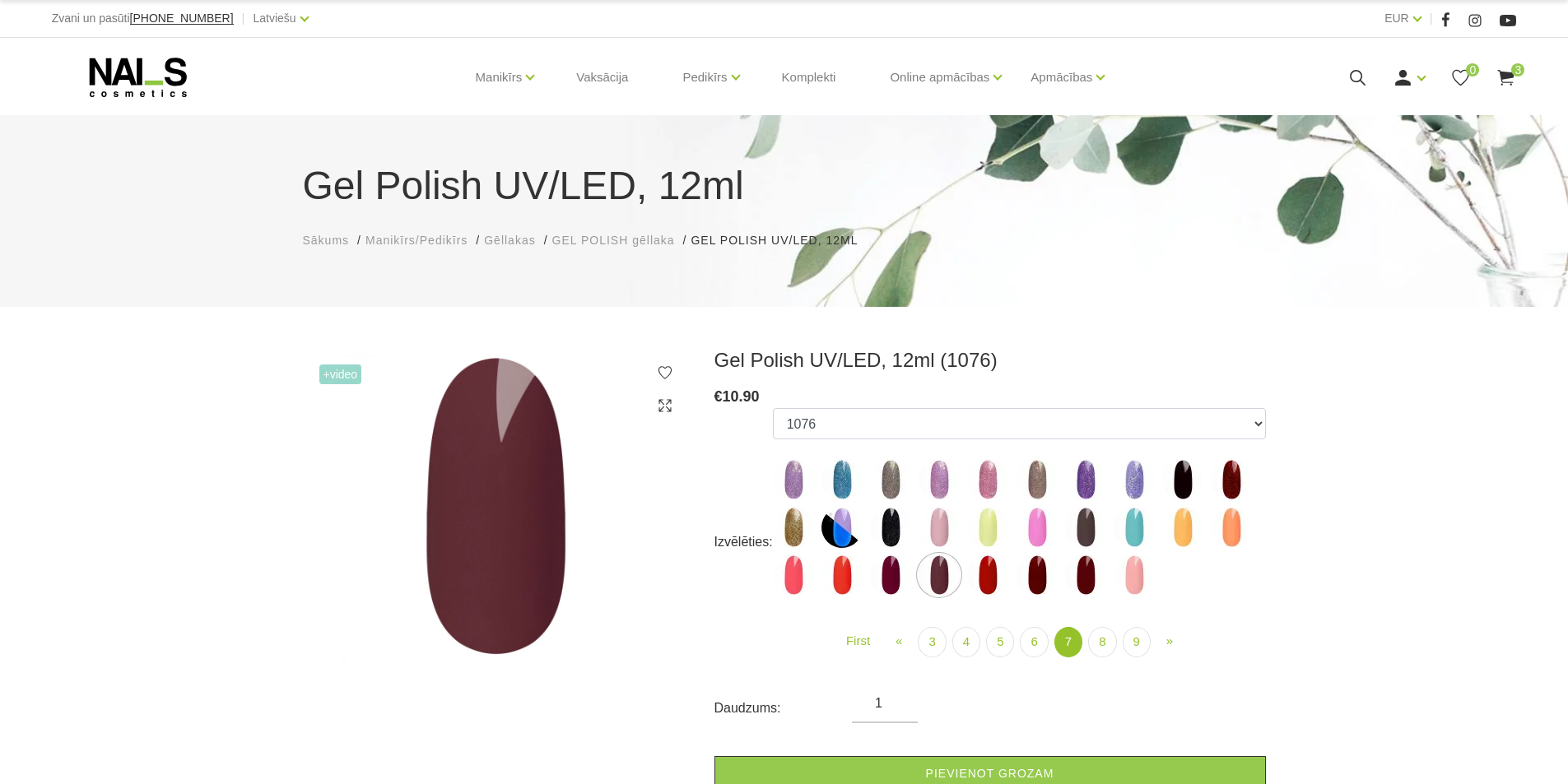
click at [975, 581] on img at bounding box center [987, 575] width 41 height 41
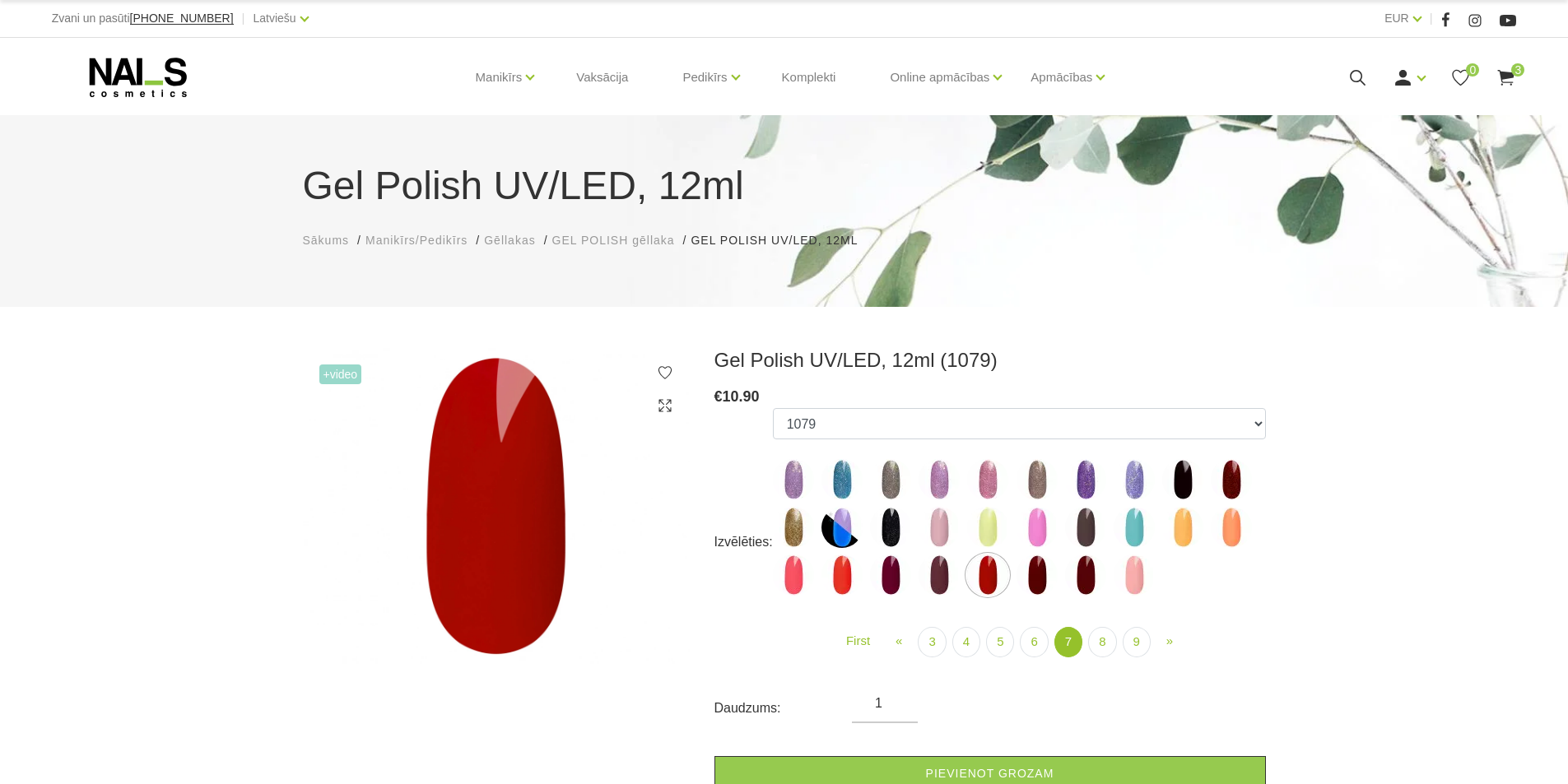
click at [1043, 583] on img at bounding box center [1037, 575] width 41 height 41
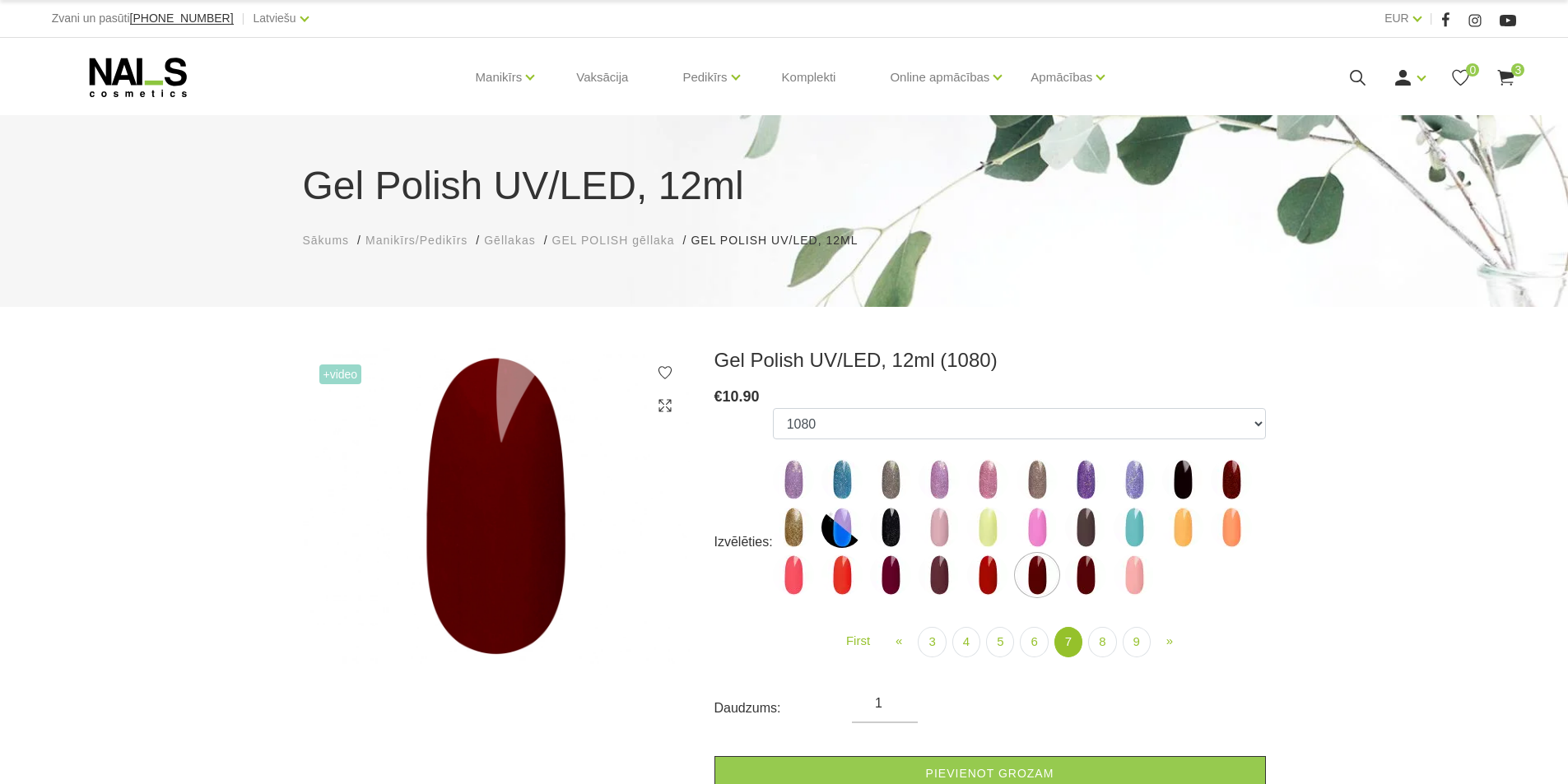
click at [1069, 579] on img at bounding box center [1085, 575] width 41 height 41
click at [1149, 573] on img at bounding box center [1133, 575] width 41 height 41
select select "5897"
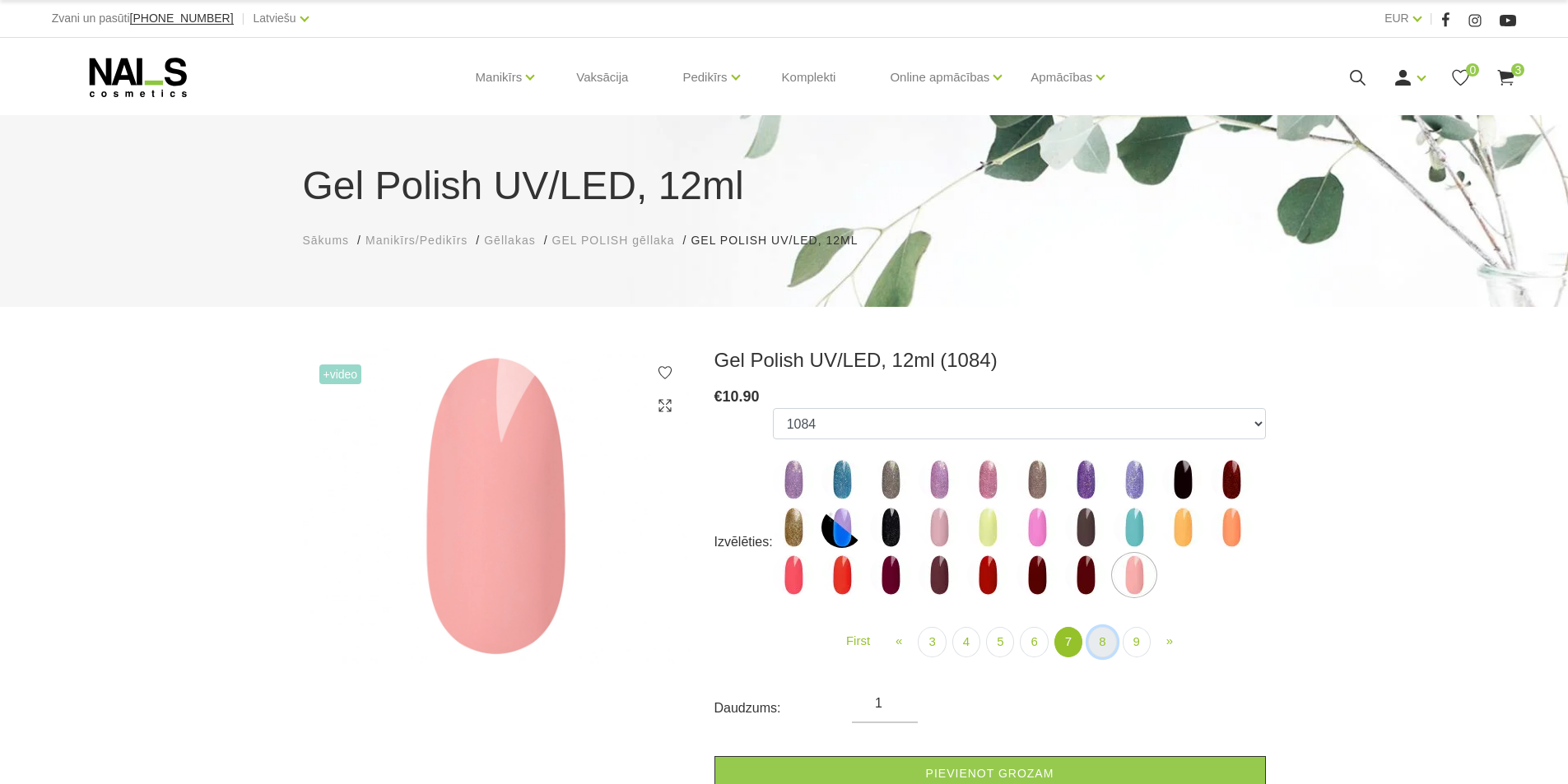
click at [1098, 640] on link "8" at bounding box center [1101, 642] width 28 height 30
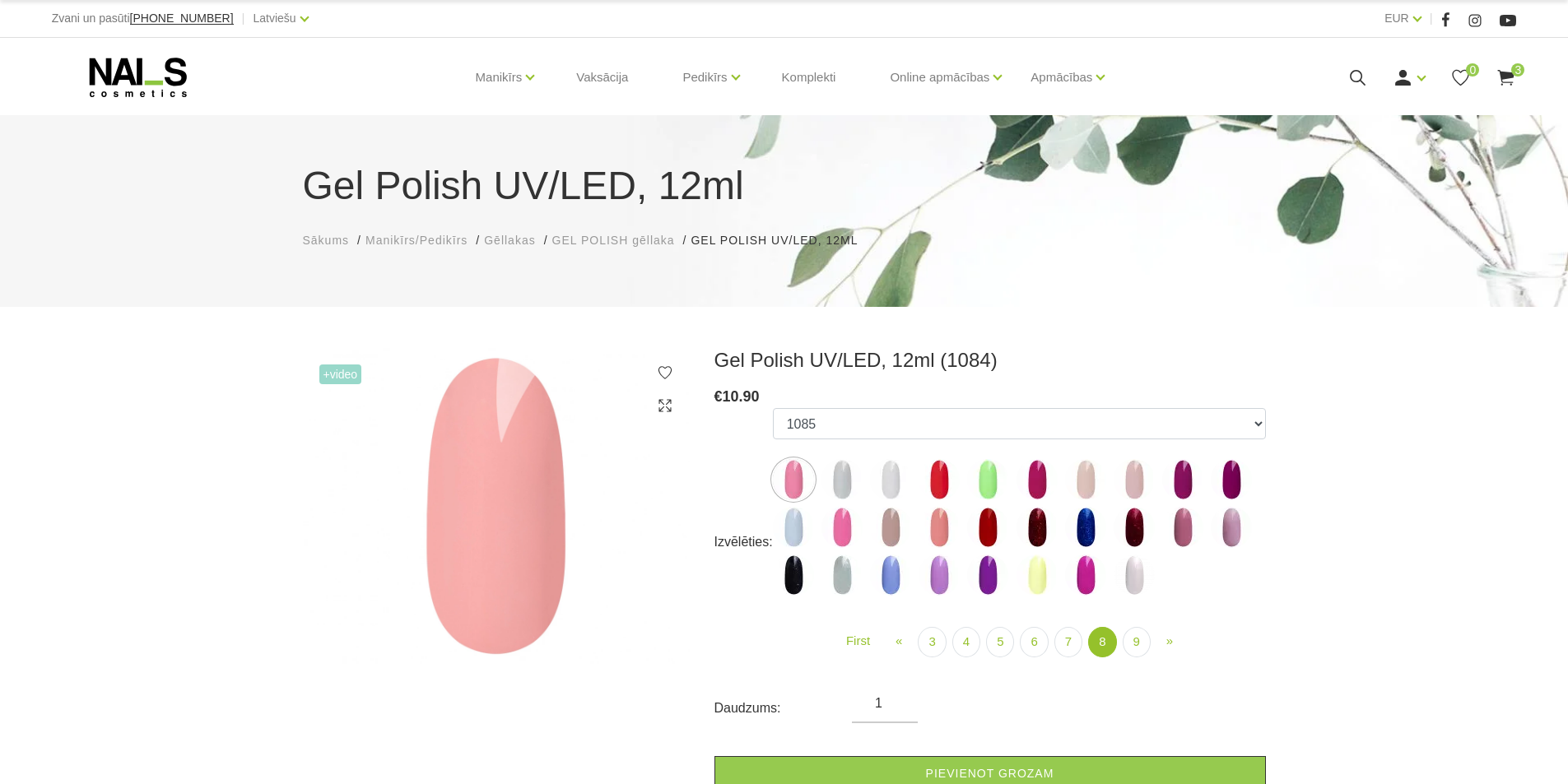
click at [1185, 481] on img at bounding box center [1182, 479] width 41 height 41
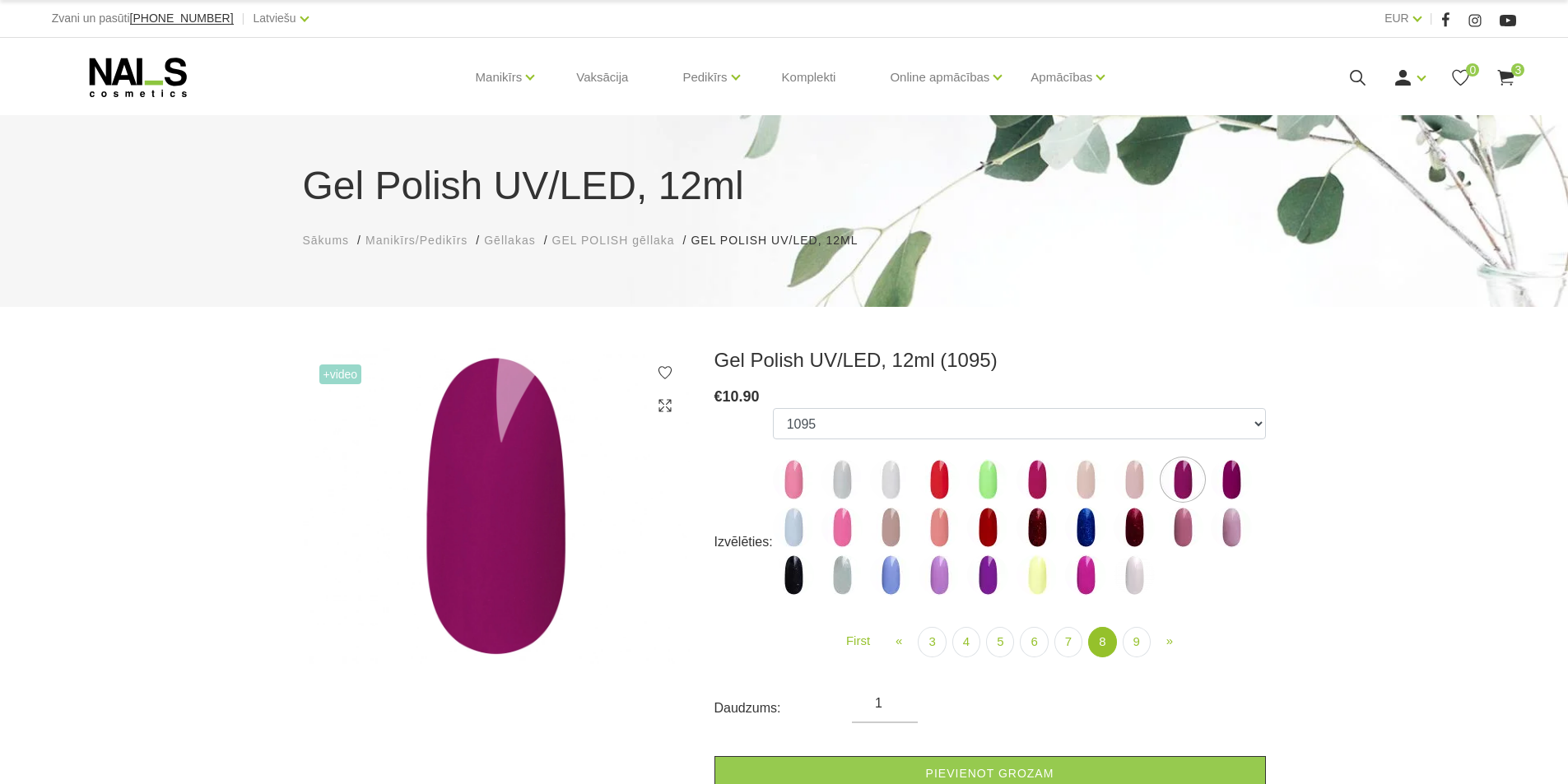
click at [1237, 487] on img at bounding box center [1231, 479] width 41 height 41
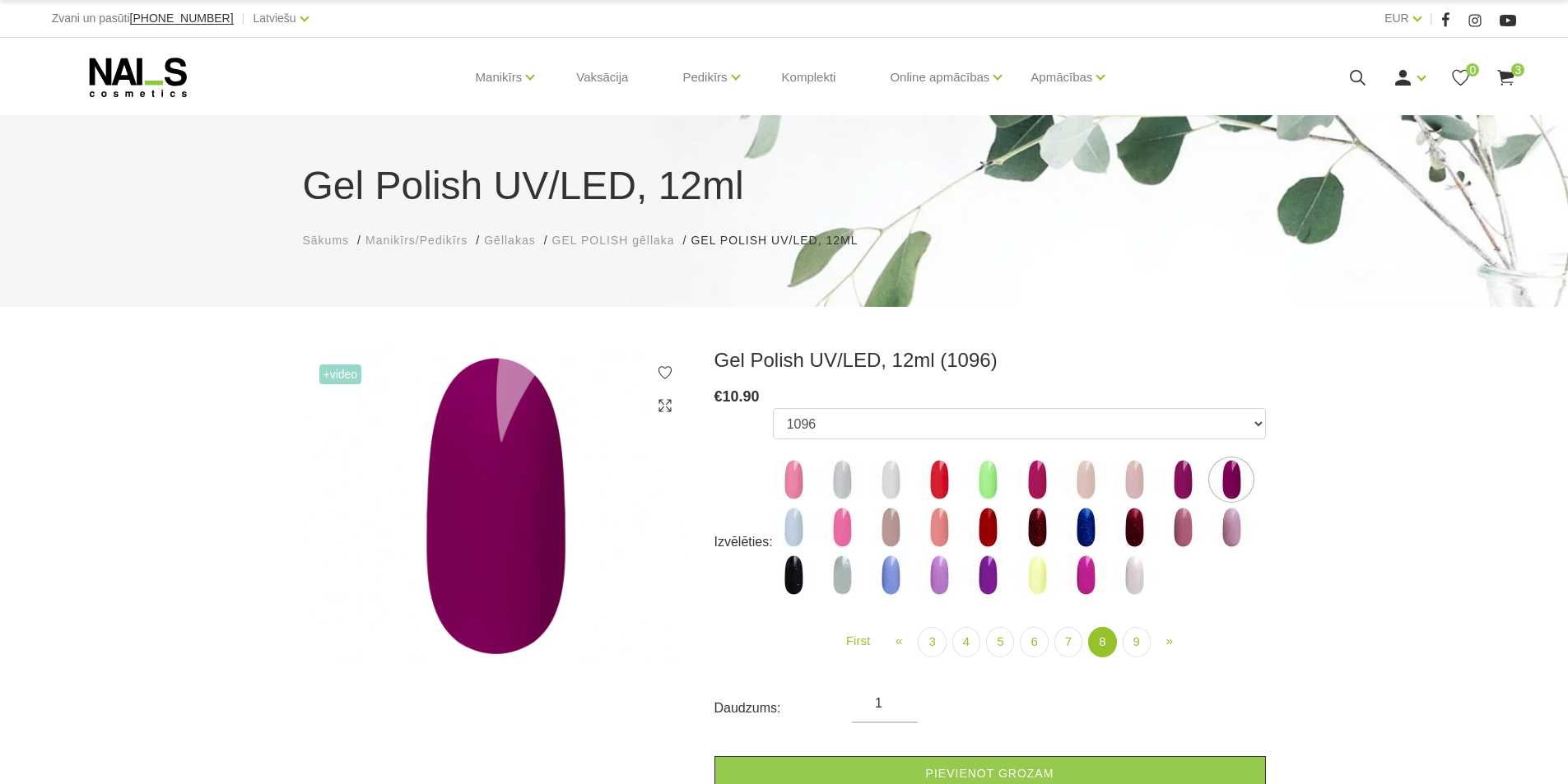
click at [1174, 526] on img at bounding box center [1182, 527] width 41 height 41
select select "6023"
